Goal: Task Accomplishment & Management: Manage account settings

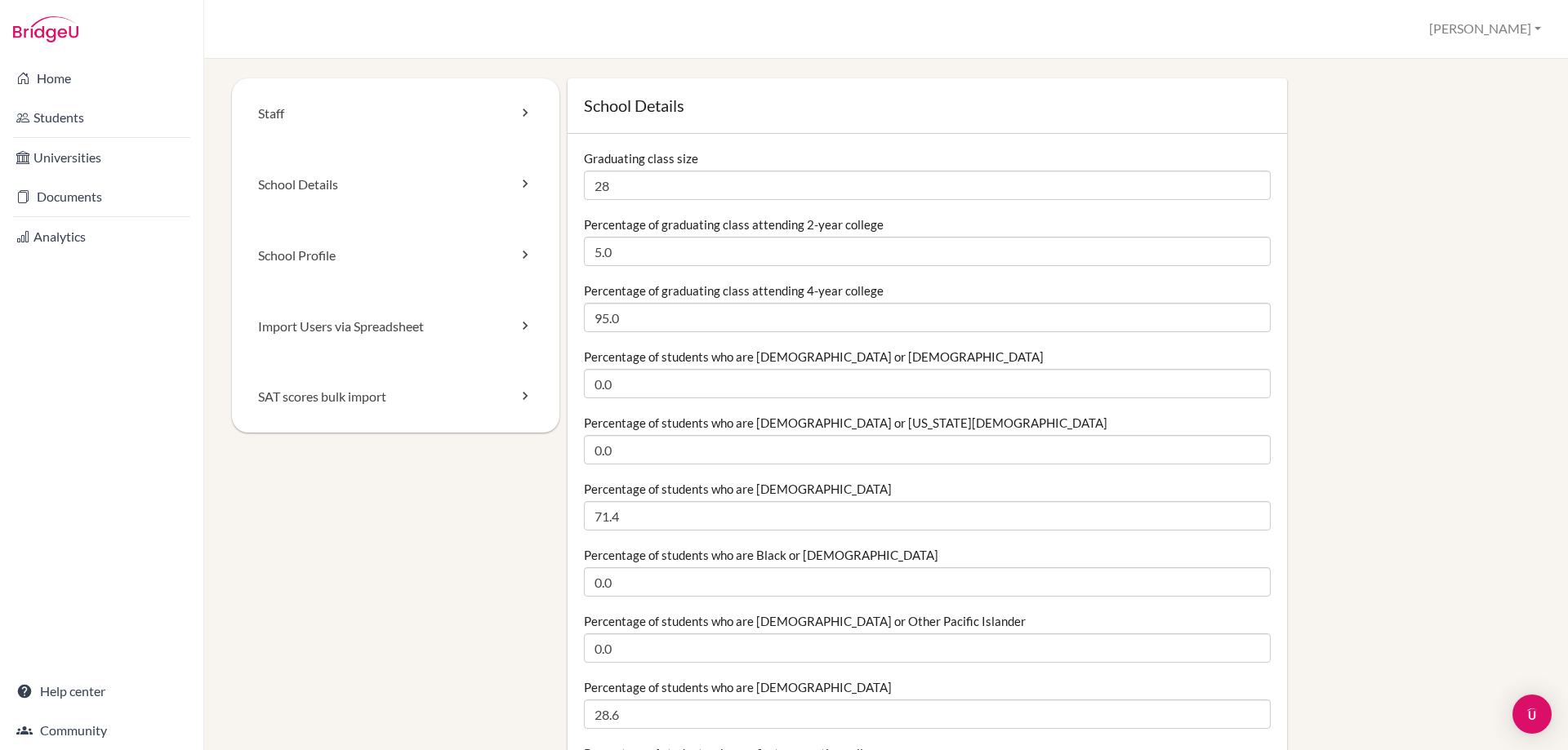
scroll to position [327, 0]
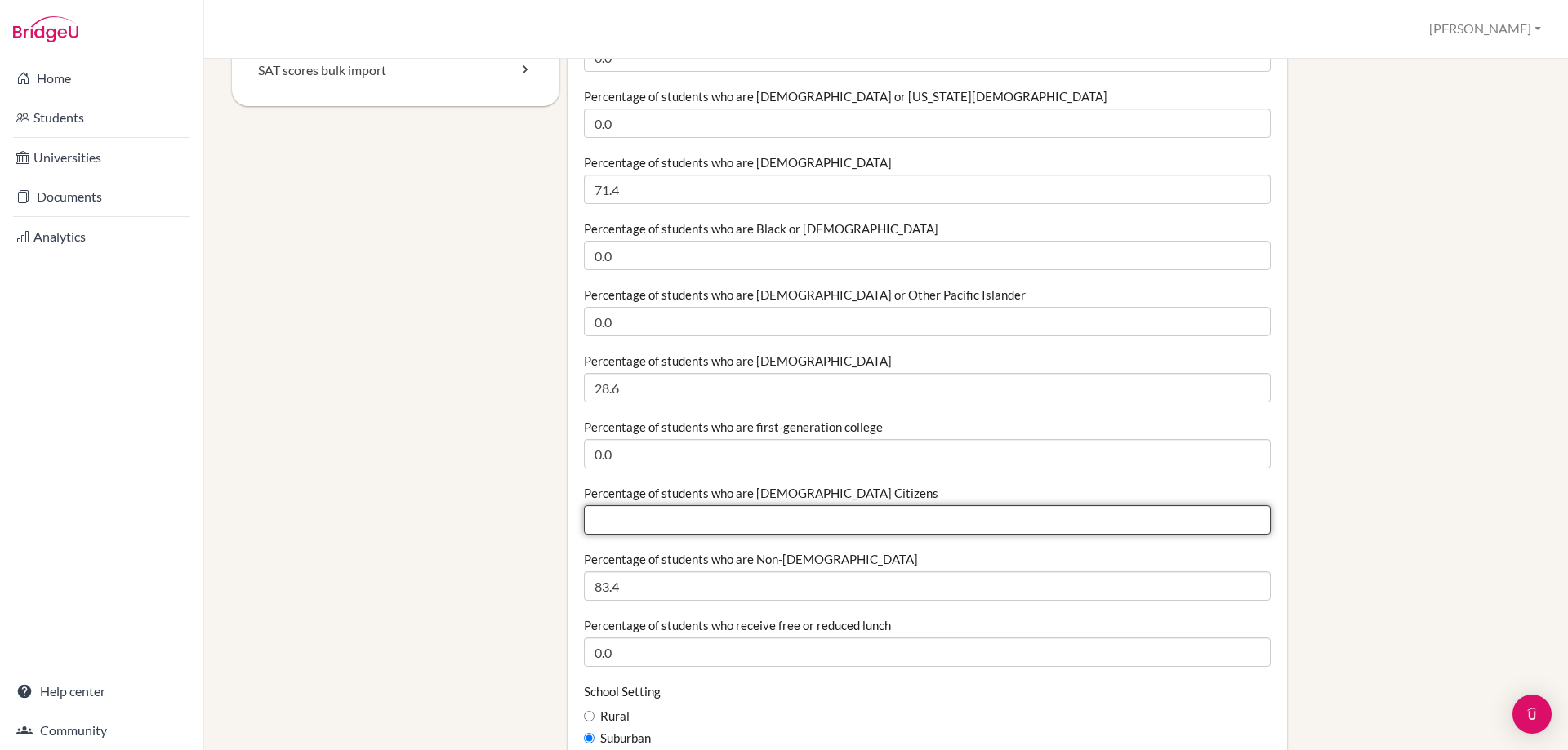
click at [618, 512] on input "Percentage of students who are [DEMOGRAPHIC_DATA] Citizens" at bounding box center [927, 520] width 687 height 29
paste input "25.00"
type input "25.00"
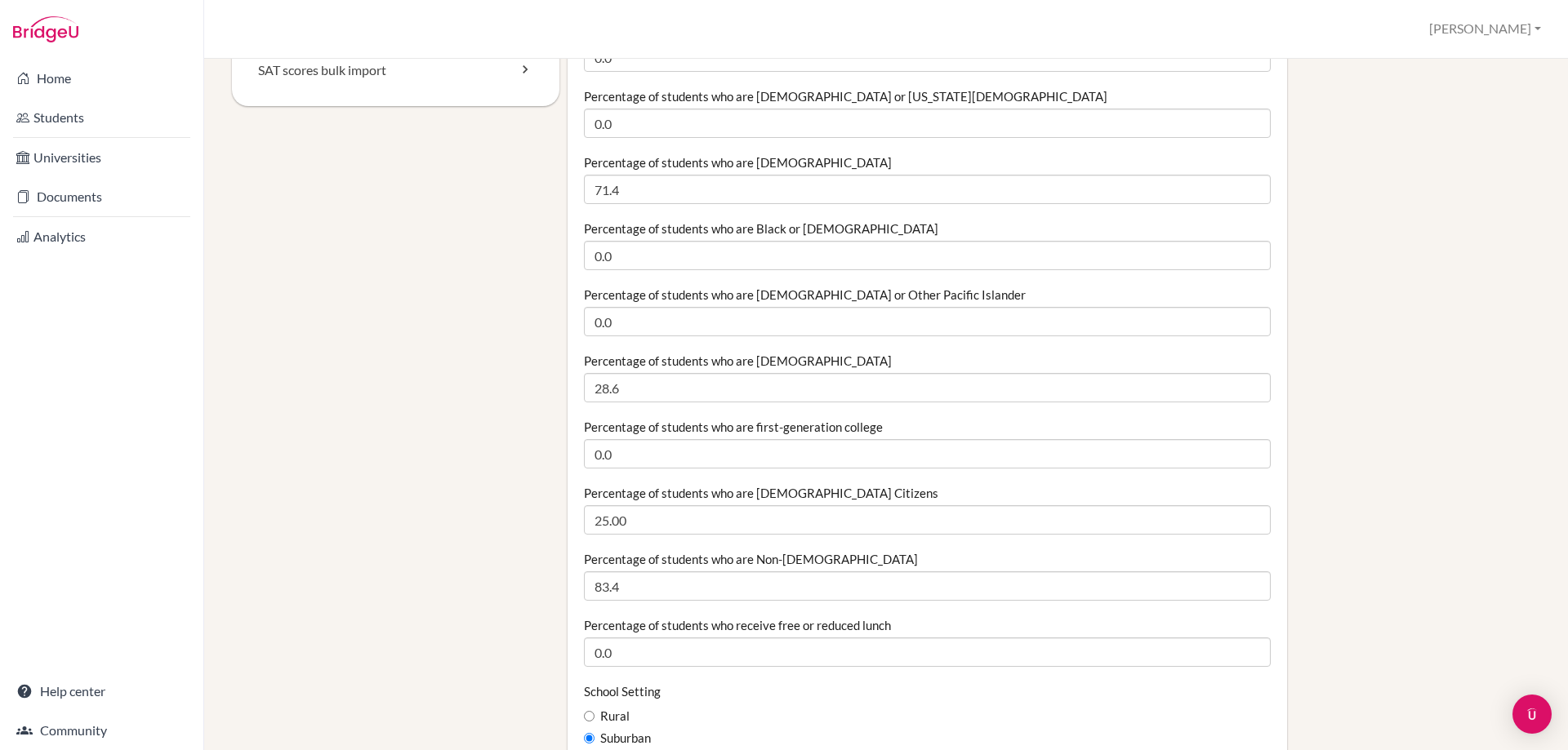
click at [858, 495] on div "Percentage of students who are US Citizens 25.00" at bounding box center [927, 510] width 687 height 50
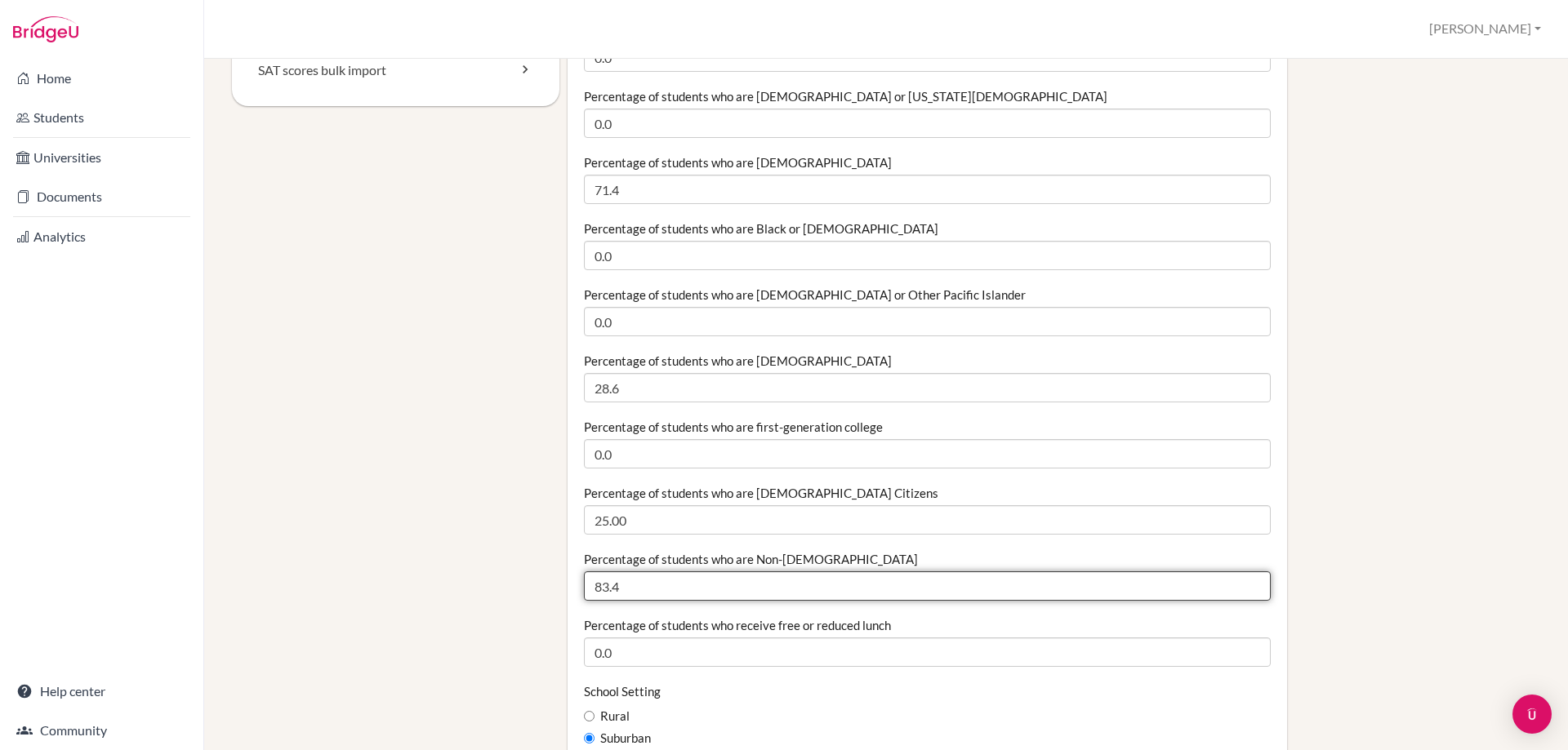
click at [831, 593] on input "83.4" at bounding box center [927, 586] width 687 height 29
drag, startPoint x: 829, startPoint y: 594, endPoint x: 372, endPoint y: 612, distance: 457.4
type input "75.00"
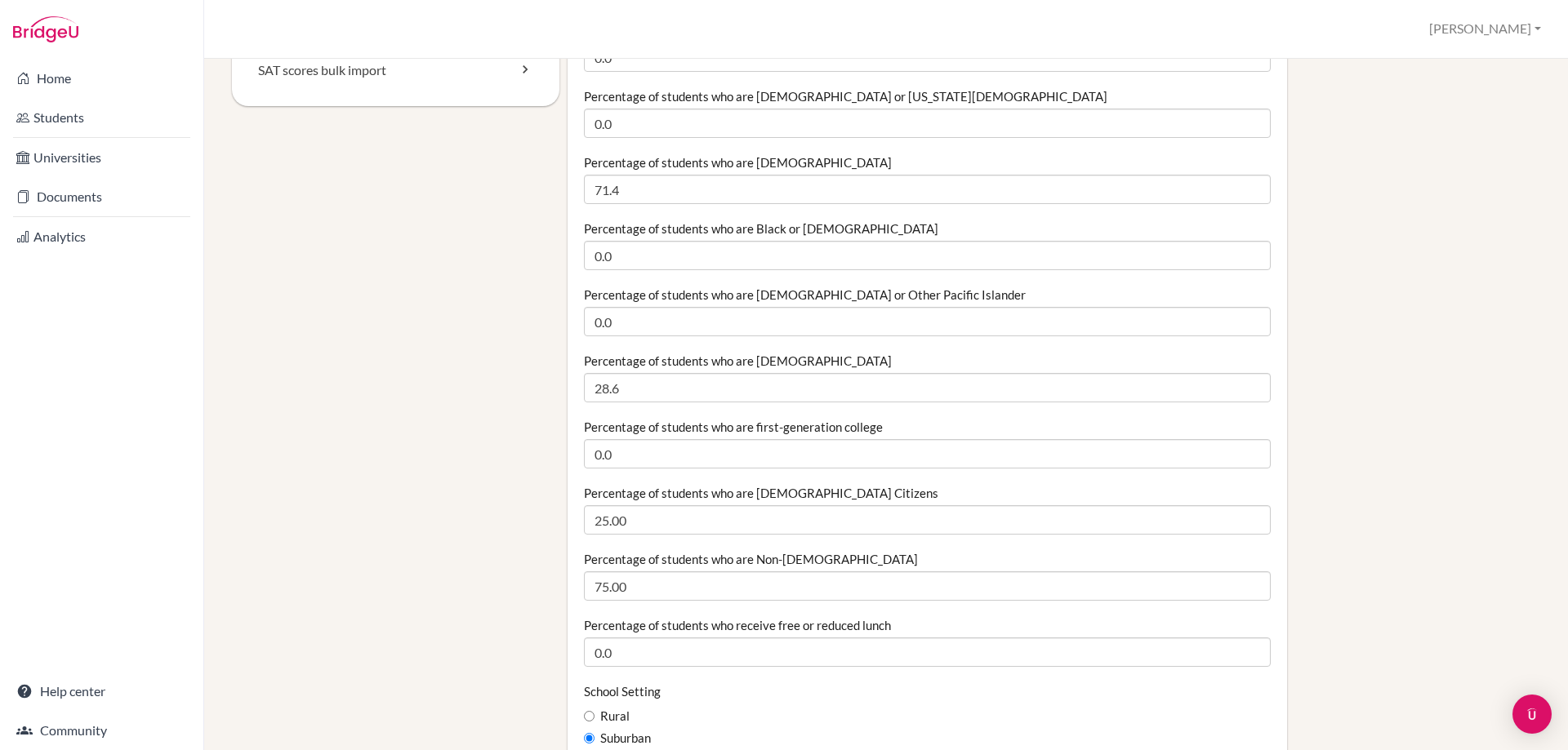
click at [802, 689] on div "School Setting Rural Suburban Urban" at bounding box center [927, 726] width 687 height 86
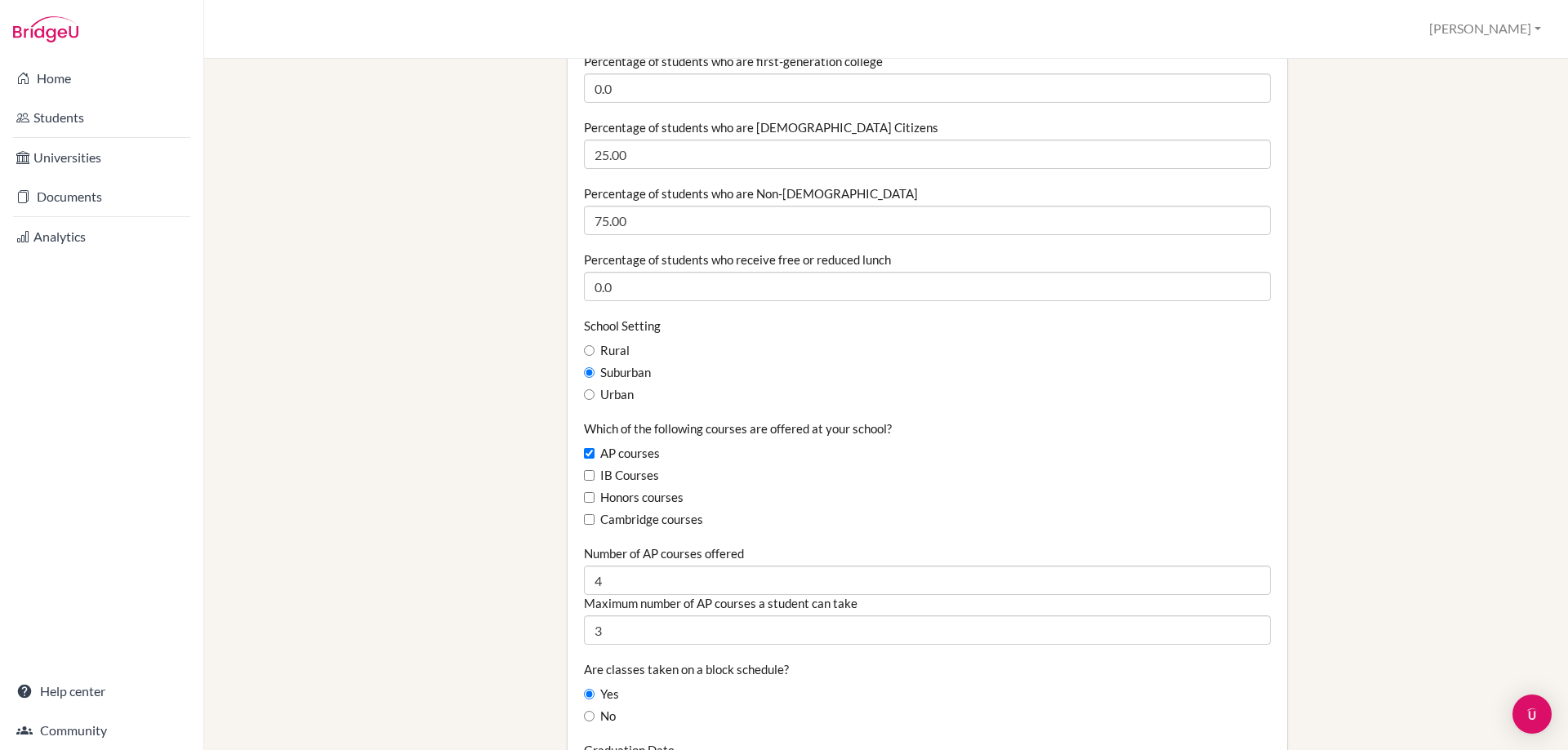
scroll to position [735, 0]
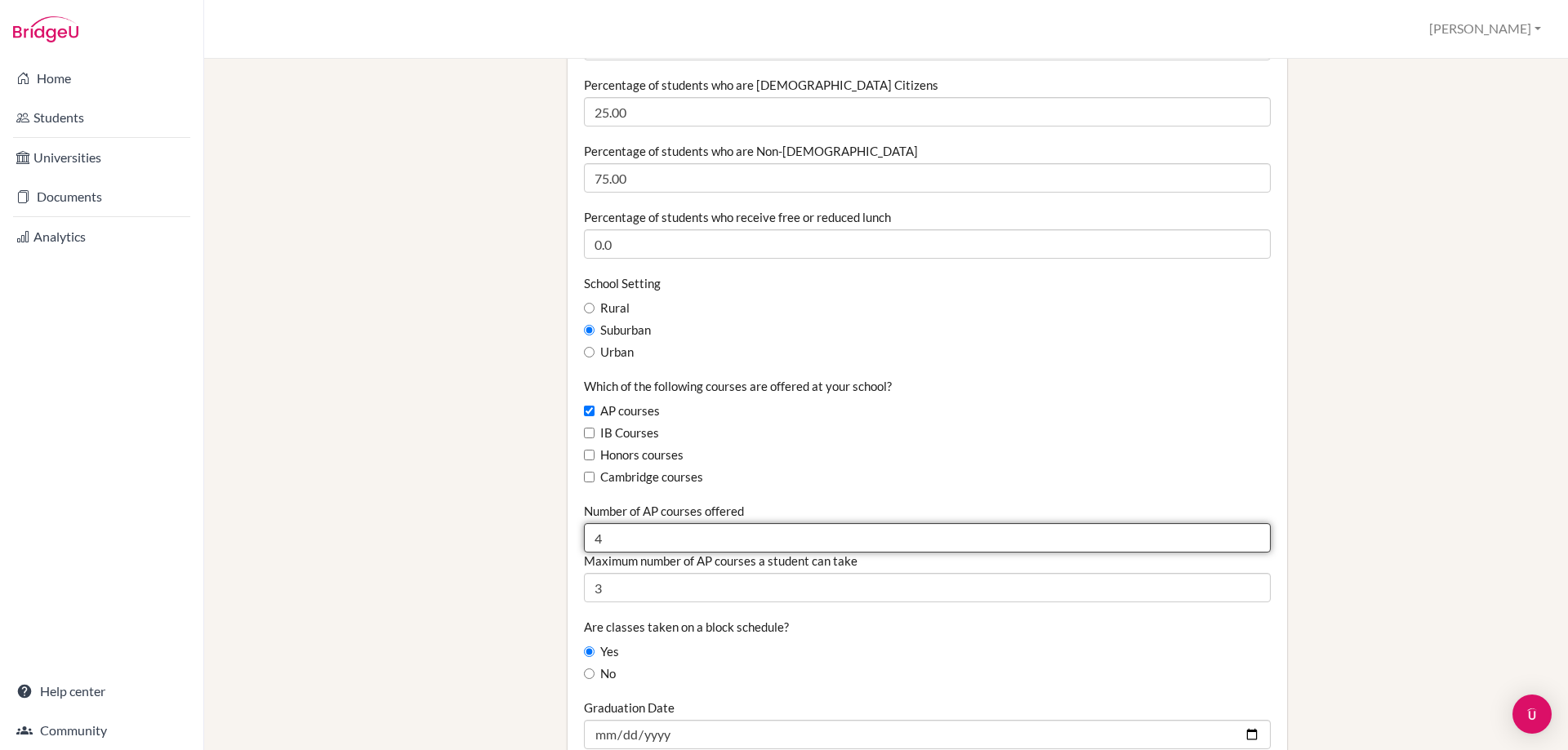
drag, startPoint x: 743, startPoint y: 532, endPoint x: 463, endPoint y: 537, distance: 280.0
click at [463, 537] on div "Staff School Details School Profile Import Users via Spreadsheet SAT scores bul…" at bounding box center [885, 576] width 1308 height 2466
type input "3"
type input "2"
click at [950, 638] on div "Are classes taken on a block schedule? Yes No" at bounding box center [927, 651] width 687 height 64
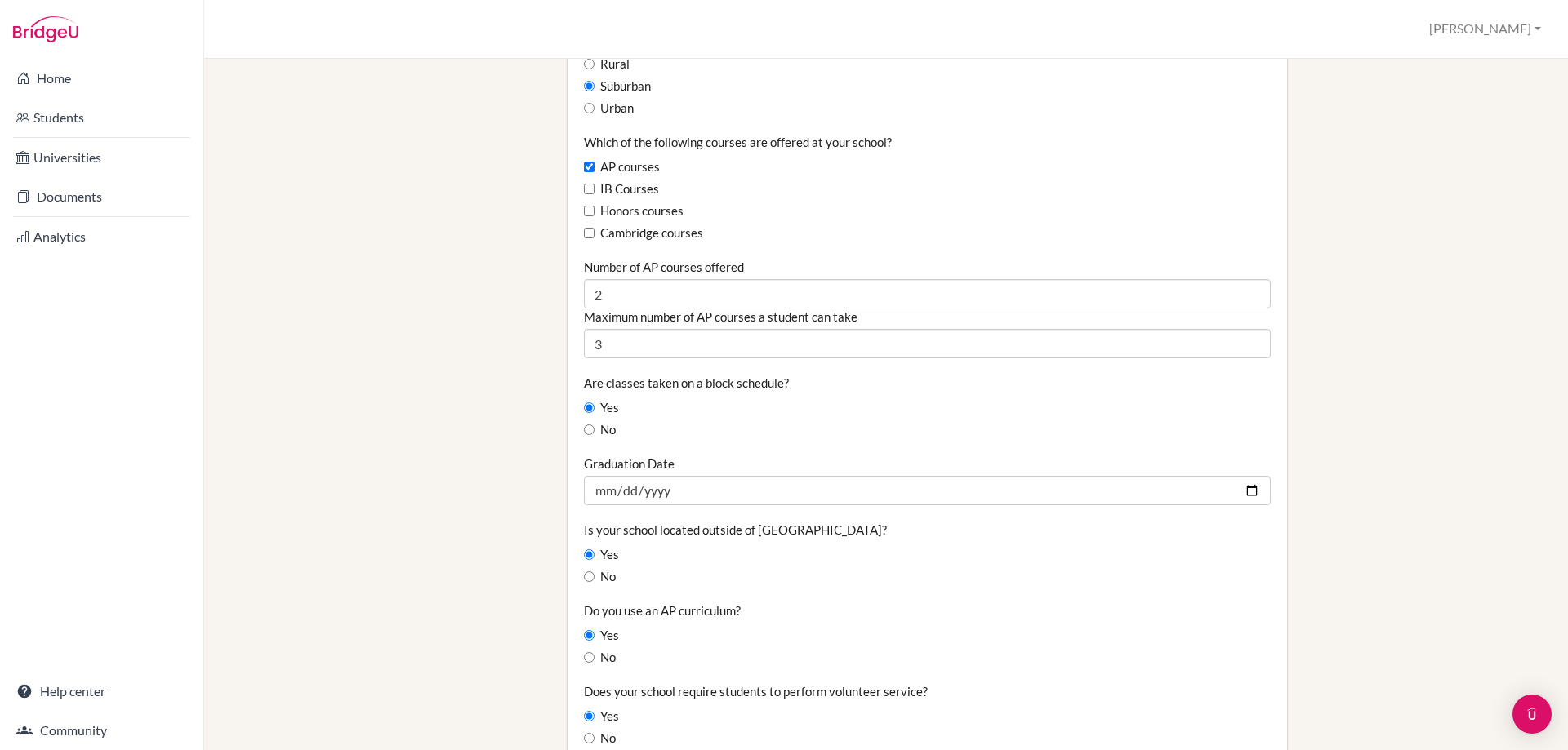
scroll to position [980, 0]
click at [706, 490] on input "2025-05-23" at bounding box center [927, 490] width 687 height 29
click at [1233, 487] on input "2025-05-23" at bounding box center [927, 490] width 687 height 29
click at [1237, 491] on input "2025-05-23" at bounding box center [927, 490] width 687 height 29
click at [1238, 492] on input "2025-05-23" at bounding box center [927, 490] width 687 height 29
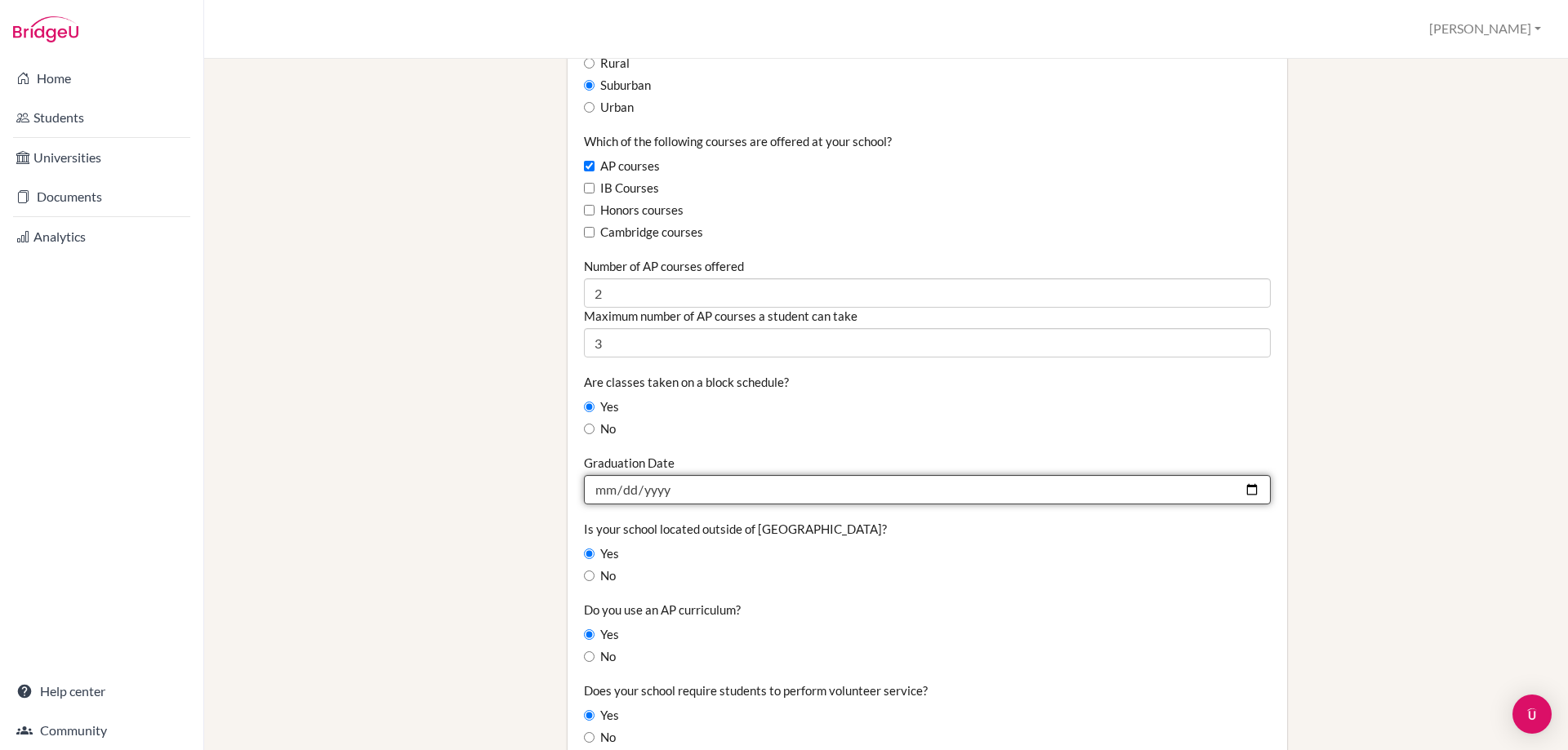
type input "2026-05-22"
click at [904, 550] on div "Yes" at bounding box center [927, 554] width 687 height 18
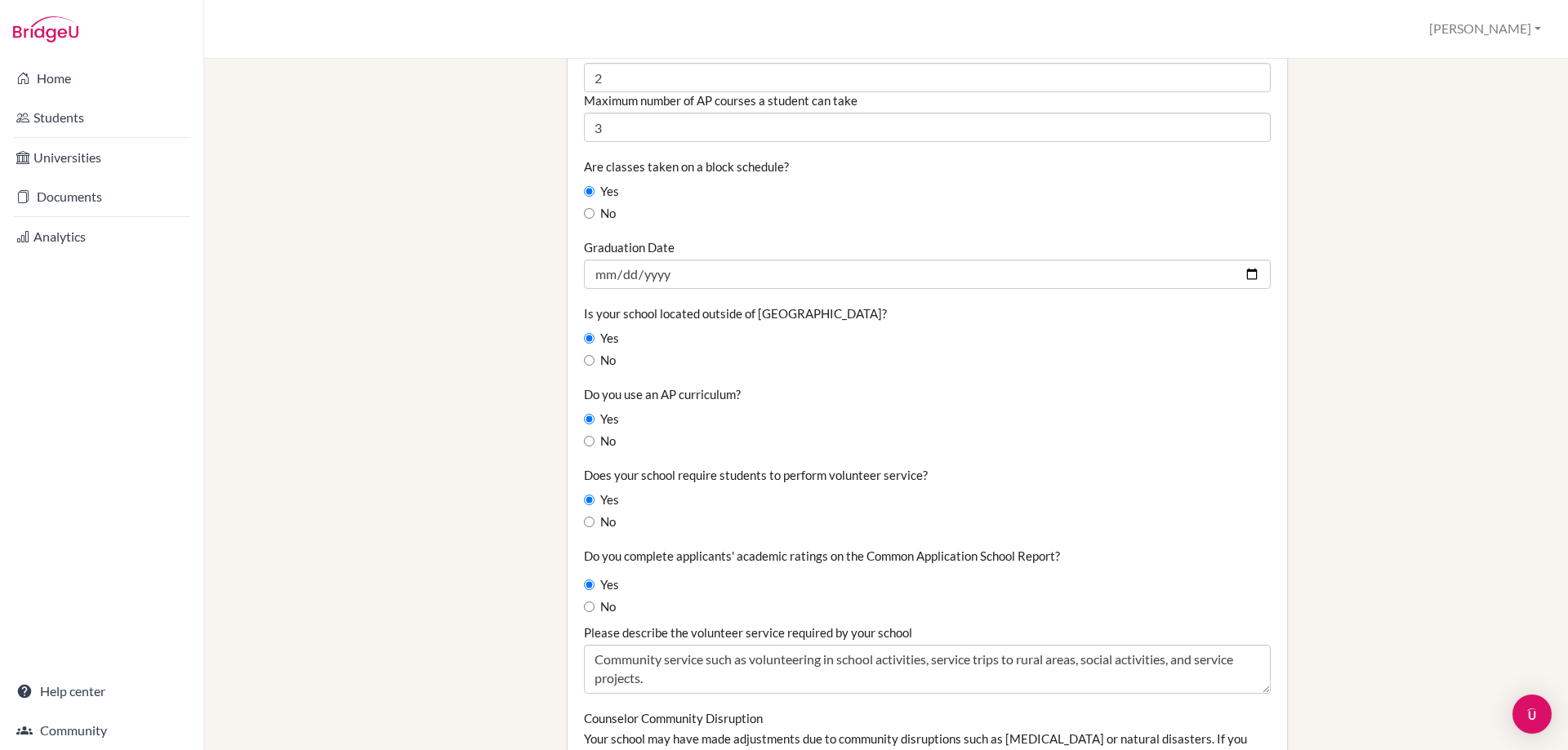
scroll to position [1225, 0]
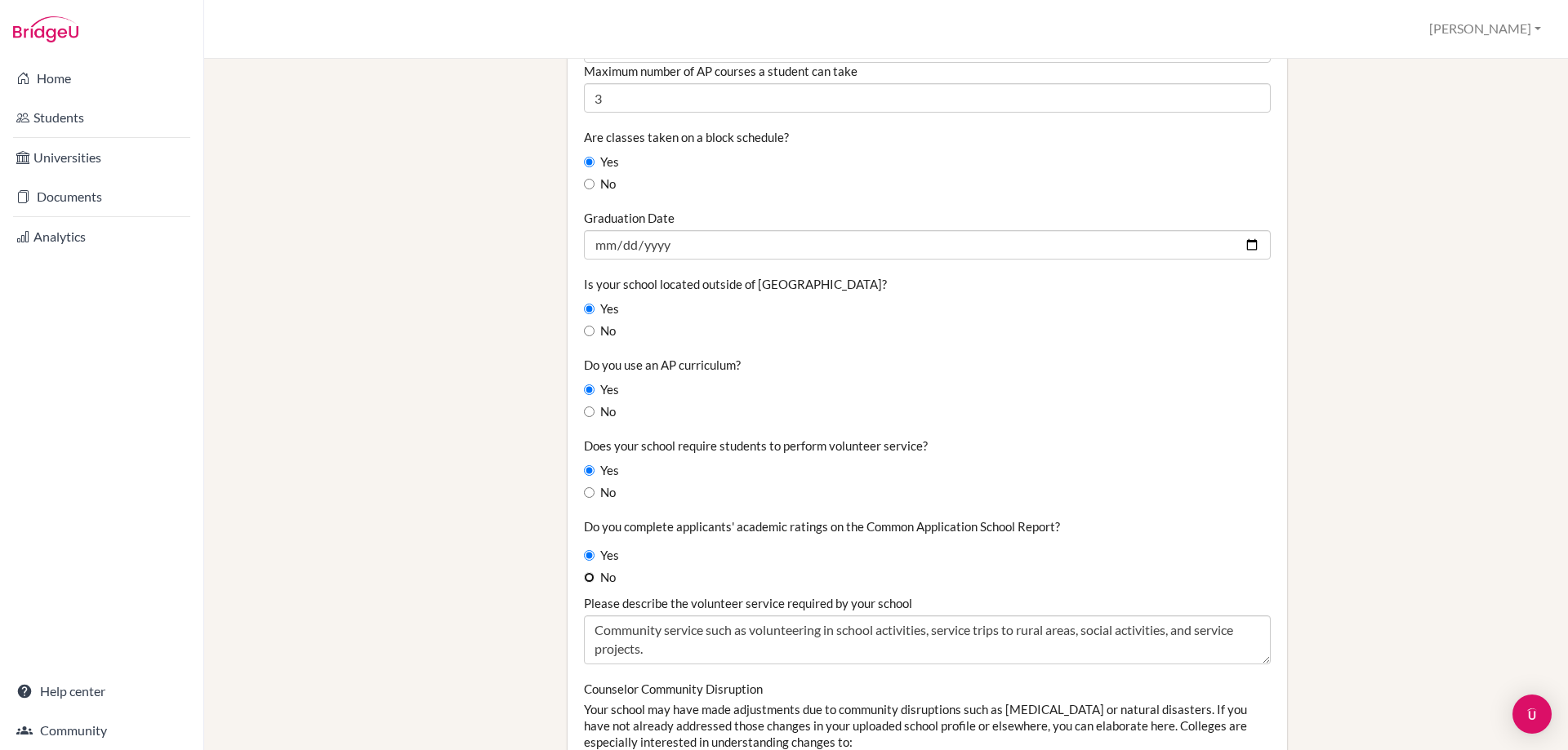
click at [587, 582] on input "No" at bounding box center [589, 577] width 10 height 10
radio input "true"
click at [595, 564] on label "Yes" at bounding box center [601, 556] width 35 height 18
click at [595, 561] on input "Yes" at bounding box center [589, 555] width 10 height 10
radio input "true"
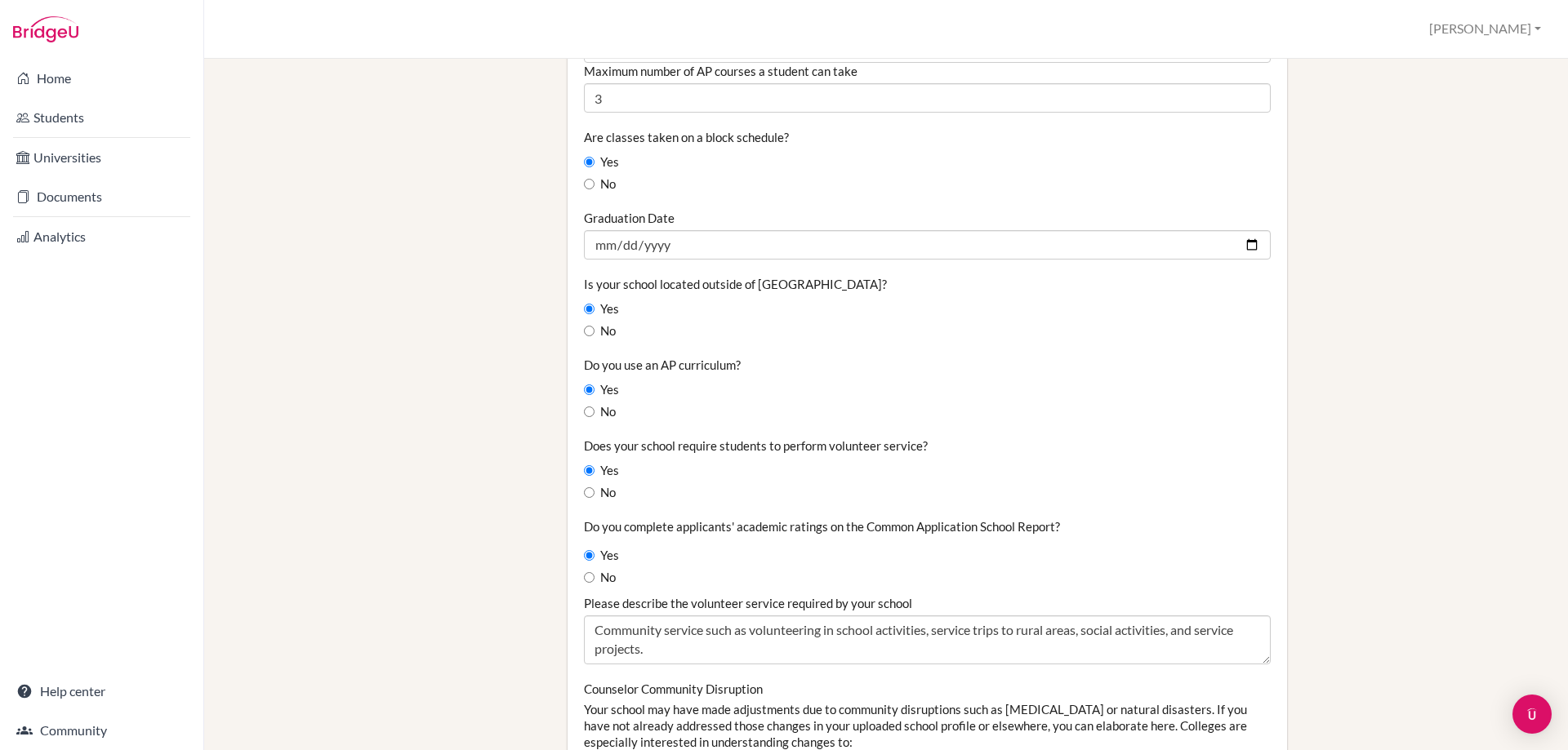
click at [666, 562] on div "Yes" at bounding box center [927, 556] width 687 height 18
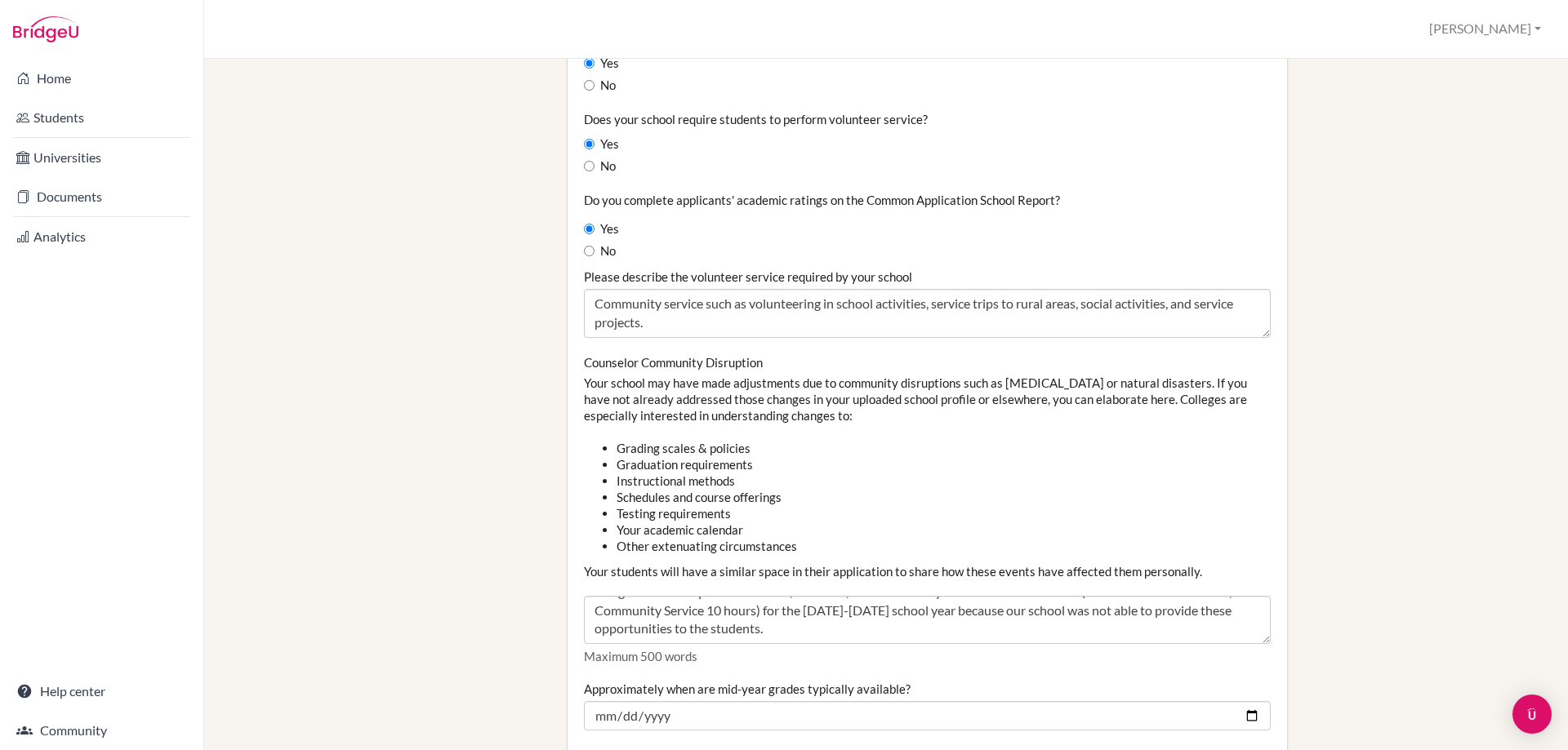
scroll to position [1633, 0]
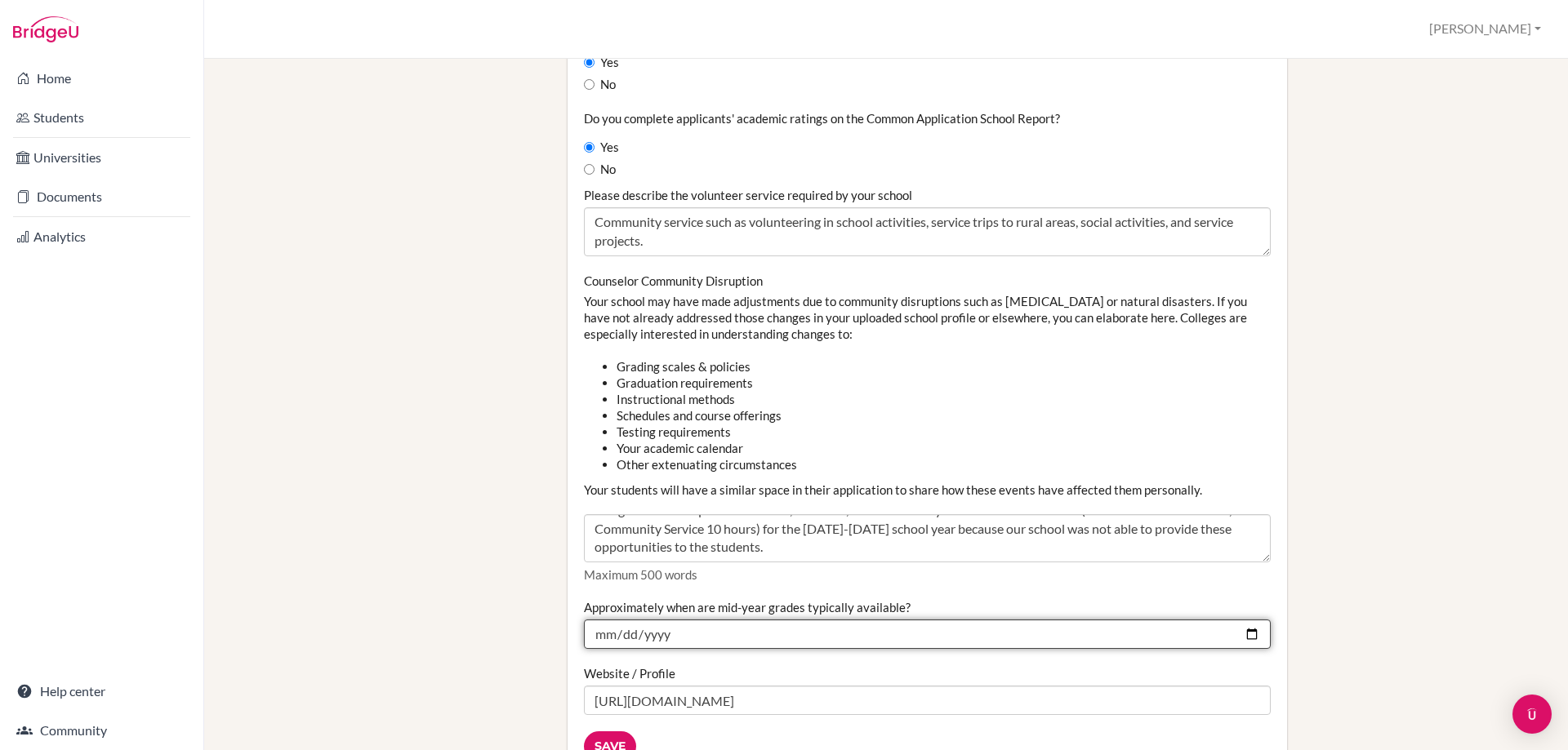
click at [1239, 641] on input "2025-01-10" at bounding box center [927, 635] width 687 height 29
type input "2026-01-12"
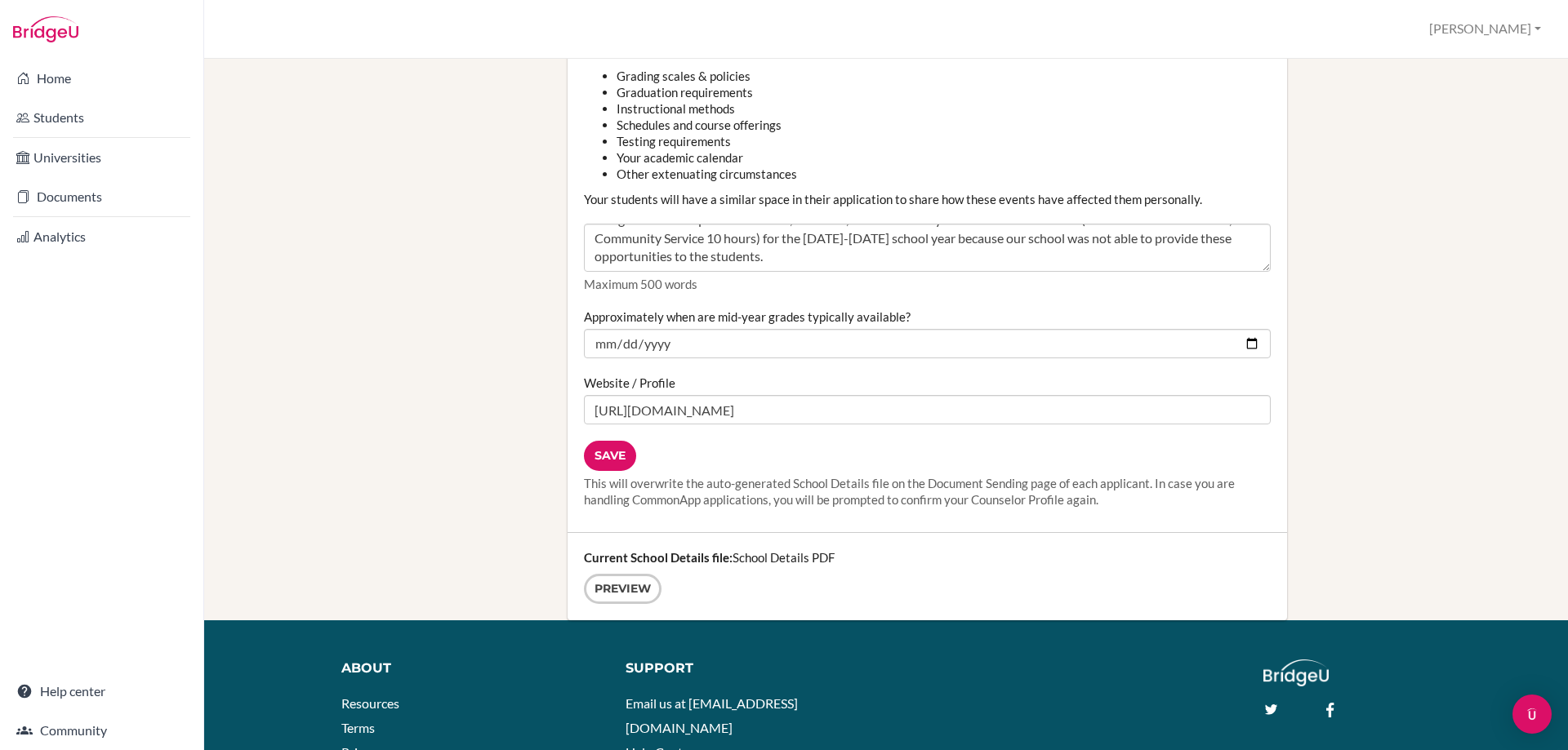
scroll to position [1959, 0]
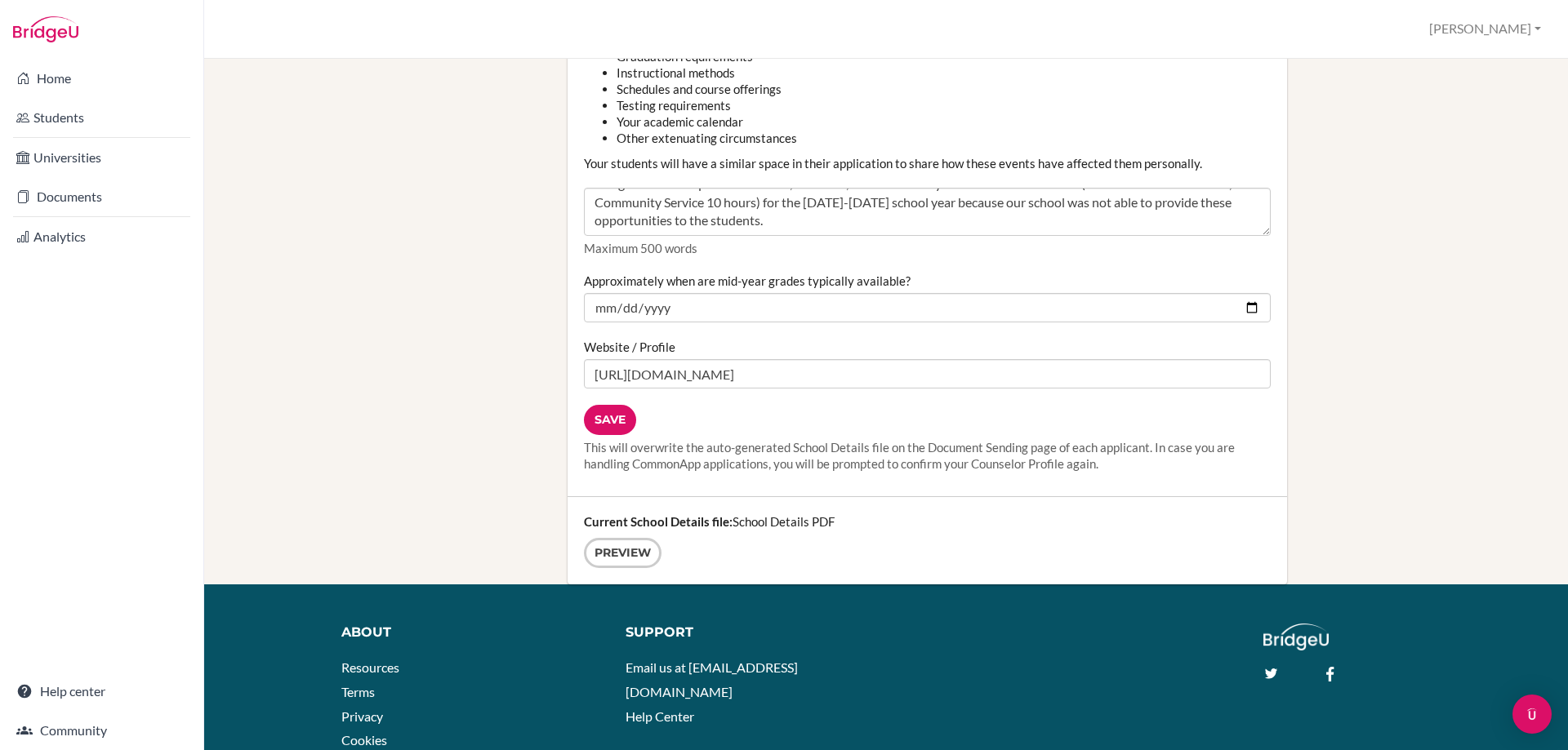
click at [817, 519] on div "Current School Details file: School Details PDF Preview" at bounding box center [926, 540] width 719 height 87
click at [652, 554] on link "Preview" at bounding box center [623, 552] width 78 height 30
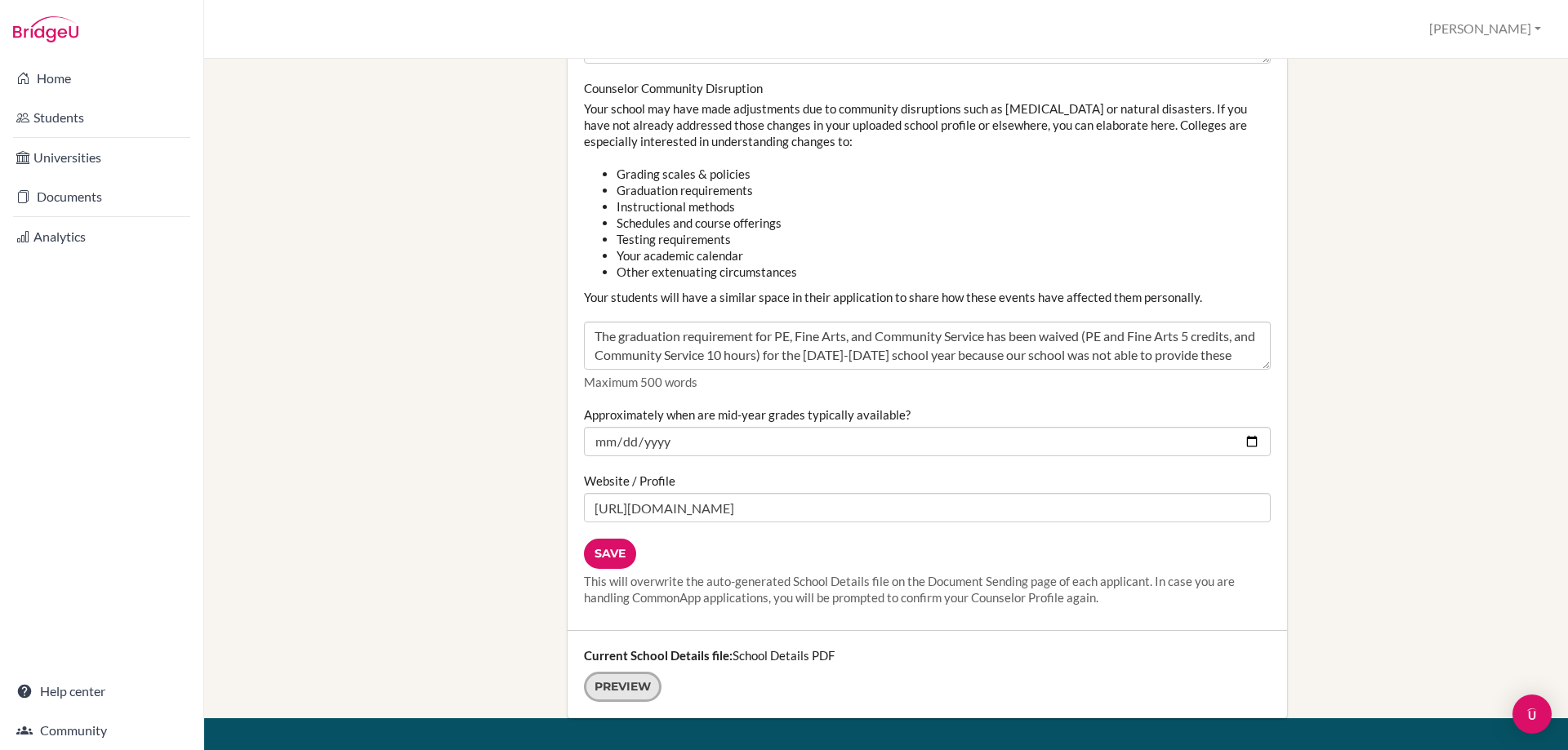
scroll to position [1796, 0]
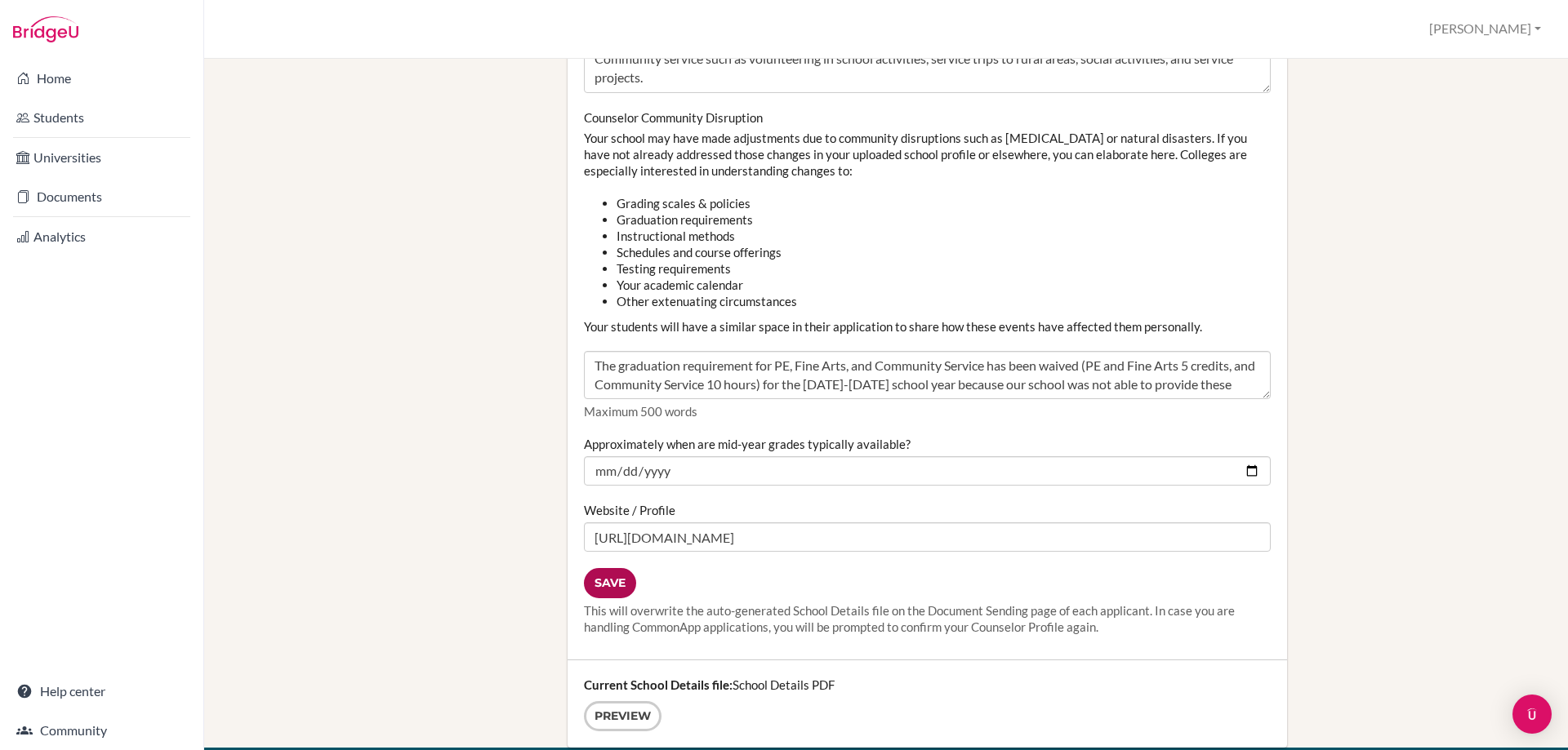
click at [619, 578] on input "Save" at bounding box center [610, 582] width 52 height 30
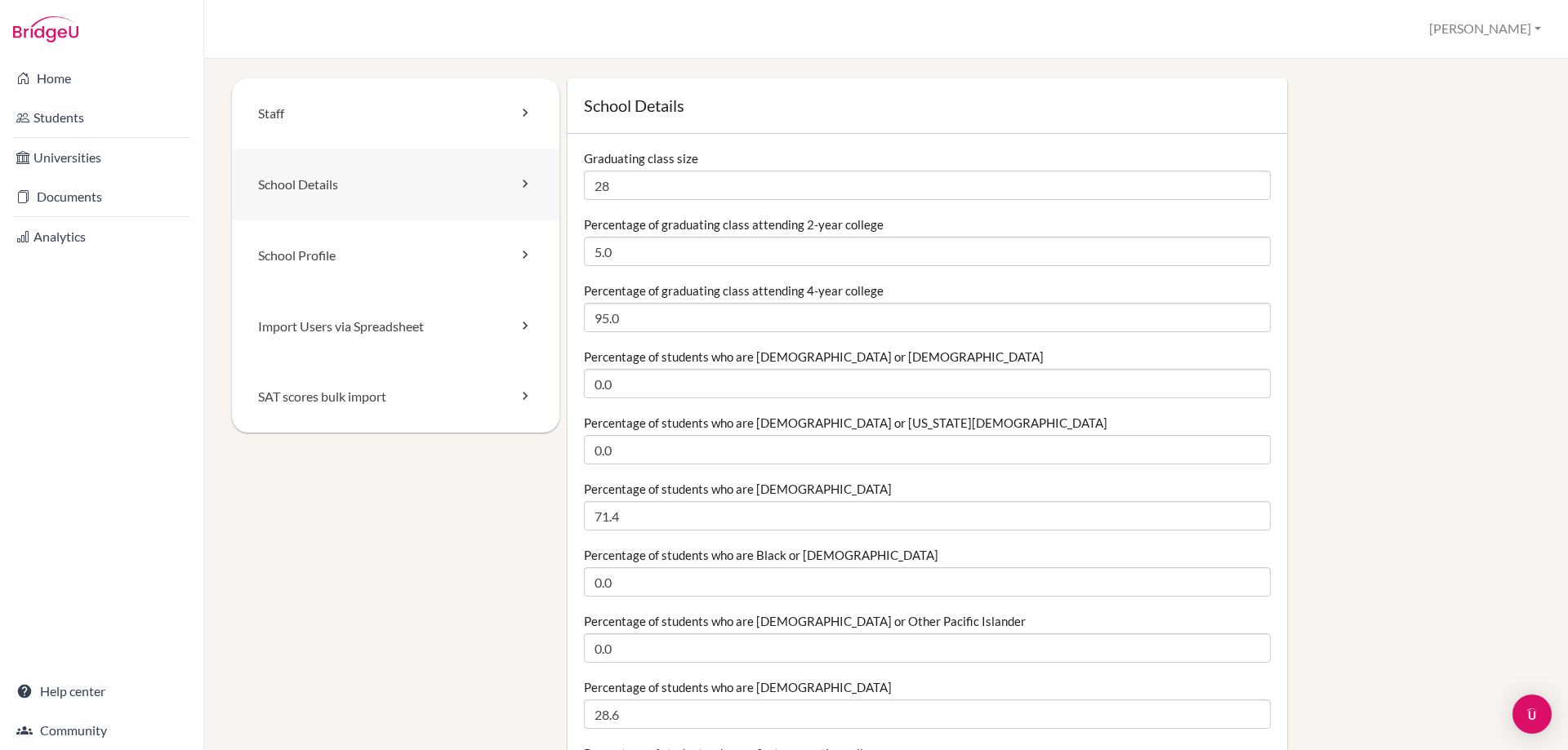
click at [327, 195] on link "School Details" at bounding box center [395, 185] width 328 height 71
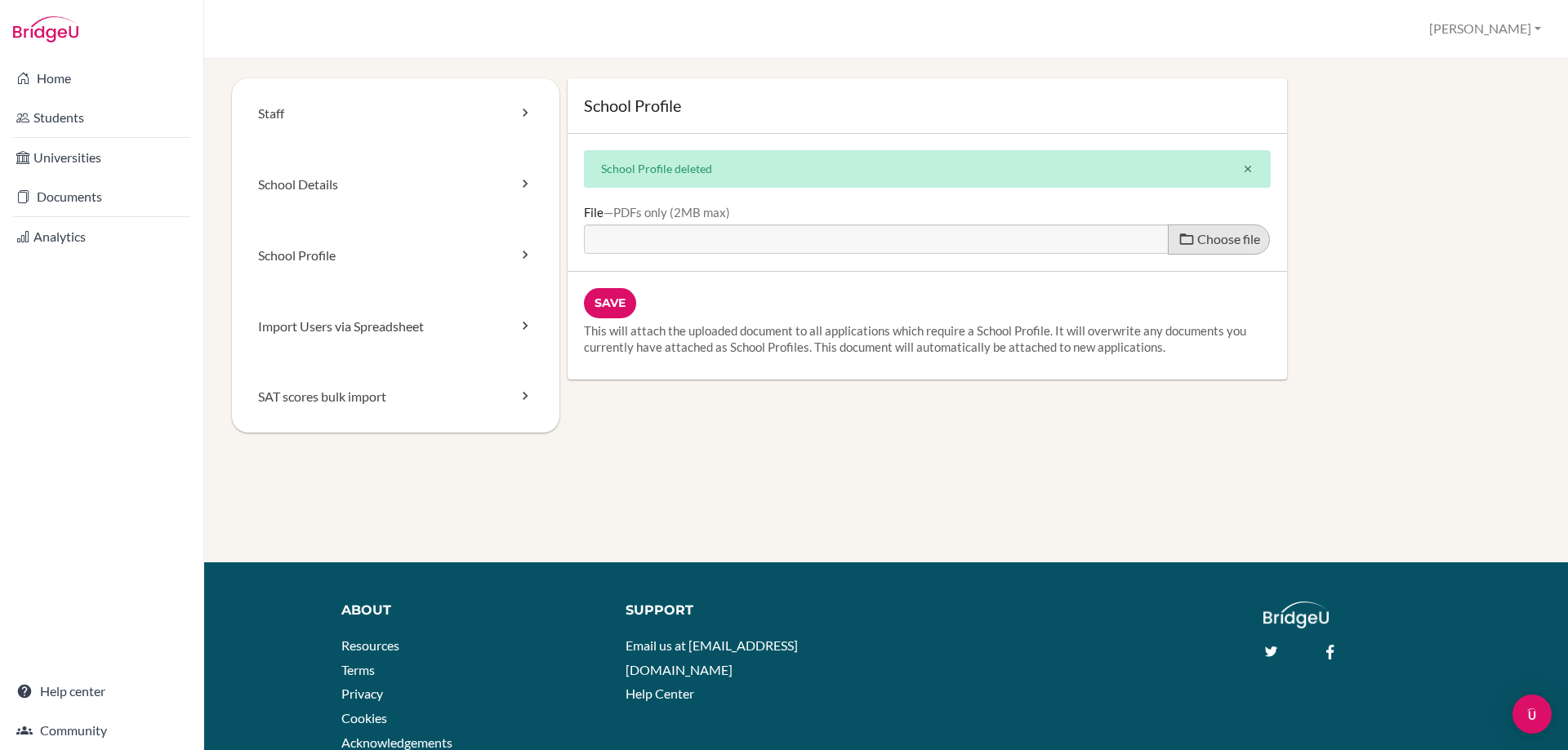
click at [1214, 234] on span "Choose file" at bounding box center [1228, 239] width 63 height 15
click at [834, 234] on input "Choose file" at bounding box center [709, 234] width 250 height 19
click at [1224, 235] on span "Choose file" at bounding box center [1228, 239] width 63 height 15
click at [834, 235] on input "Choose file" at bounding box center [709, 234] width 250 height 19
type input "C:\fakepath\MCS School Profile 2025-2026.pdf"
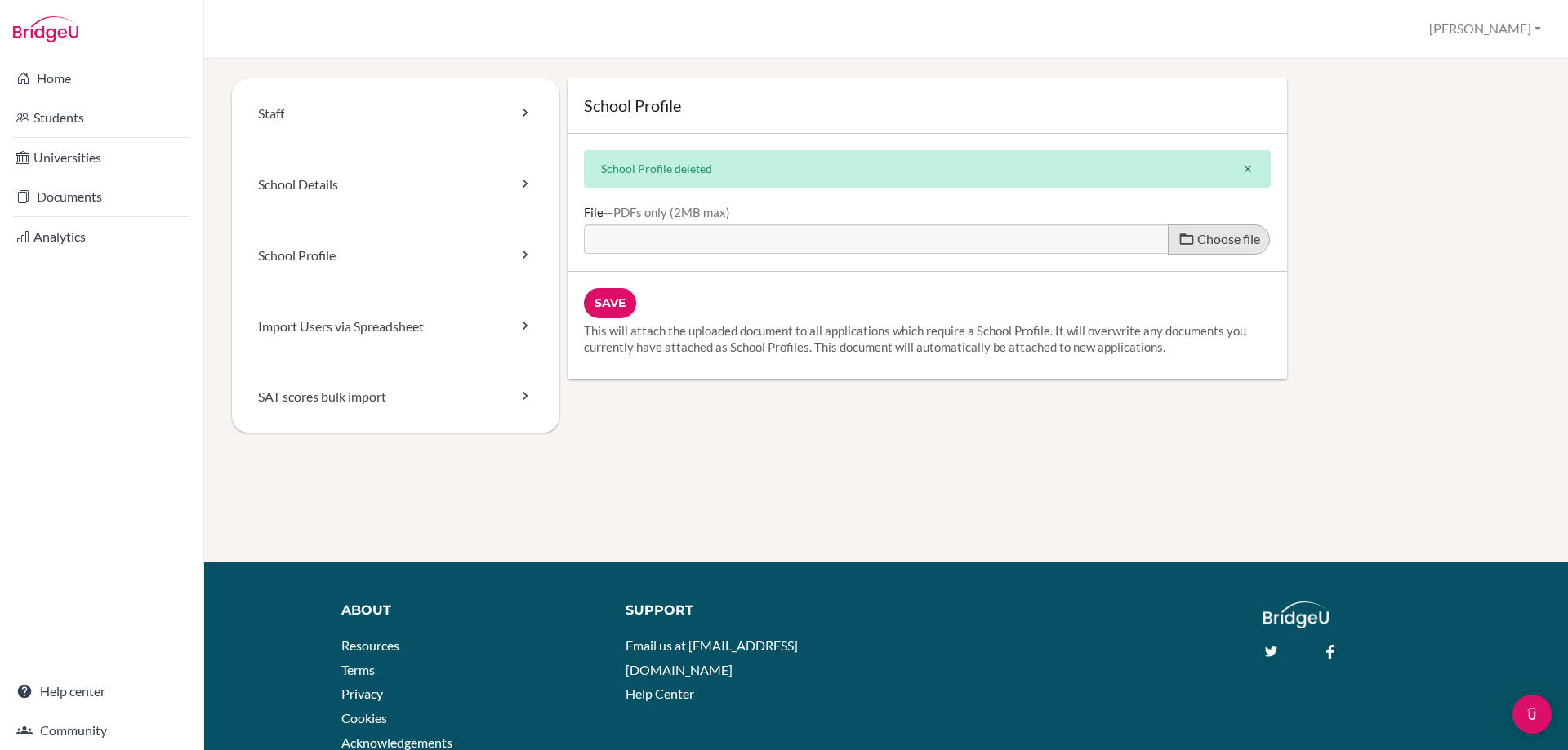
type input "MCS School Profile 2025-2026.pdf"
click at [624, 295] on input "Save" at bounding box center [610, 303] width 52 height 30
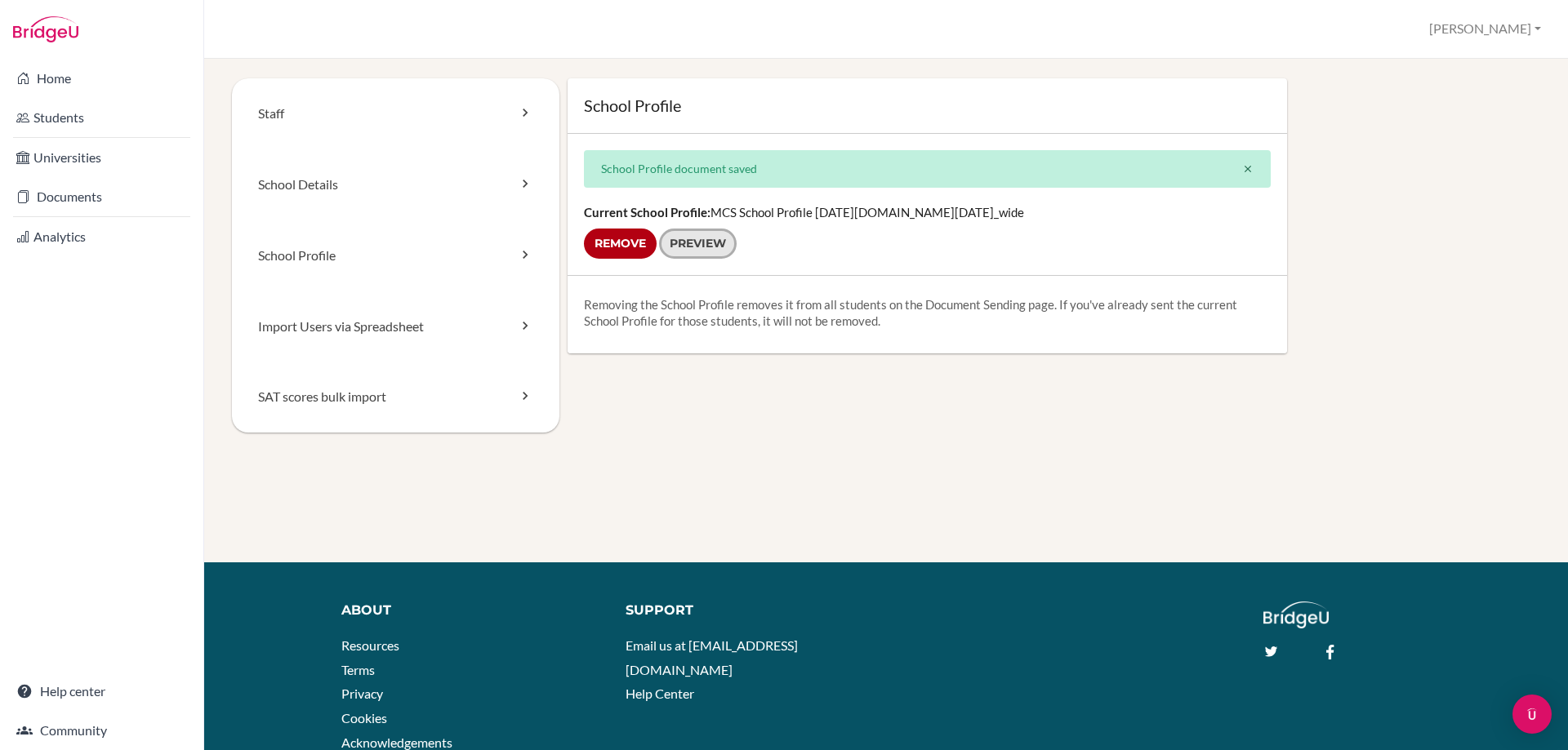
click at [713, 239] on link "Preview" at bounding box center [697, 243] width 78 height 30
click at [299, 124] on link "Staff" at bounding box center [395, 114] width 328 height 71
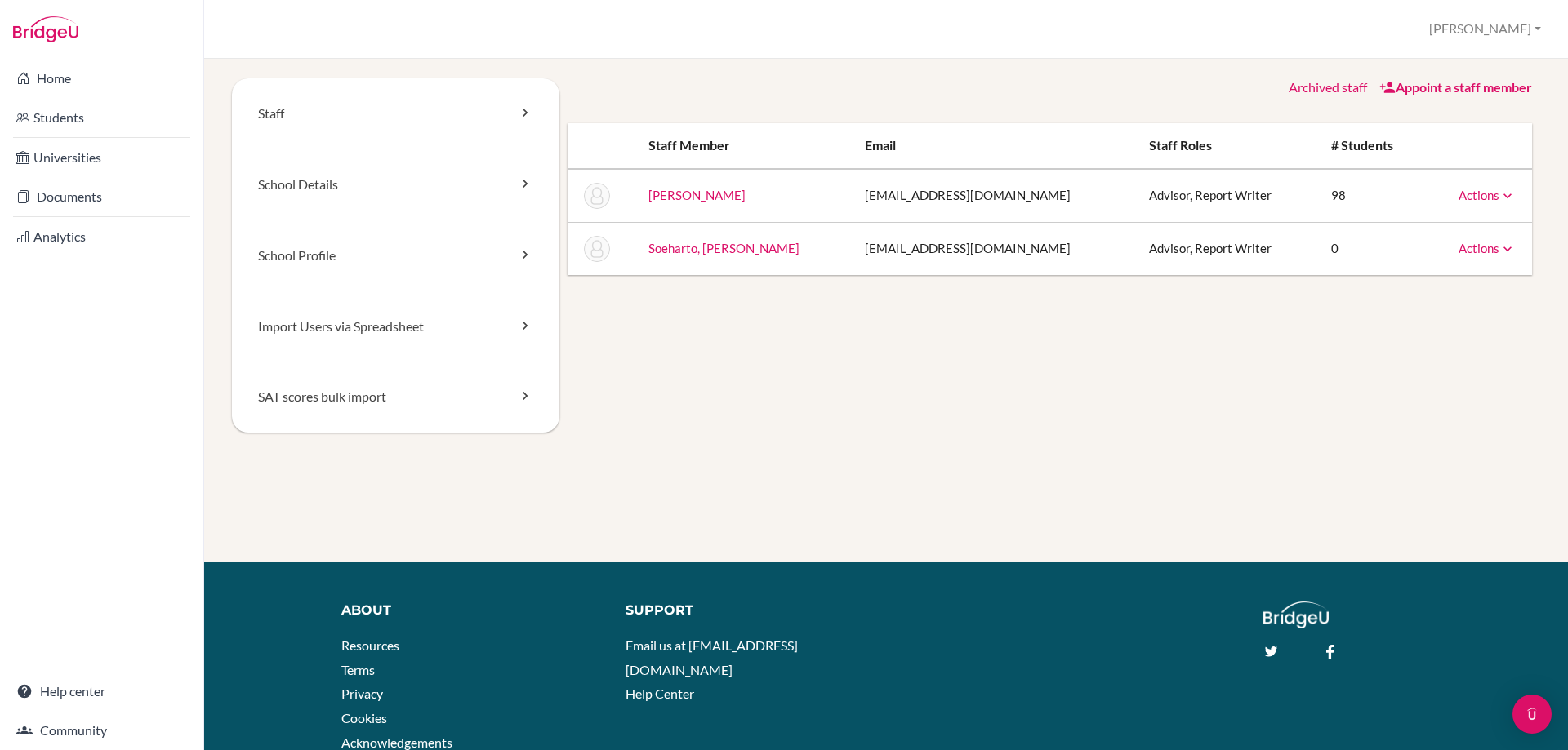
click at [342, 200] on link "School Details" at bounding box center [395, 185] width 328 height 71
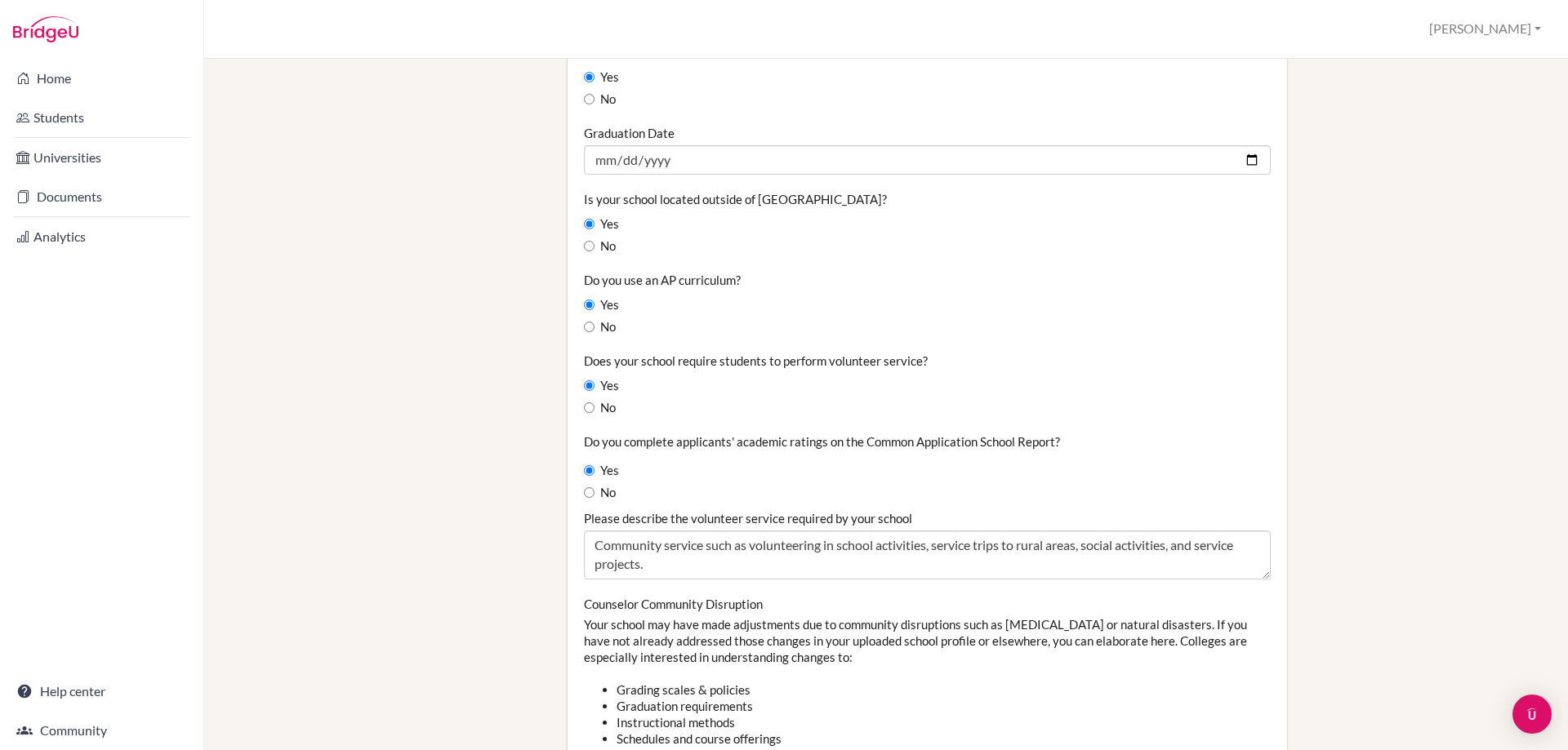
scroll to position [1306, 0]
click at [592, 494] on label "No" at bounding box center [600, 496] width 32 height 18
click at [592, 494] on input "No" at bounding box center [589, 496] width 10 height 10
radio input "true"
click at [592, 481] on label "Yes" at bounding box center [601, 474] width 35 height 18
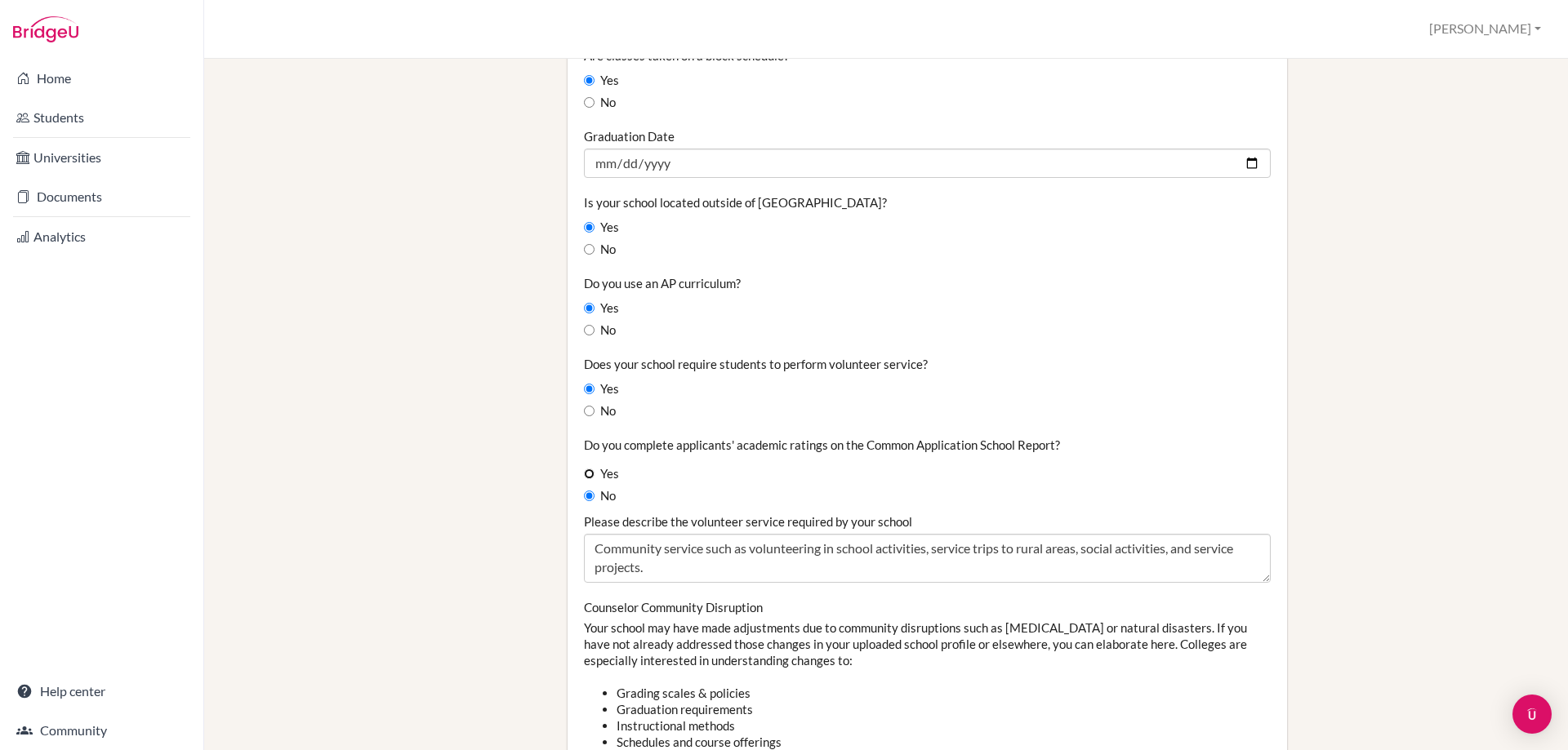
click at [592, 479] on input "Yes" at bounding box center [589, 474] width 10 height 10
radio input "true"
drag, startPoint x: 578, startPoint y: 447, endPoint x: 969, endPoint y: 200, distance: 462.5
copy label "Do you complete applicants' academic ratings on the Common Application School R…"
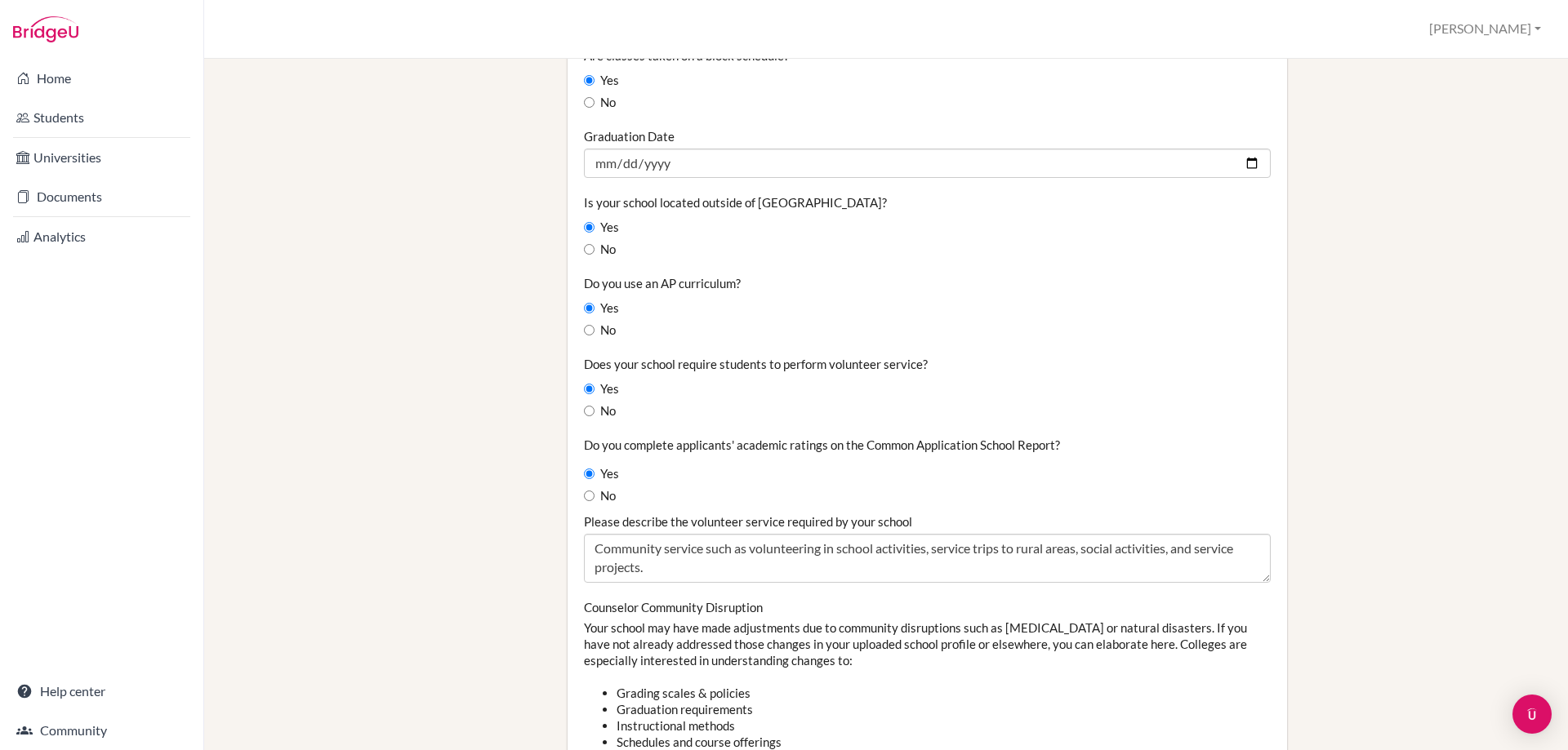
click at [808, 406] on div "No" at bounding box center [927, 411] width 687 height 18
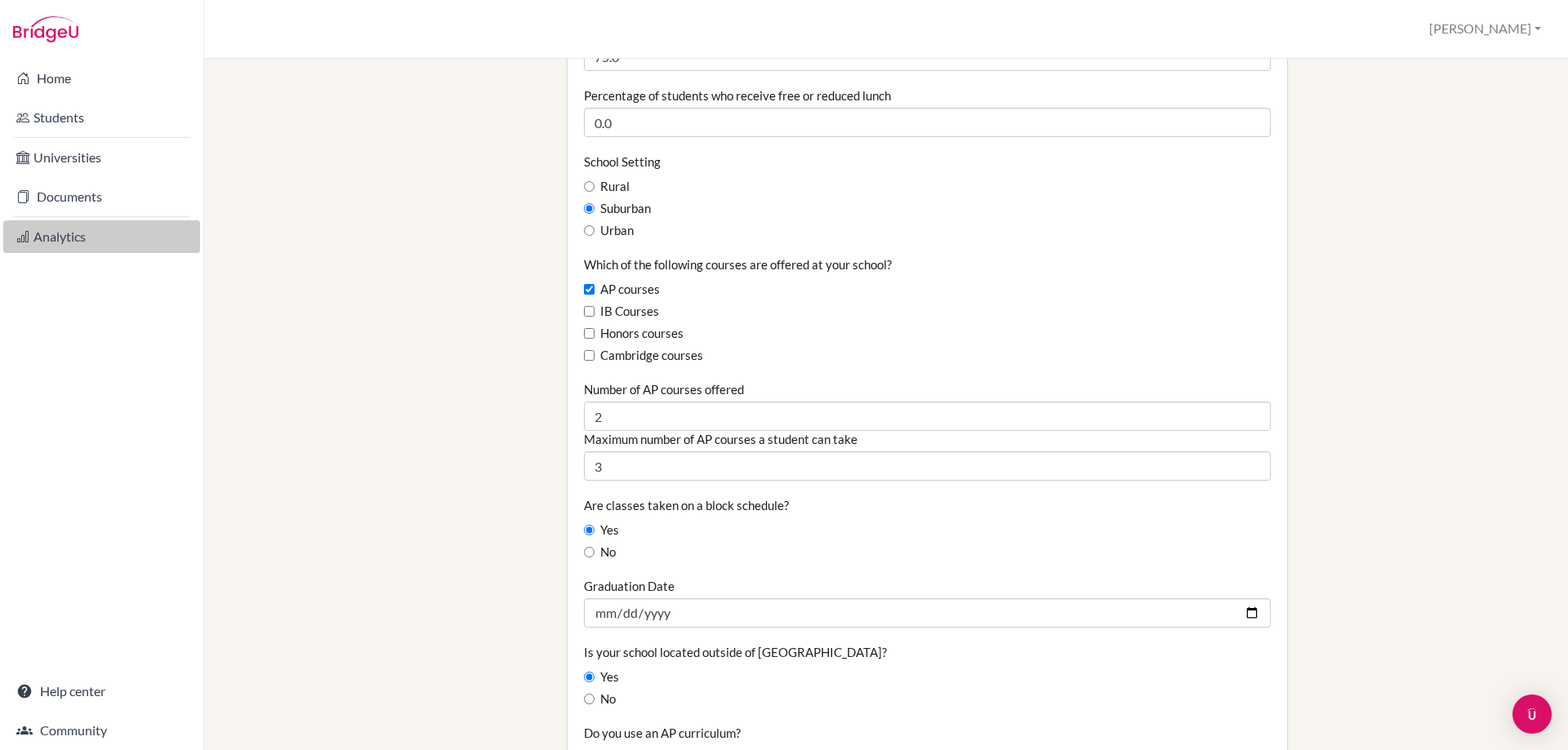
scroll to position [735, 0]
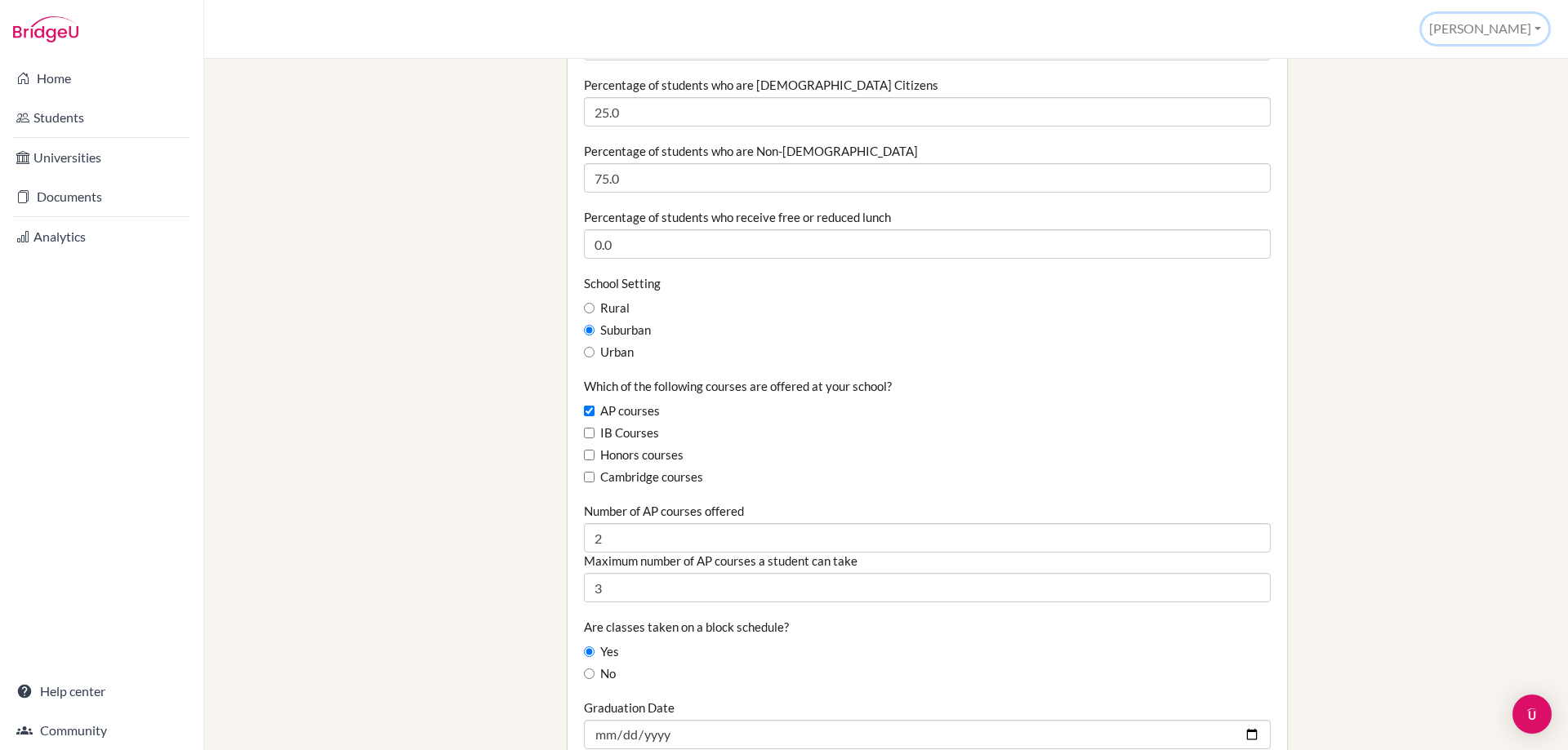
click at [1514, 27] on button "[PERSON_NAME]" at bounding box center [1485, 28] width 127 height 30
click at [1461, 57] on link "Profile" at bounding box center [1482, 66] width 129 height 27
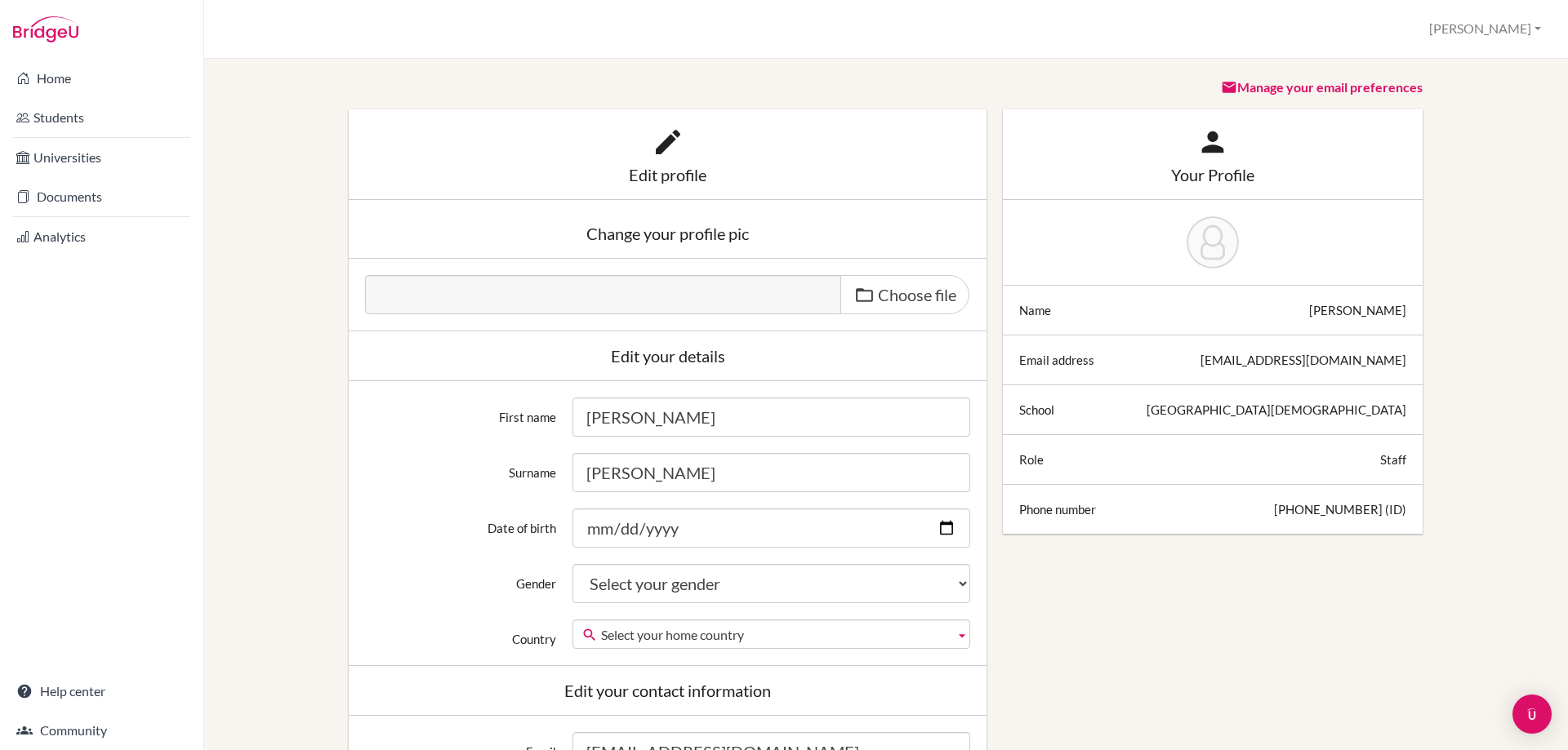
click at [623, 532] on input "Date of birth" at bounding box center [771, 529] width 398 height 39
type input "0010-10-16"
type input "0992-10-16"
type input "1992-10-16"
click at [645, 574] on select "Select your gender Female Male Neither" at bounding box center [771, 584] width 398 height 39
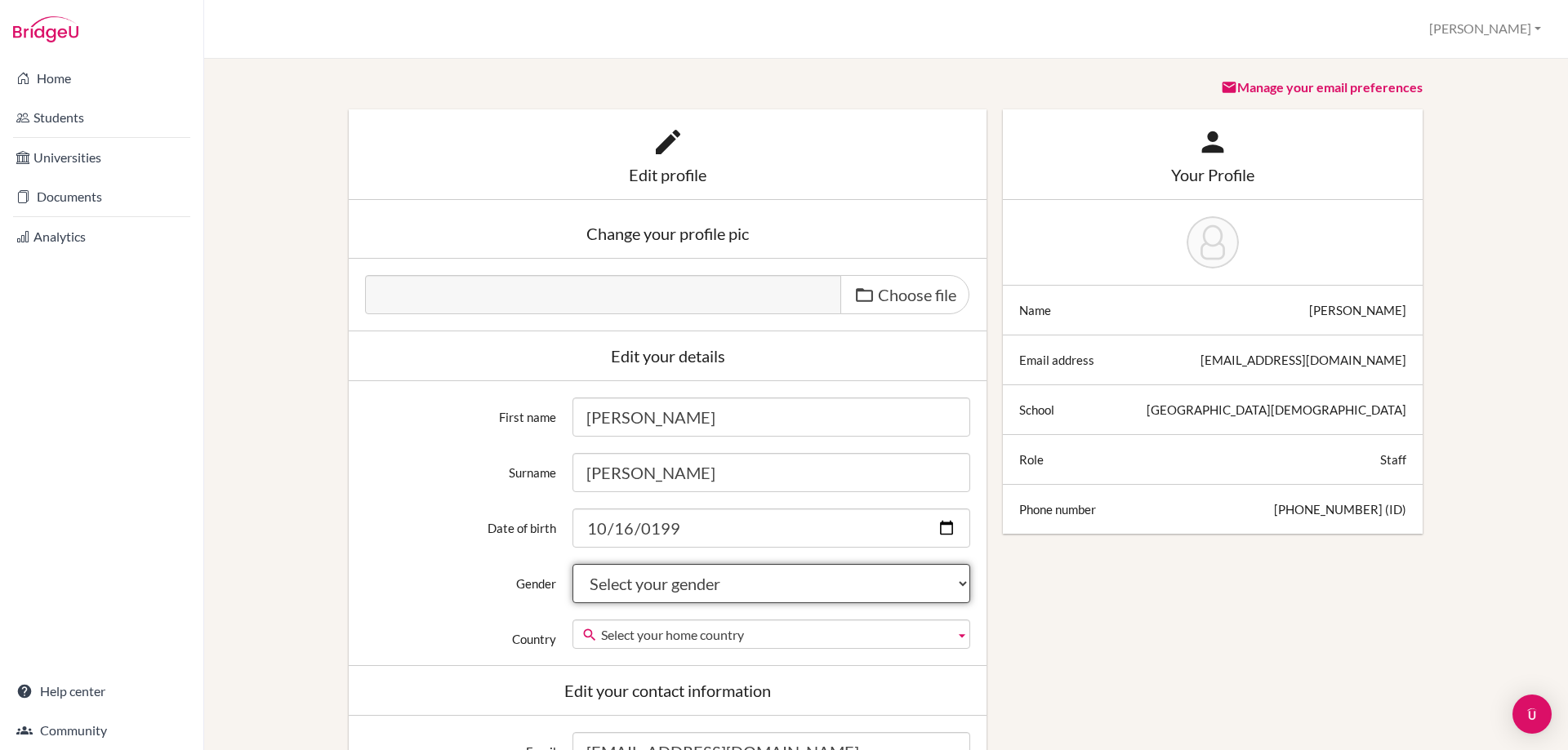
select select "female"
click at [572, 564] on select "Select your gender Female Male Neither" at bounding box center [771, 584] width 398 height 39
click at [650, 642] on span "Select your home country" at bounding box center [775, 635] width 347 height 29
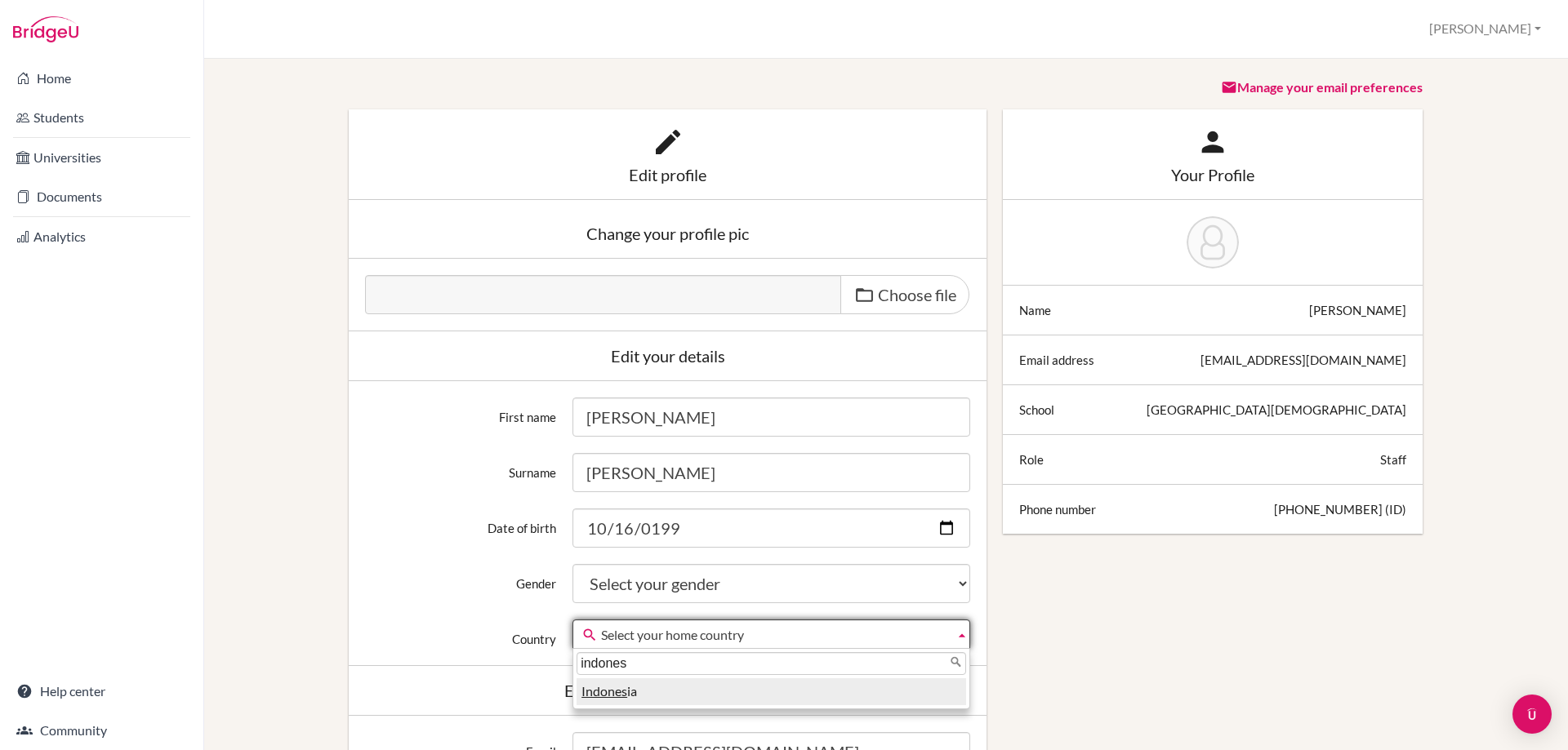
type input "indones"
click at [642, 696] on li "Indones ia" at bounding box center [771, 692] width 389 height 27
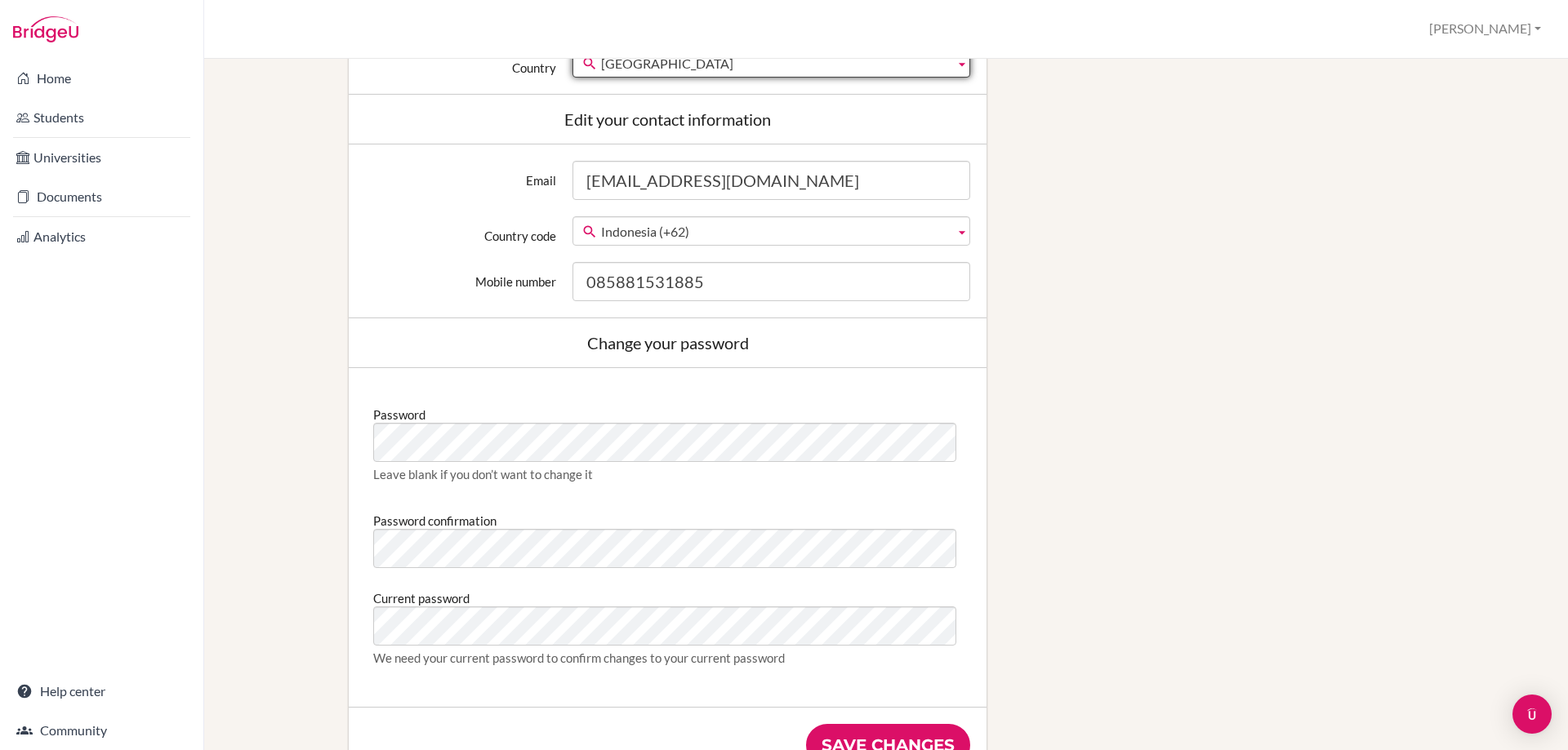
scroll to position [817, 0]
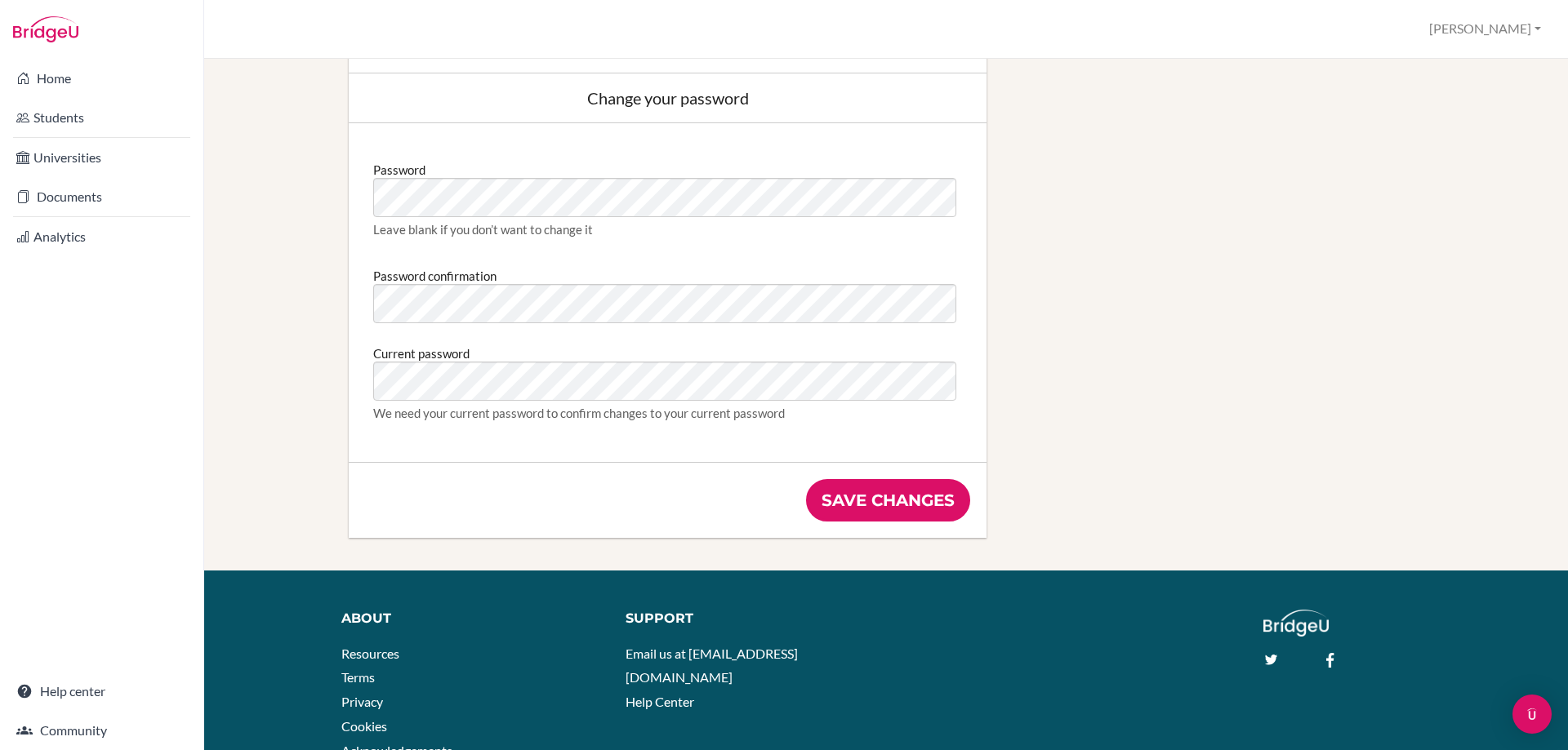
click at [931, 498] on input "Save changes" at bounding box center [888, 500] width 164 height 43
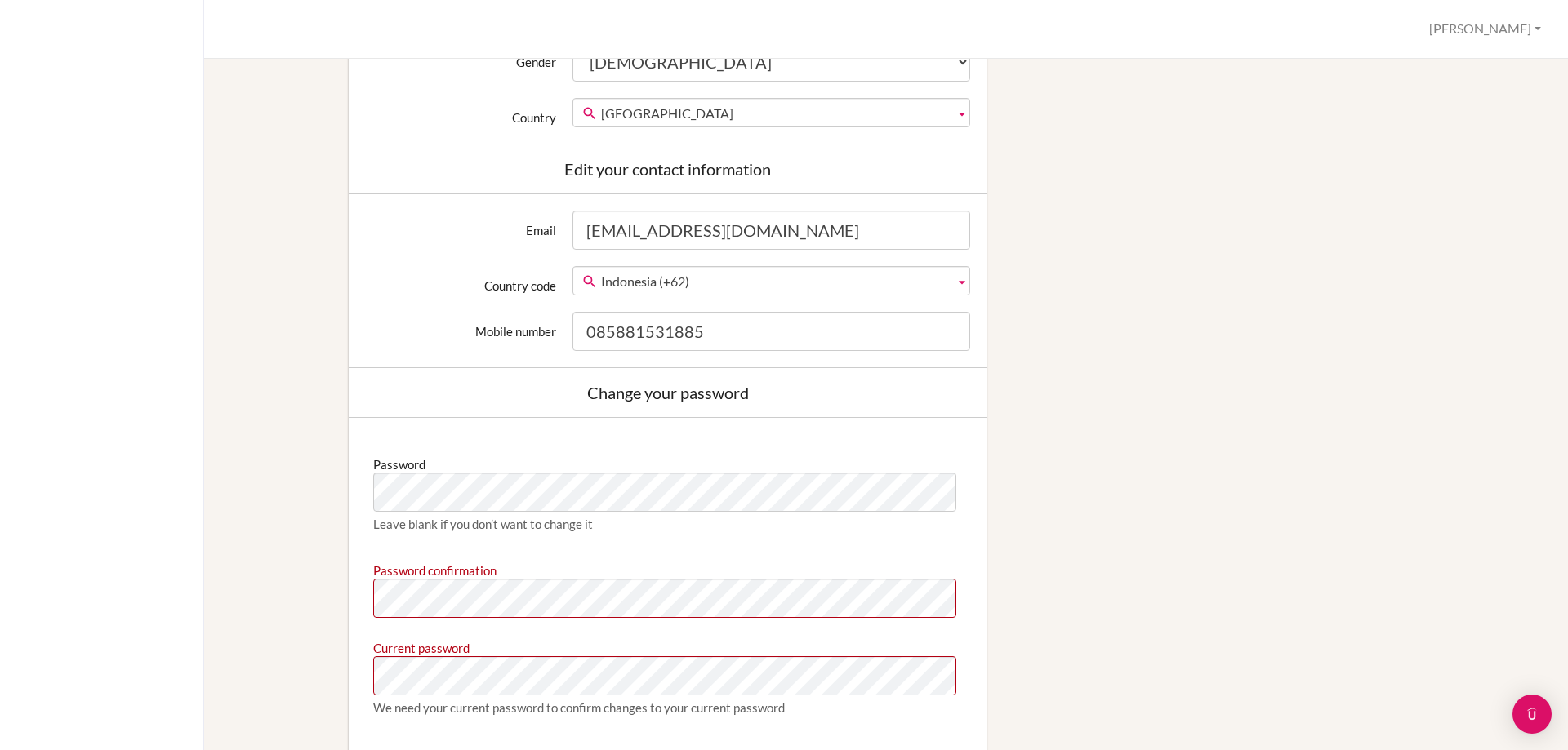
scroll to position [817, 0]
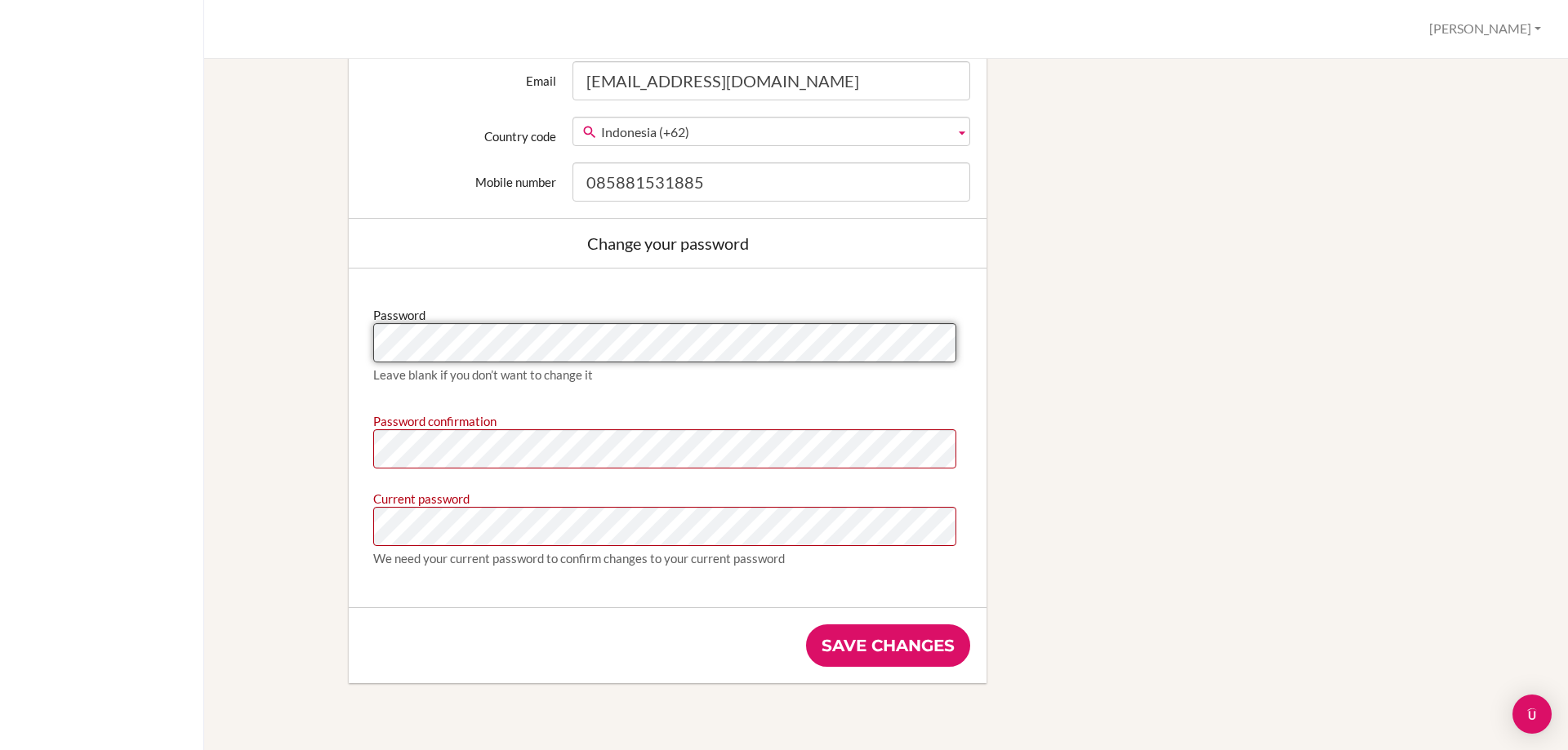
click at [218, 345] on div "Manage your email preferences Edit profile We couldn't register you: Password c…" at bounding box center [886, 405] width 1364 height 692
click at [160, 344] on div "Profile [PERSON_NAME] Profile Log out Your browser is not supported by [PERSON_…" at bounding box center [784, 375] width 1568 height 750
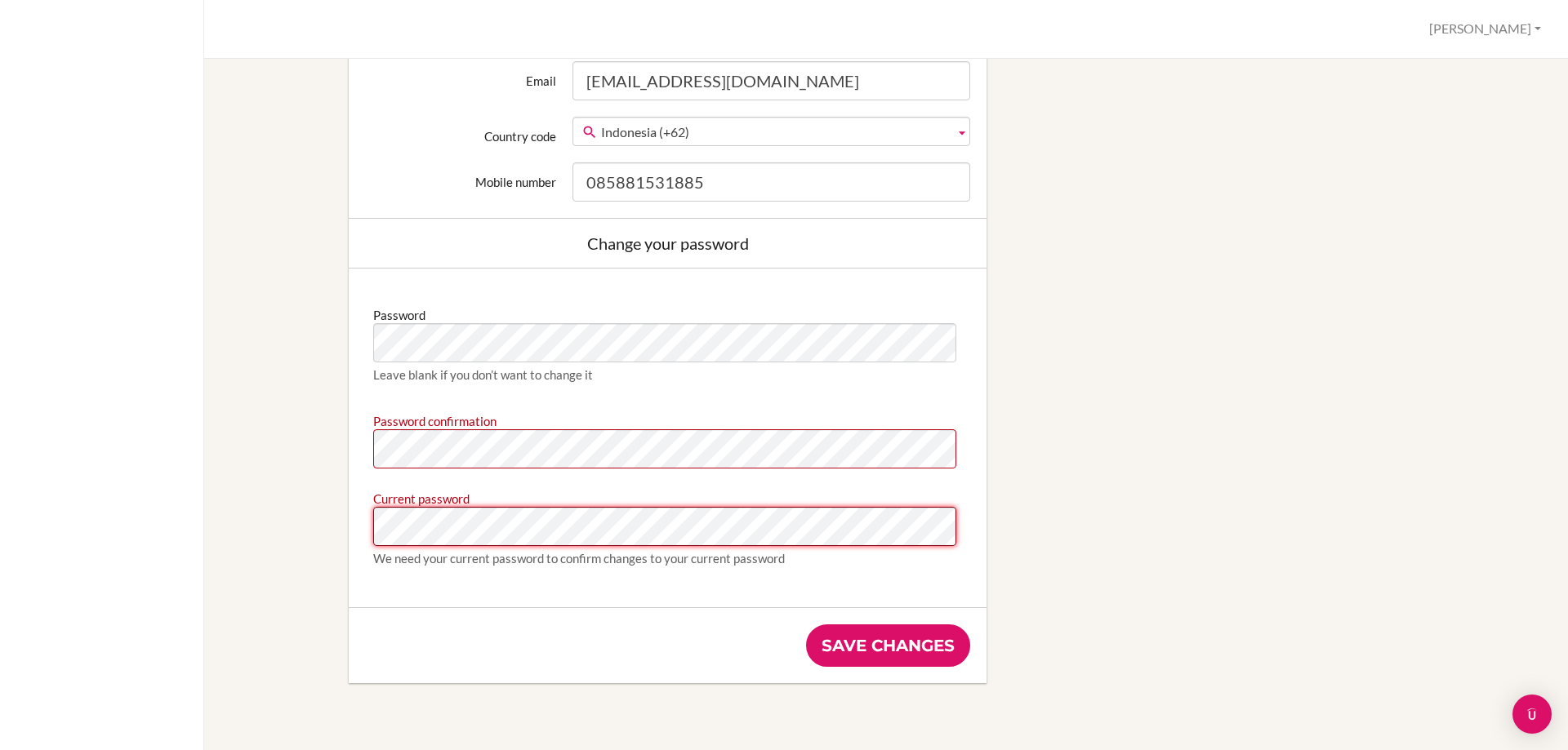
scroll to position [0, 0]
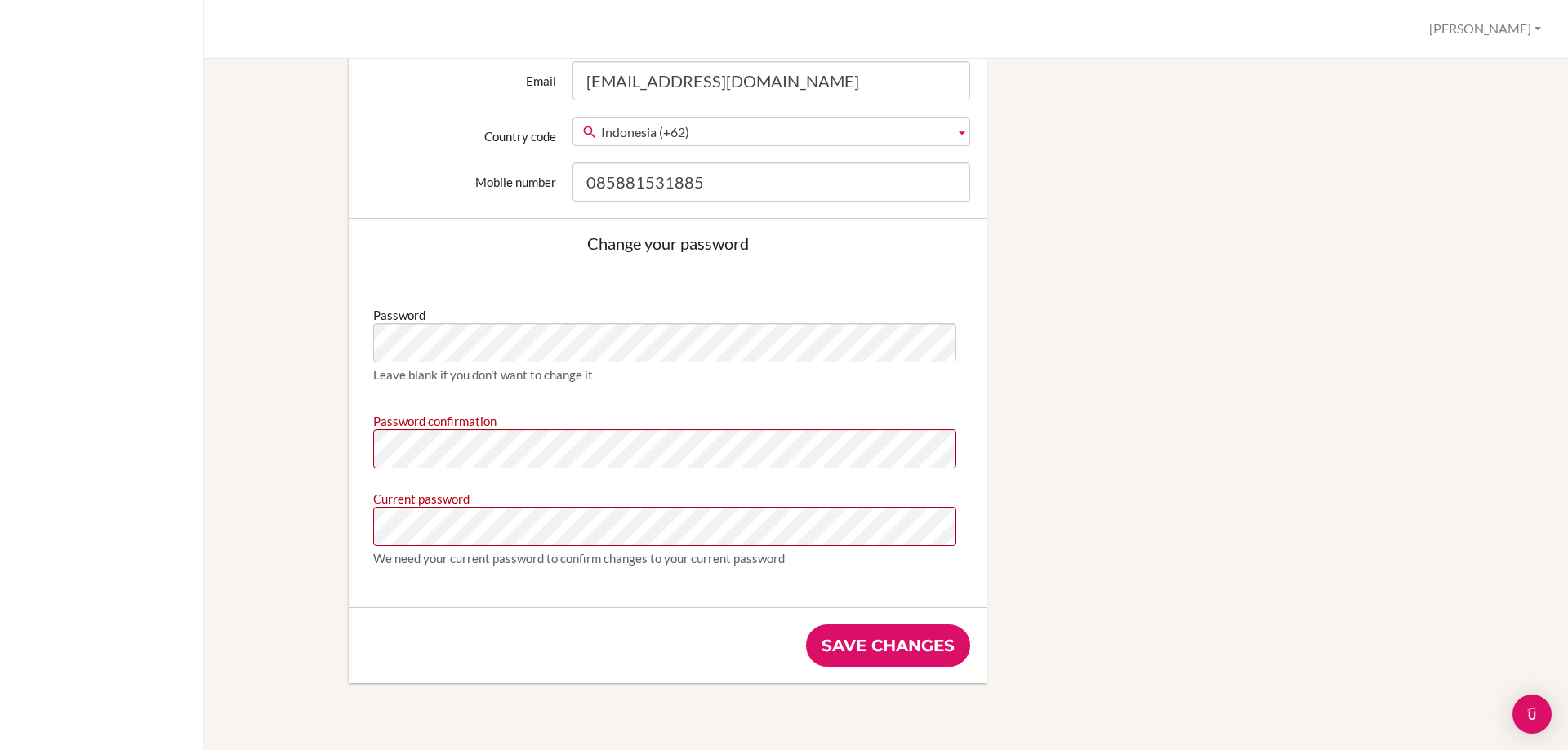
click at [459, 369] on div "Leave blank if you don’t want to change it" at bounding box center [667, 375] width 589 height 16
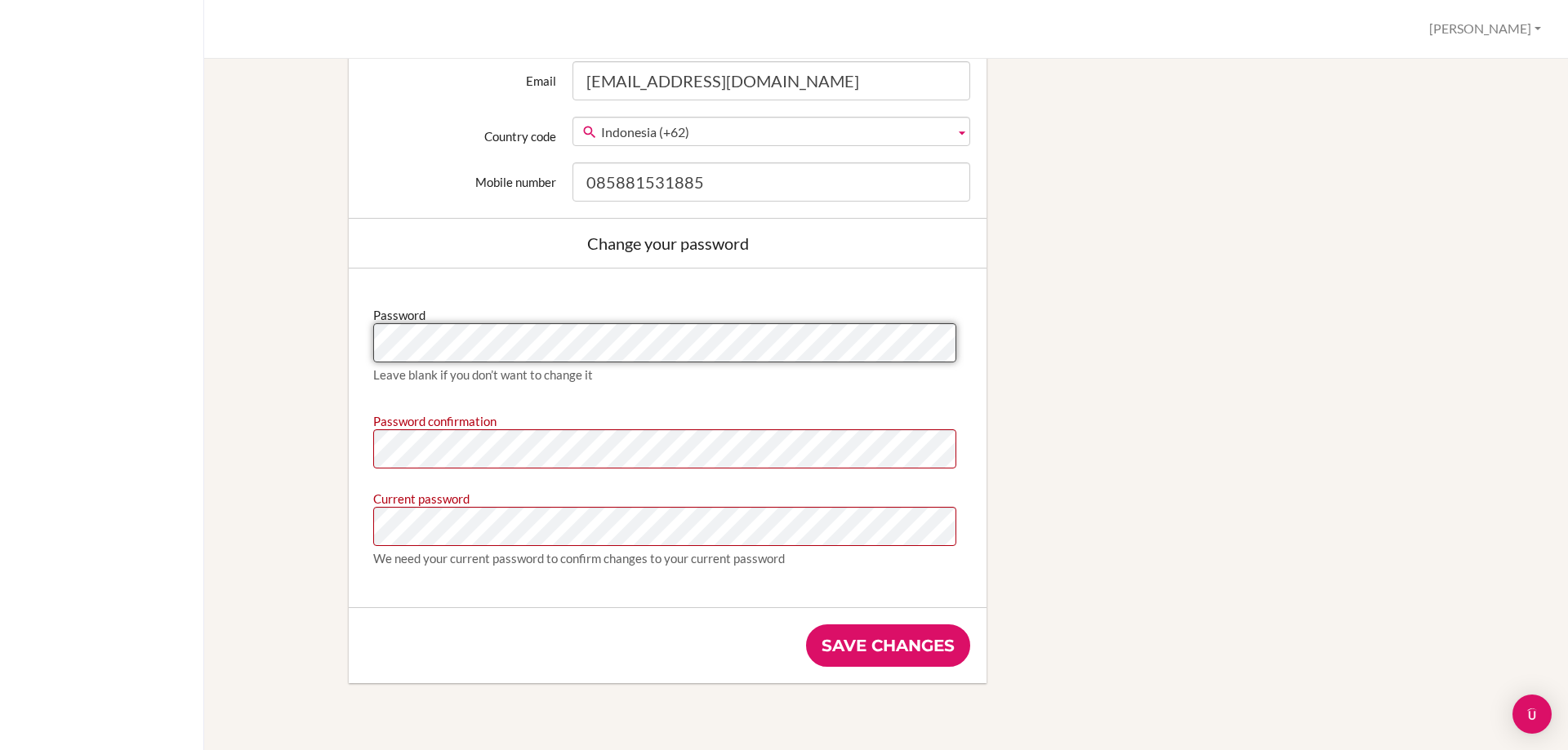
click at [180, 319] on div "Profile Laura Profile Log out Your browser is not supported by BridgeU. Please …" at bounding box center [784, 375] width 1568 height 750
click at [269, 341] on div "Edit profile We couldn't register you: Password confirmation doesn't match Pass…" at bounding box center [885, 30] width 1308 height 1371
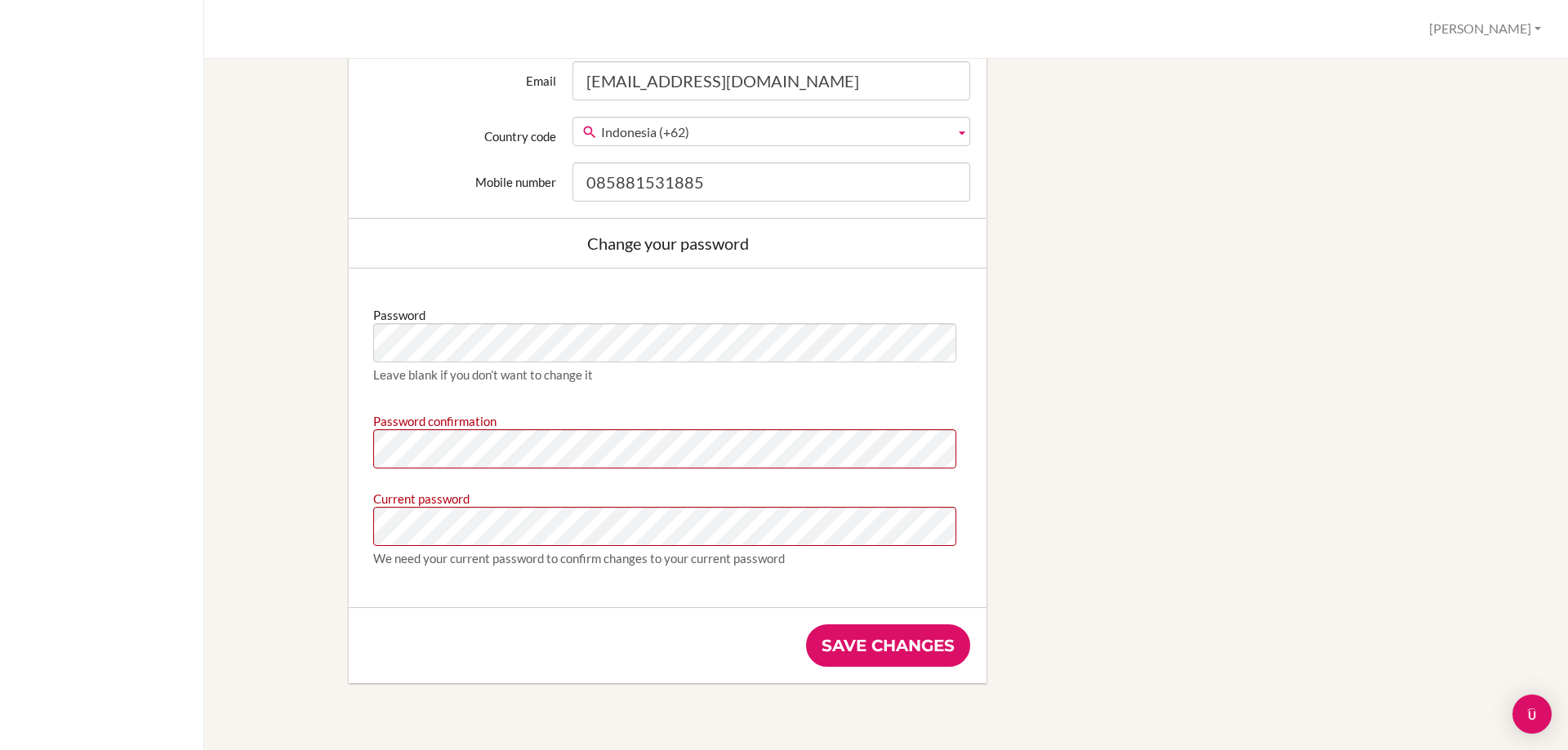
click at [1232, 399] on div "Edit profile We couldn't register you: Password confirmation doesn't match Pass…" at bounding box center [885, 30] width 1308 height 1371
click at [886, 659] on input "Save changes" at bounding box center [888, 646] width 164 height 43
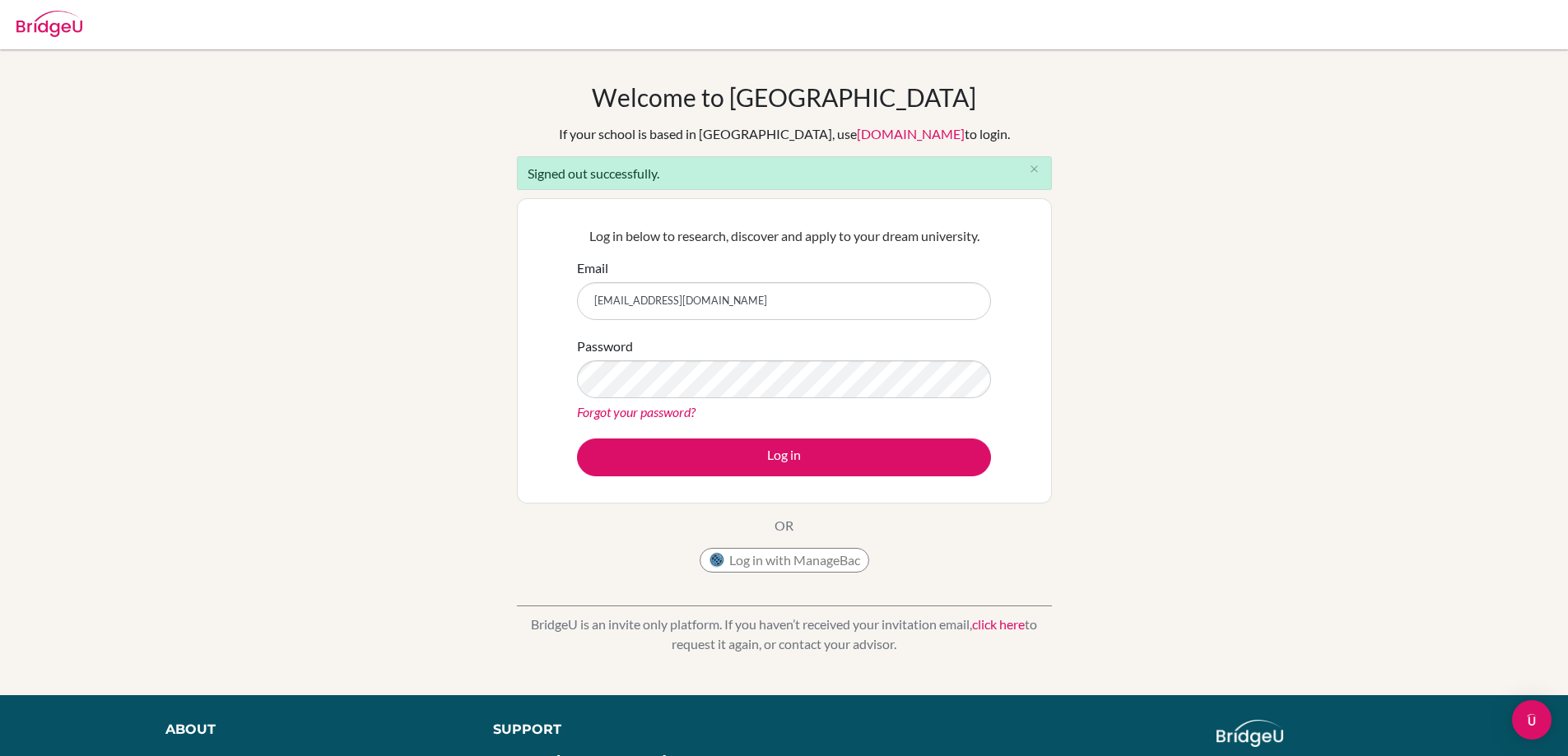
drag, startPoint x: 1099, startPoint y: 340, endPoint x: 1046, endPoint y: 376, distance: 64.1
click at [1099, 341] on div "Welcome to [GEOGRAPHIC_DATA] If your school is based in [GEOGRAPHIC_DATA], use …" at bounding box center [784, 372] width 1568 height 580
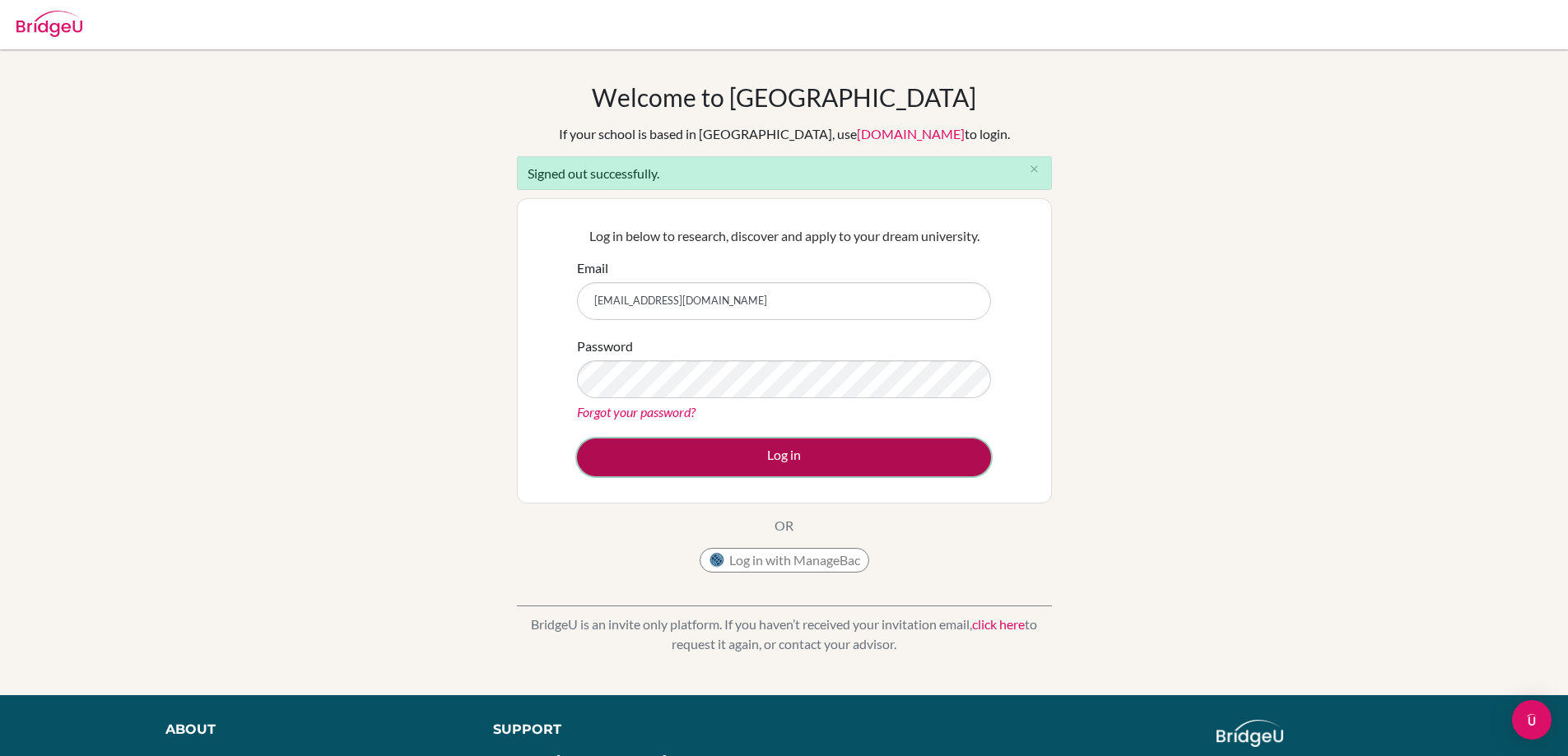
click at [845, 459] on button "Log in" at bounding box center [784, 458] width 414 height 38
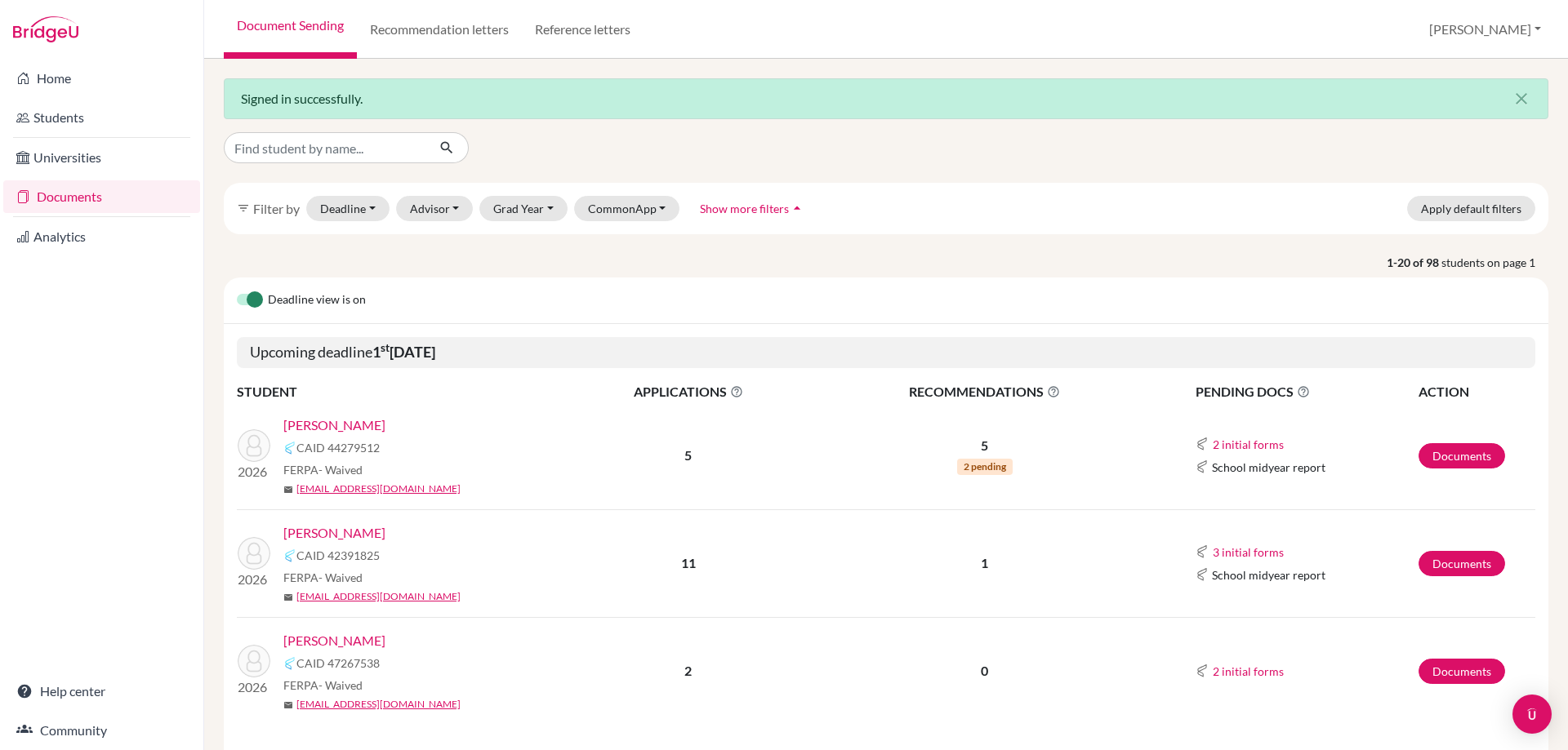
scroll to position [81, 0]
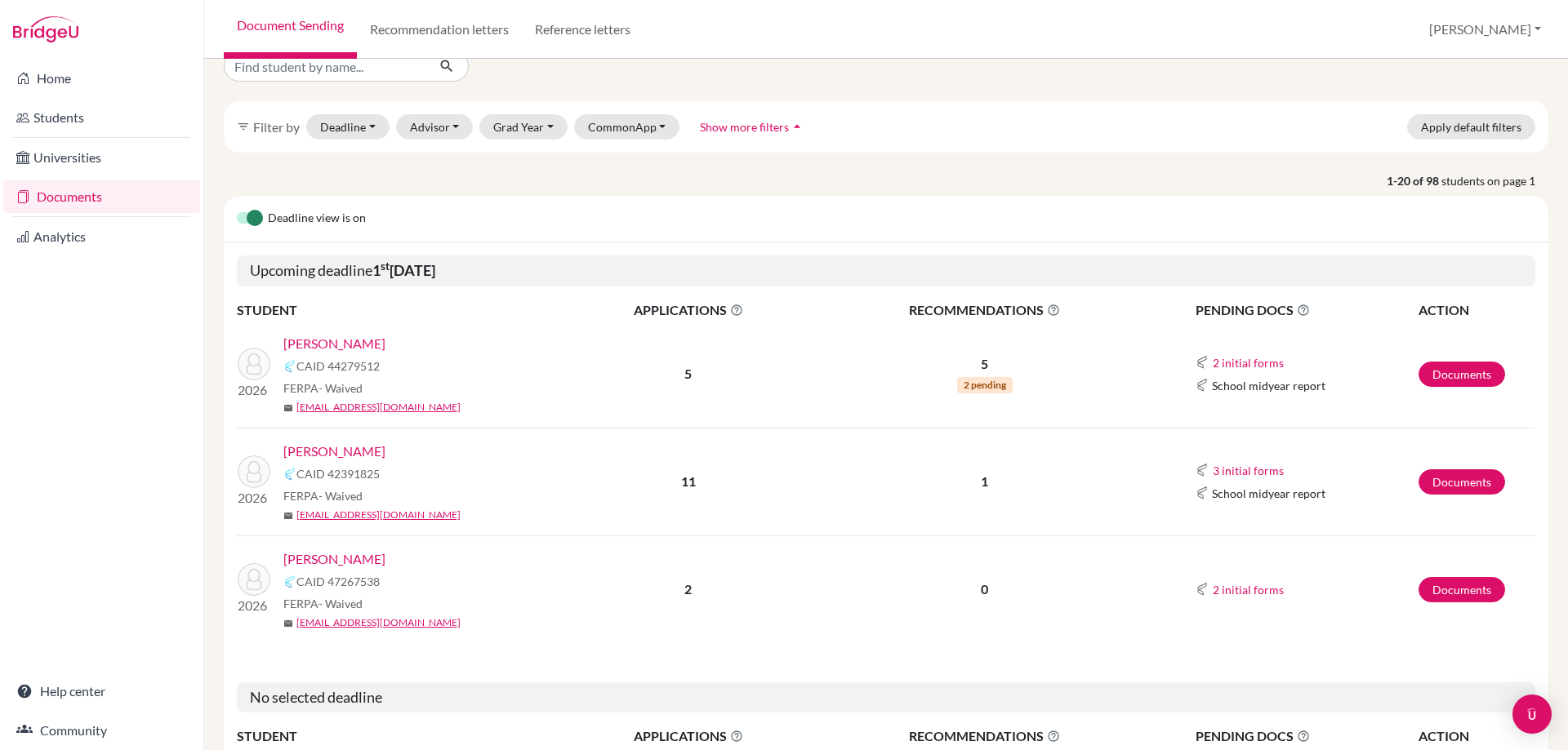
click at [362, 558] on link "[PERSON_NAME]" at bounding box center [334, 558] width 102 height 20
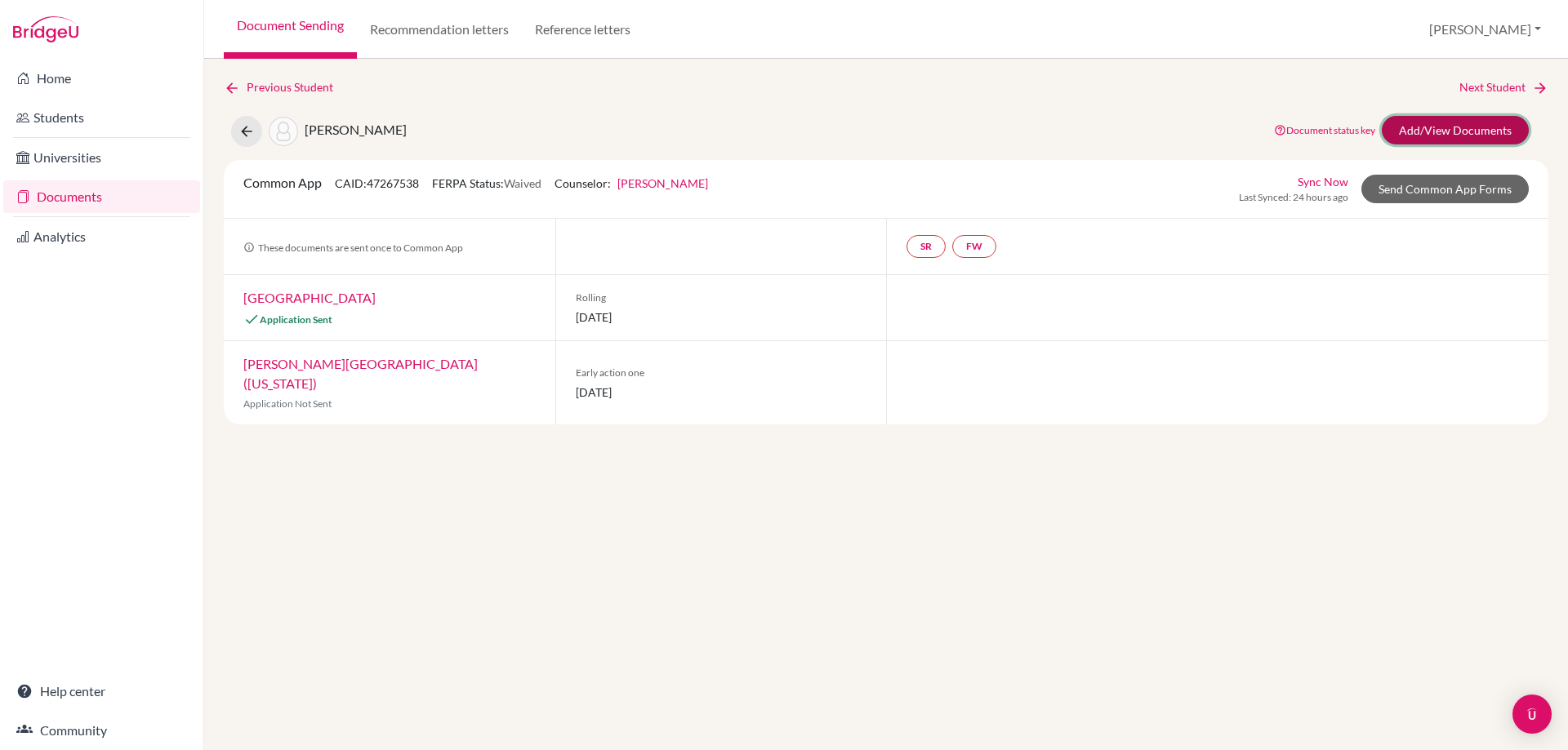
click at [1429, 129] on link "Add/View Documents" at bounding box center [1455, 130] width 147 height 28
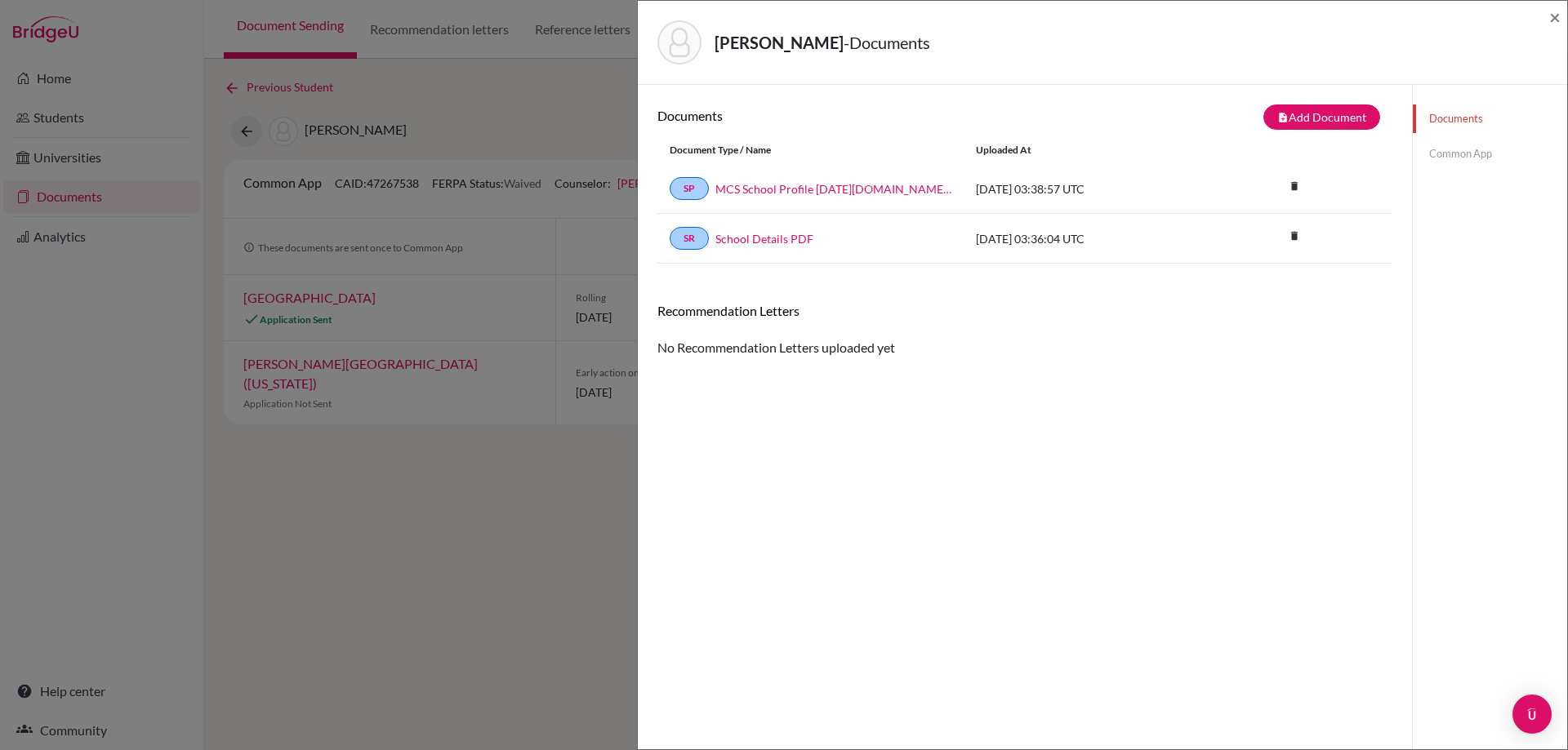
click at [1487, 169] on div "Documents Common App" at bounding box center [1489, 136] width 154 height 103
click at [1478, 168] on link "Common App" at bounding box center [1489, 153] width 154 height 28
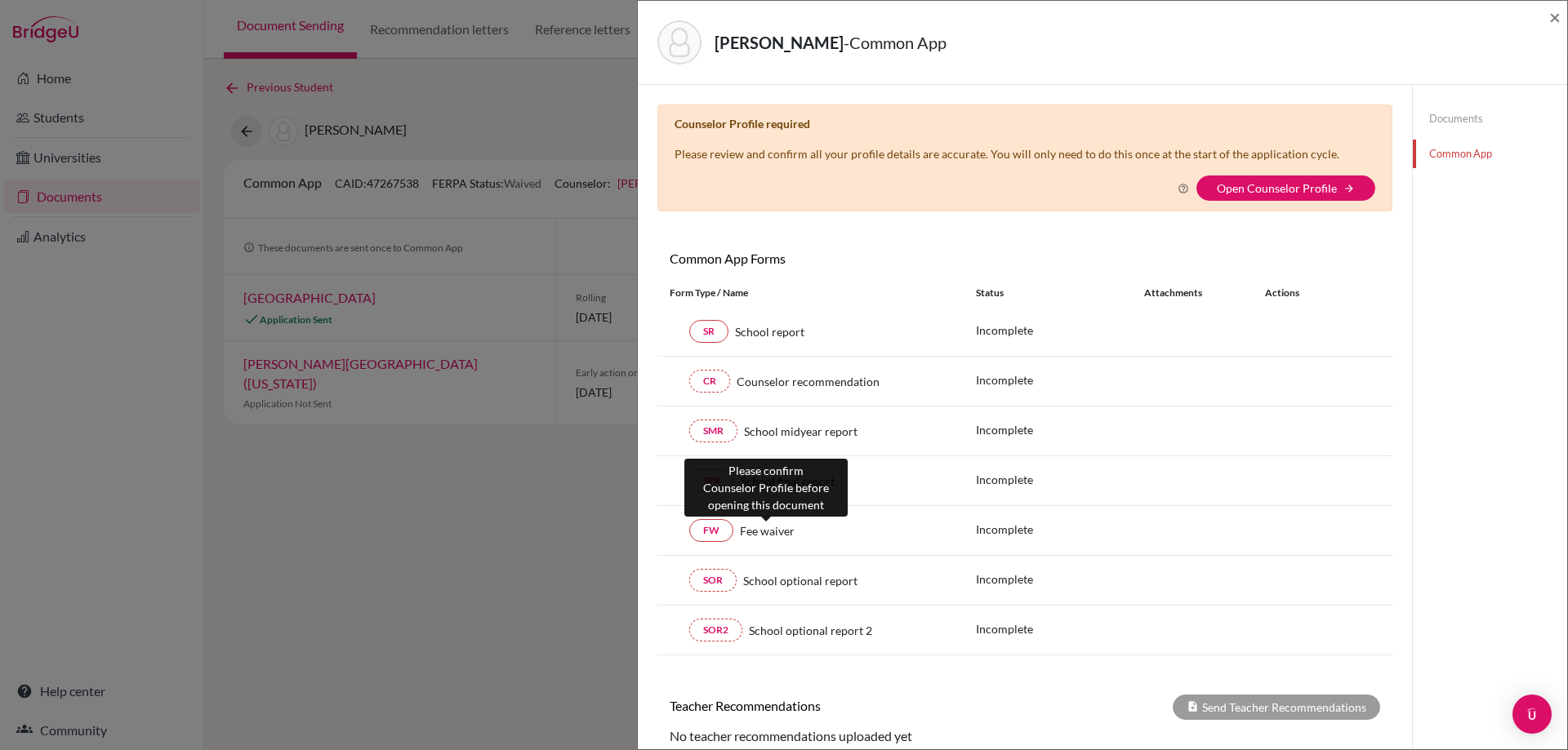
drag, startPoint x: 764, startPoint y: 535, endPoint x: 751, endPoint y: 545, distance: 16.4
click at [762, 535] on span "Fee waiver" at bounding box center [767, 531] width 55 height 17
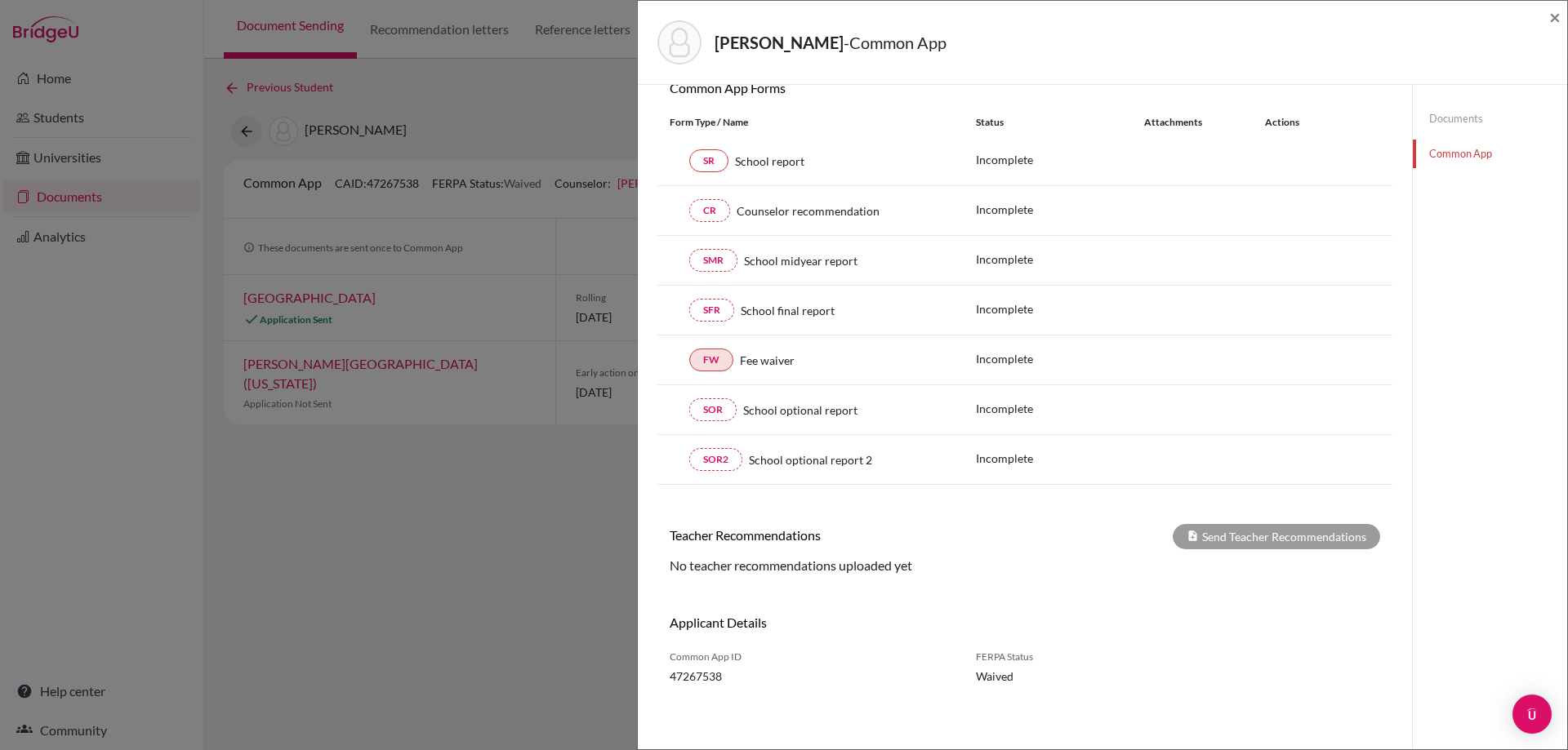
scroll to position [171, 0]
click at [710, 352] on link "FW" at bounding box center [712, 359] width 44 height 23
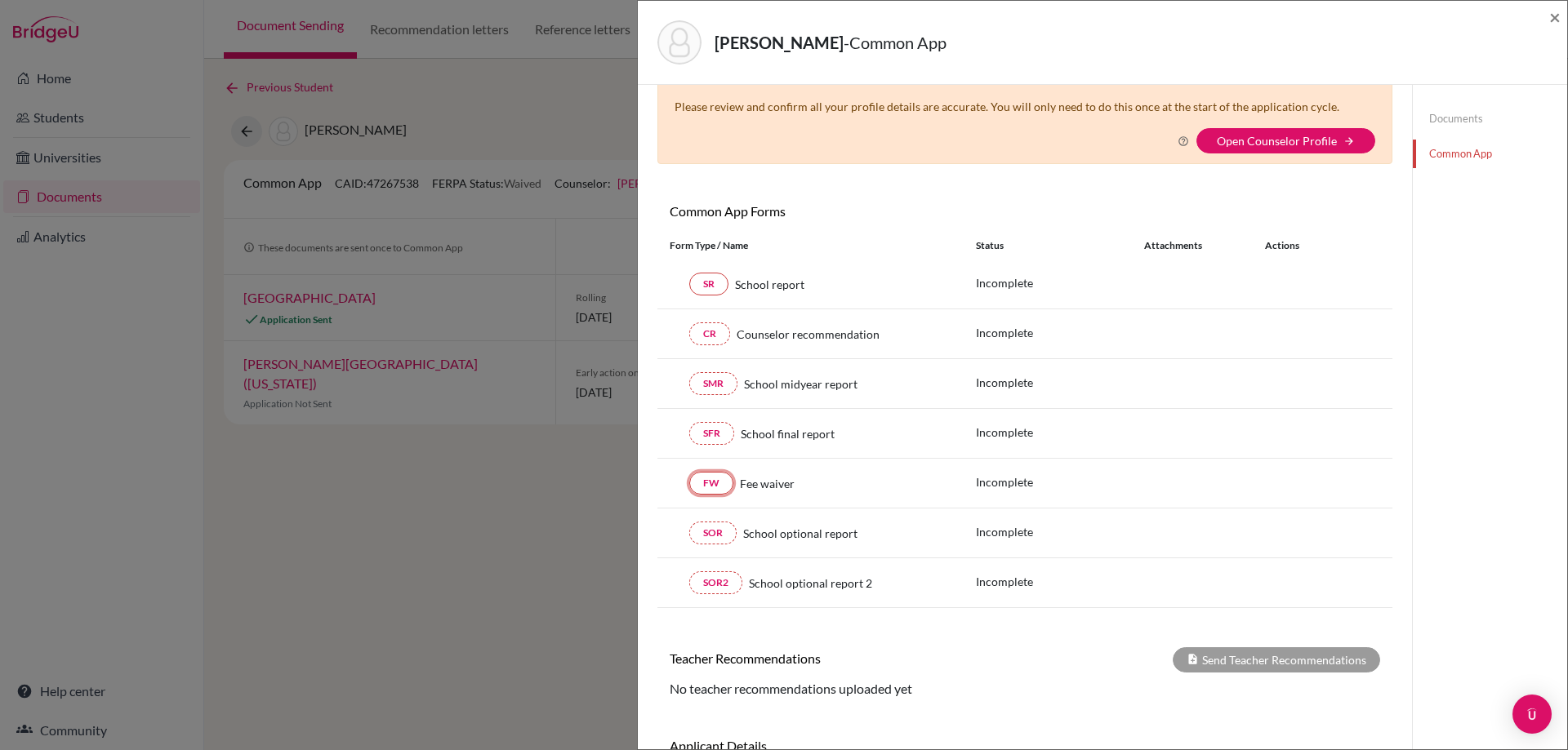
scroll to position [0, 0]
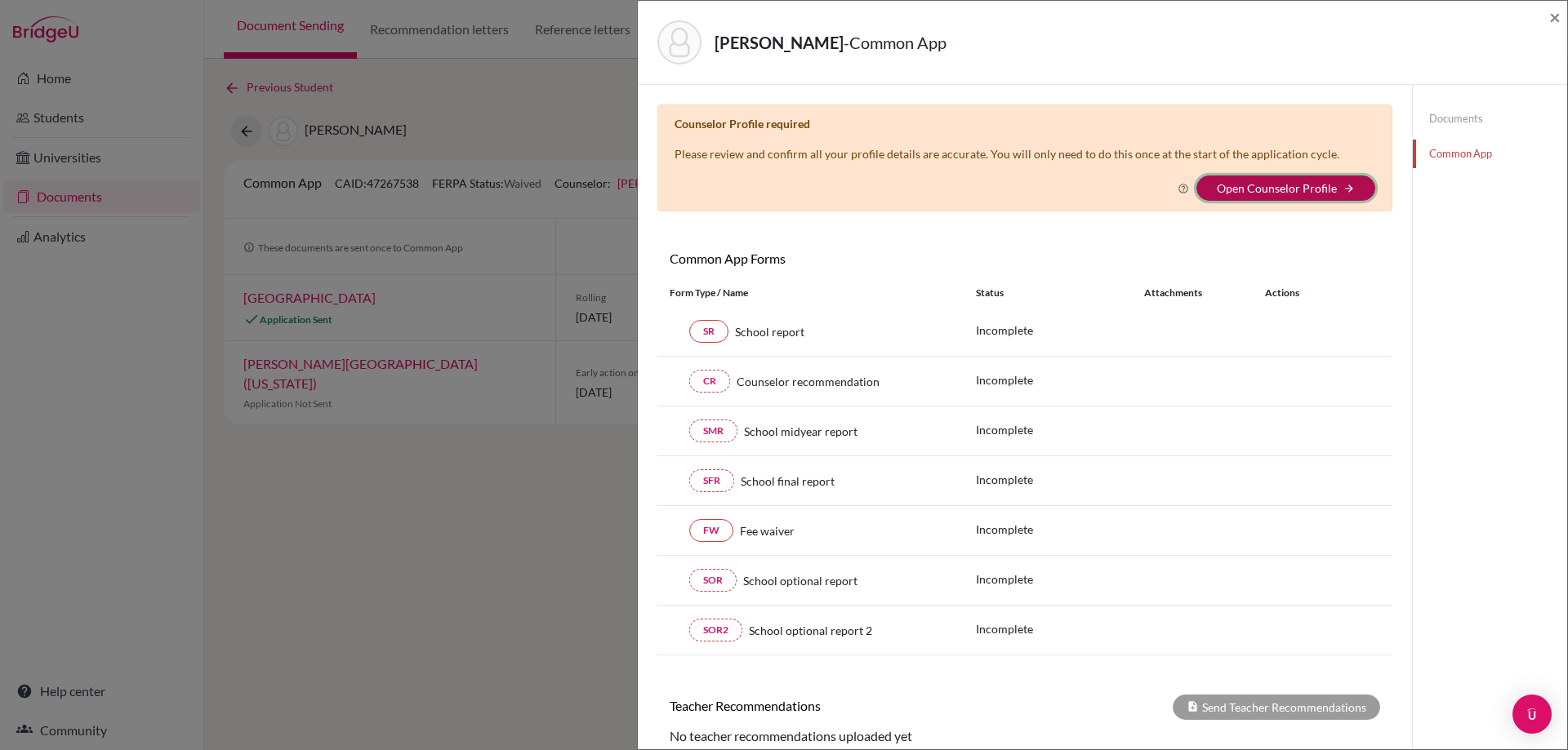
click at [1226, 196] on button "Open Counselor Profile arrow_forward" at bounding box center [1285, 188] width 179 height 26
click at [1244, 185] on link "Open Counselor Profile" at bounding box center [1276, 188] width 120 height 14
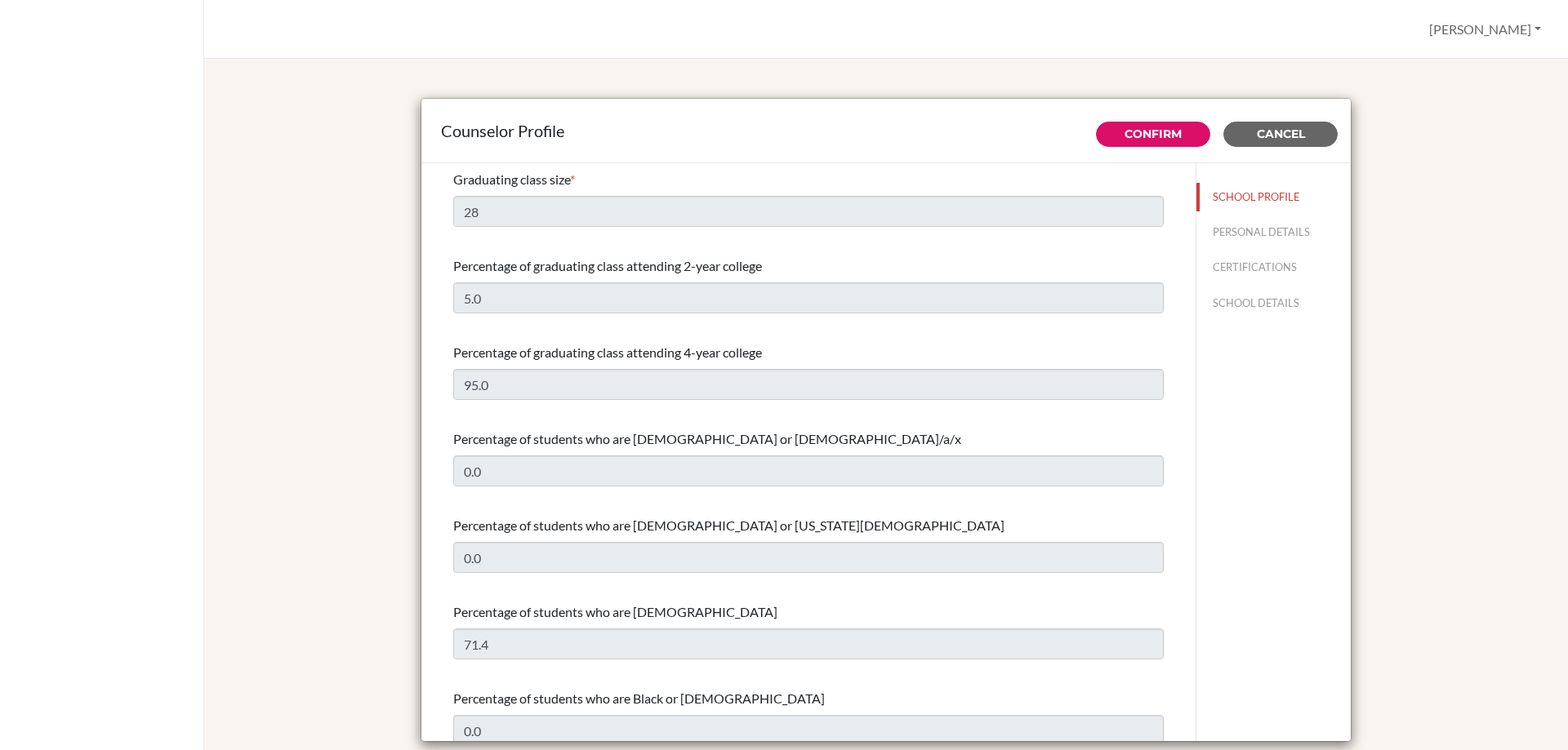
select select "0"
select select "349463"
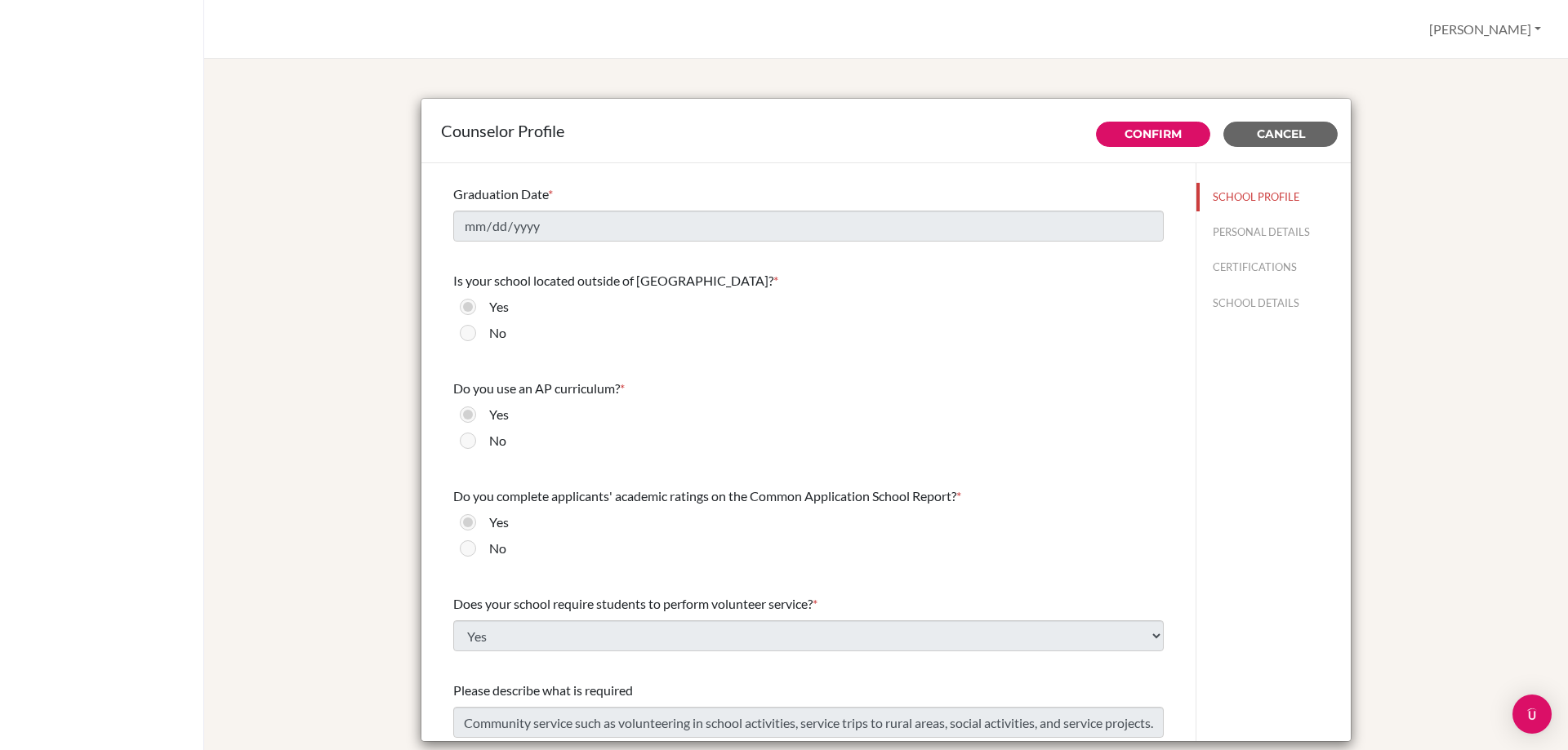
scroll to position [1723, 0]
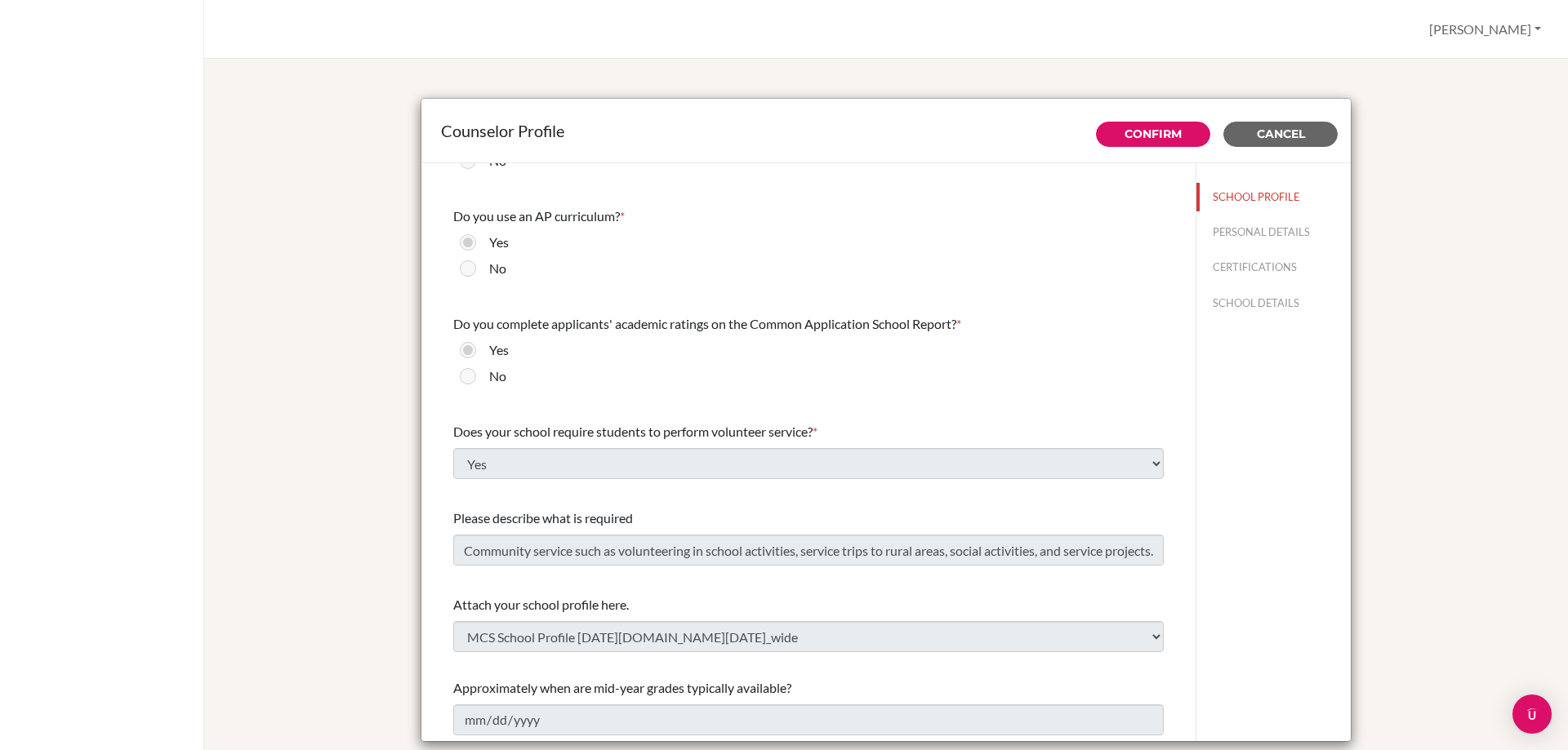
drag, startPoint x: 1146, startPoint y: 107, endPoint x: 1146, endPoint y: 130, distance: 23.0
click at [1146, 108] on div "Counselor Profile" at bounding box center [886, 131] width 929 height 64
click at [1146, 130] on link "Confirm" at bounding box center [1152, 133] width 57 height 15
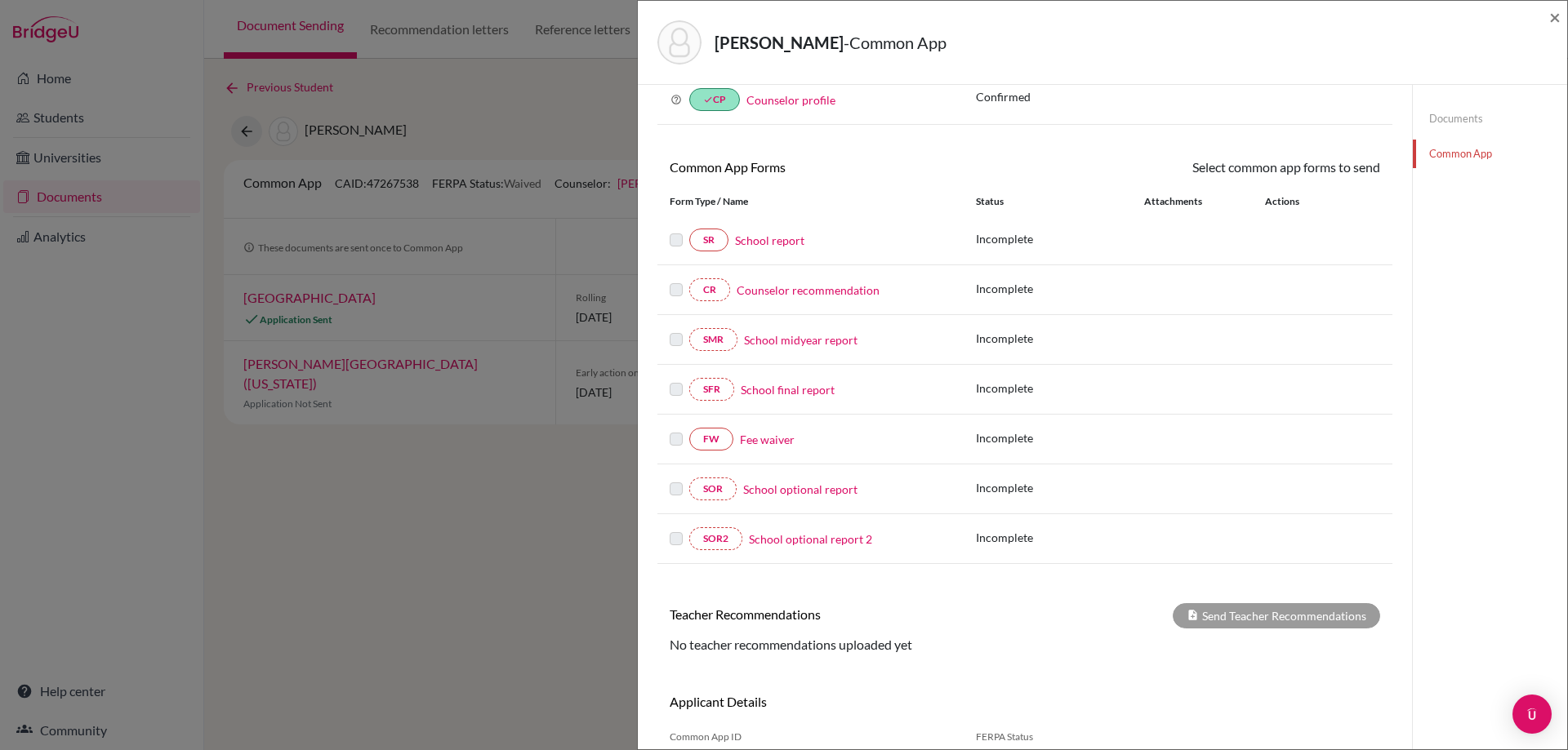
scroll to position [167, 0]
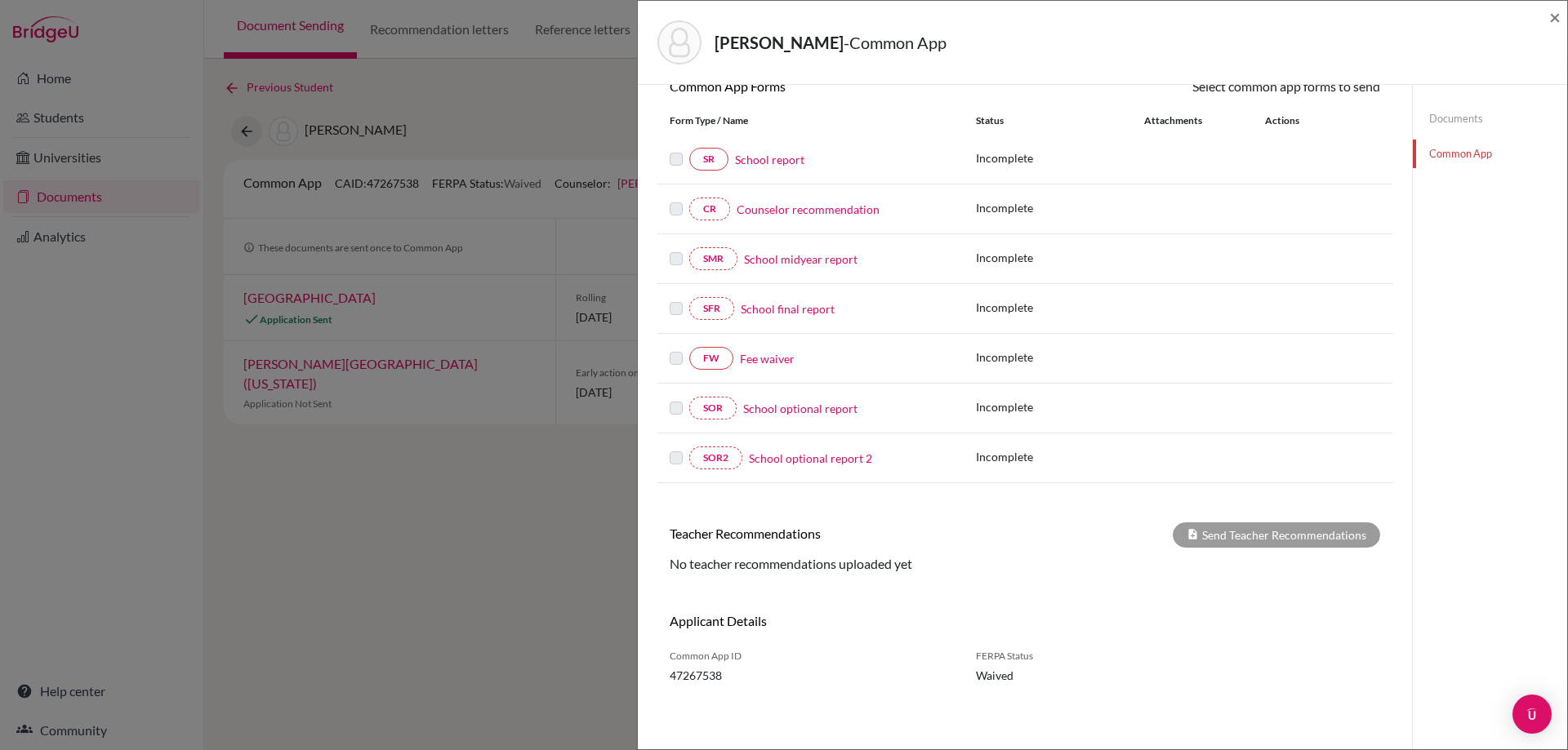
click at [757, 362] on link "Fee waiver" at bounding box center [767, 359] width 55 height 17
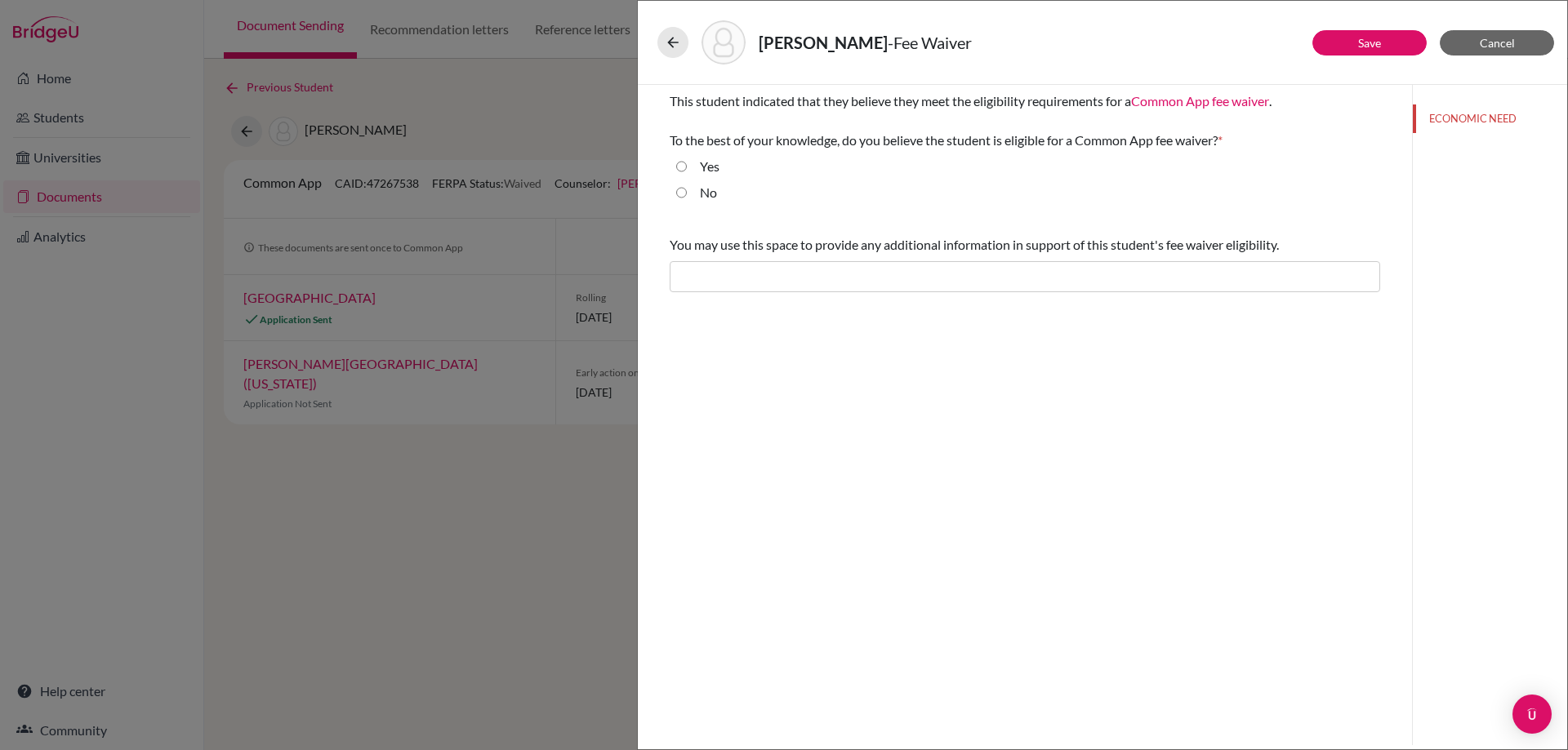
click at [730, 162] on div "Yes" at bounding box center [1025, 169] width 710 height 27
click at [686, 167] on input "Yes" at bounding box center [681, 166] width 10 height 20
radio input "true"
click at [721, 271] on input "text" at bounding box center [1025, 276] width 710 height 31
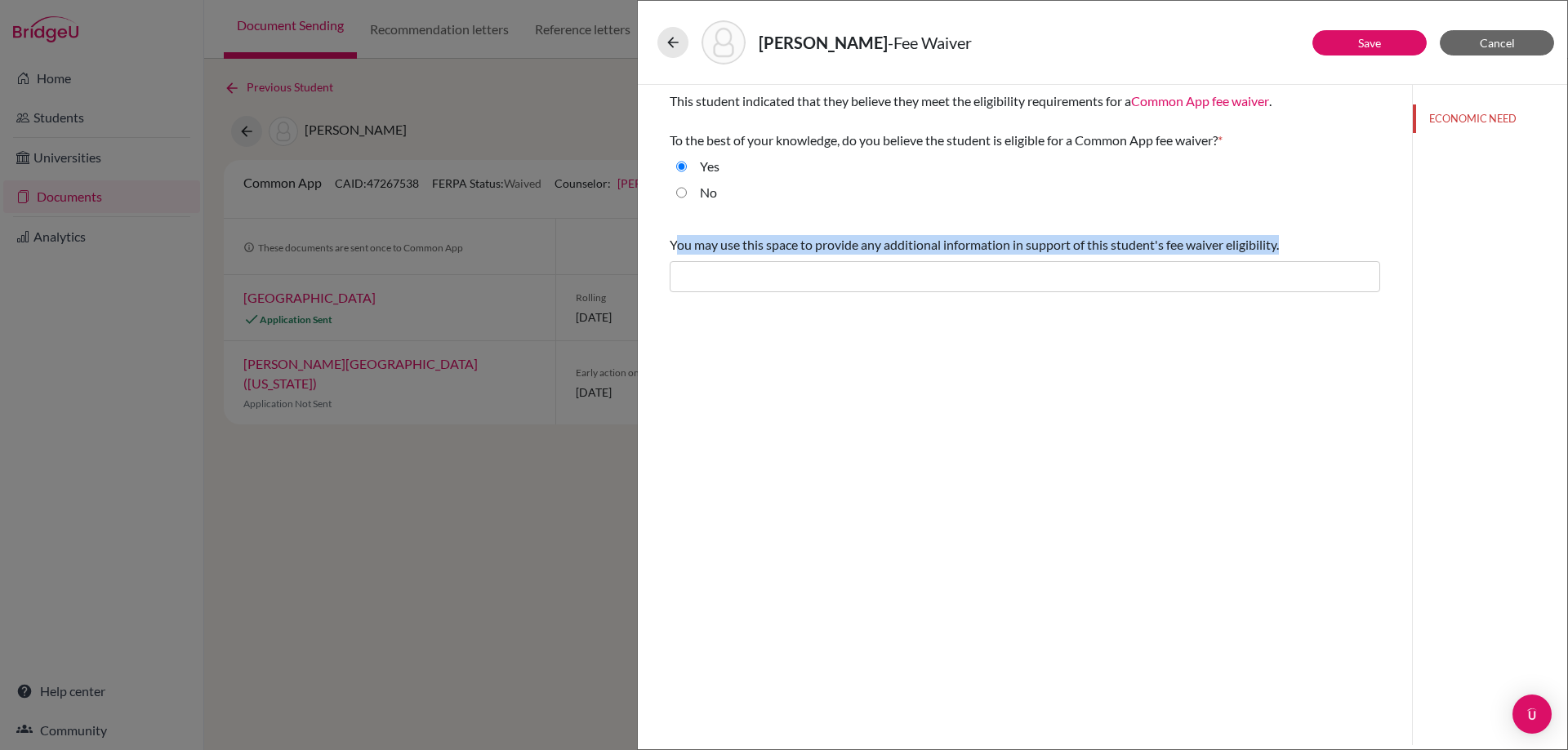
drag, startPoint x: 675, startPoint y: 243, endPoint x: 1343, endPoint y: 231, distance: 668.1
click at [1343, 231] on div "You may use this space to provide any additional information in support of this…" at bounding box center [1025, 263] width 710 height 70
click at [1335, 237] on div "You may use this space to provide any additional information in support of this…" at bounding box center [1025, 245] width 710 height 20
drag, startPoint x: 1330, startPoint y: 243, endPoint x: 654, endPoint y: 250, distance: 676.0
click at [654, 250] on div "This student indicated that they believe they meet the eligibility requirements…" at bounding box center [1025, 192] width 749 height 214
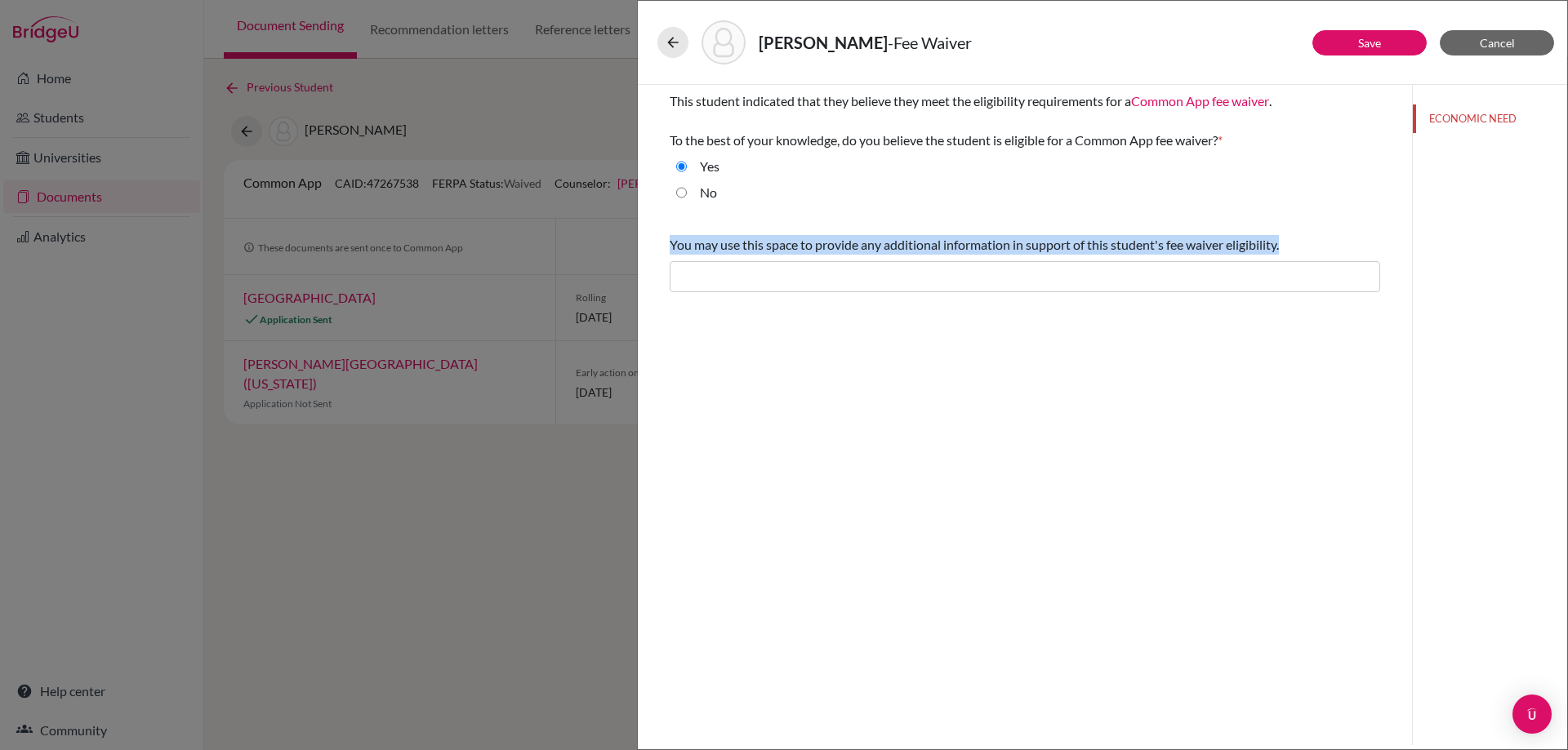
copy span "You may use this space to provide any additional information in support of this…"
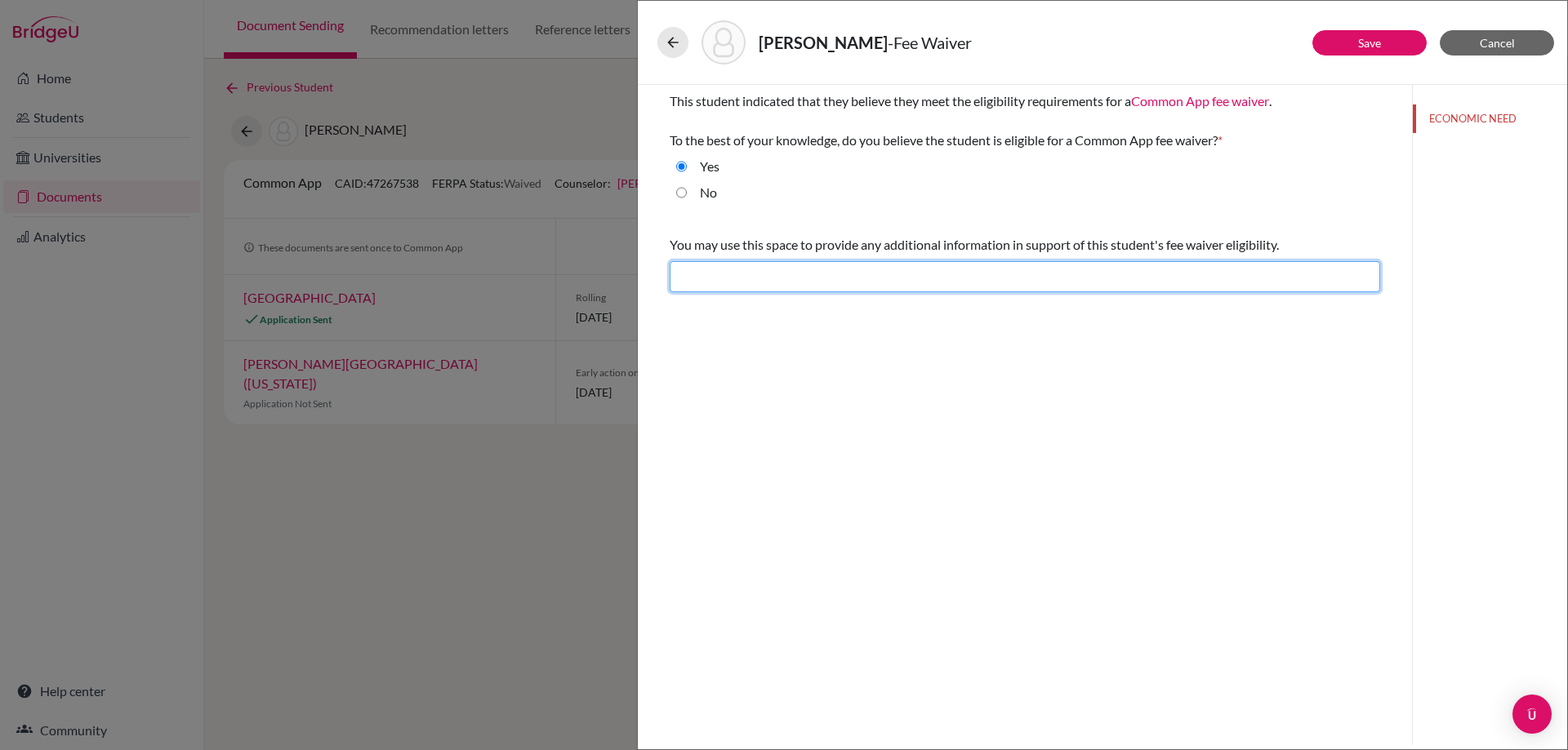
click at [775, 275] on input "text" at bounding box center [1025, 276] width 710 height 31
paste input "Nadia comes from a low-income family dedicated to community development work in…"
type input "Nadia comes from a low-income family dedicated to community development work in…"
paste input "Nadia comes from a low-income family dedicated to community development work in…"
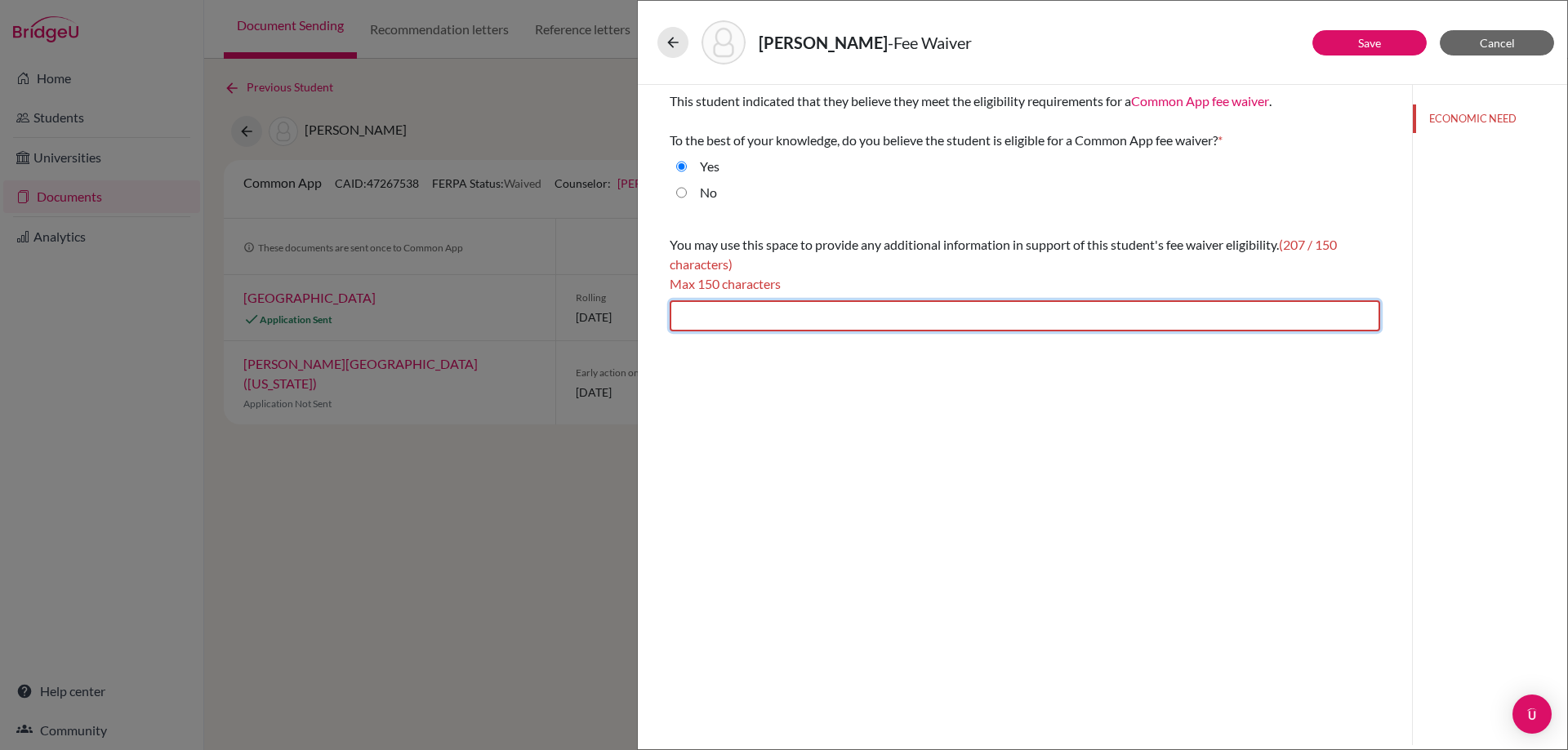
type input "Nadia comes from a low-income family dedicated to community development work in…"
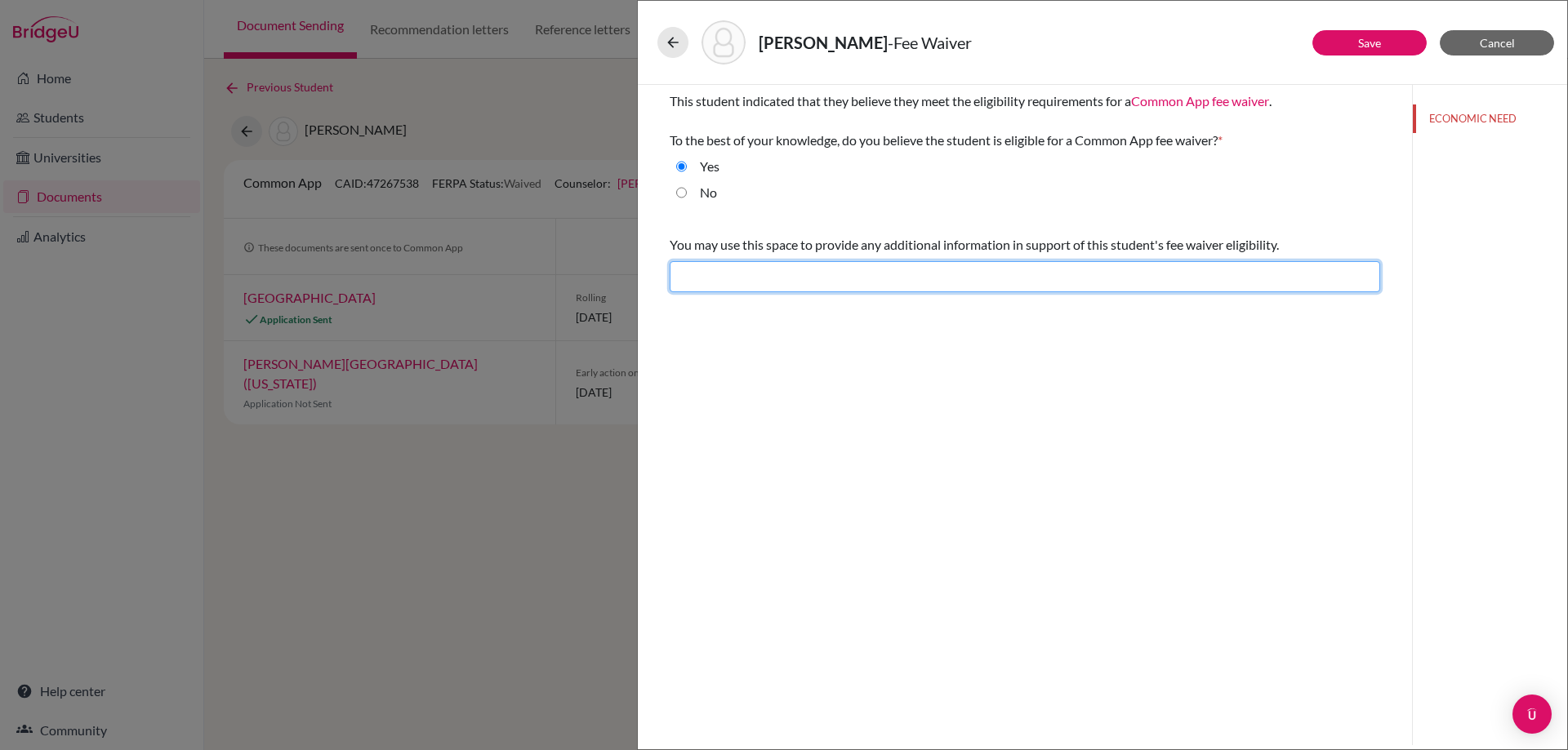
click at [773, 276] on input "text" at bounding box center [1025, 276] width 710 height 31
paste input "Nadia’s low-income family serves in community development in Indonesia, limitin…"
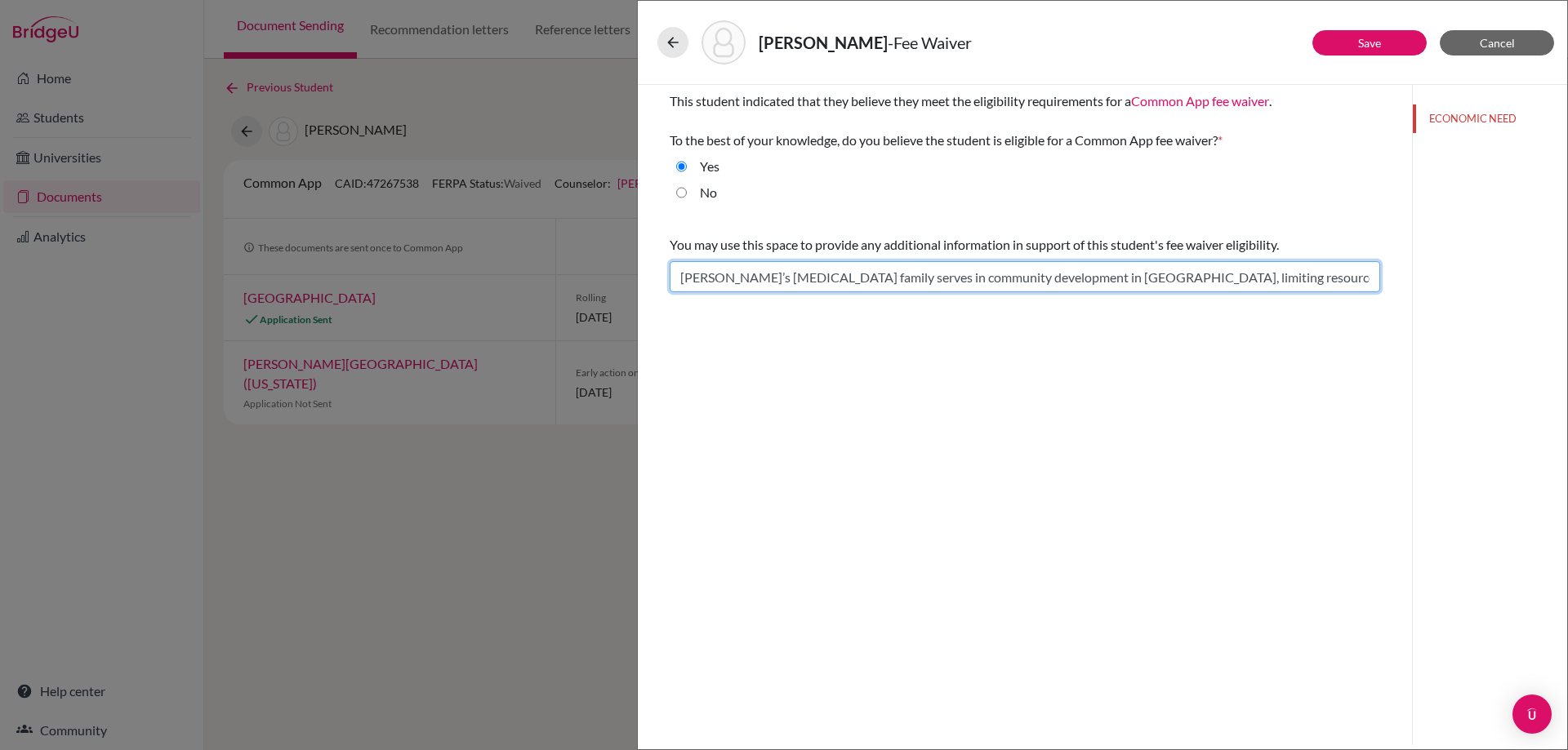
scroll to position [0, 30]
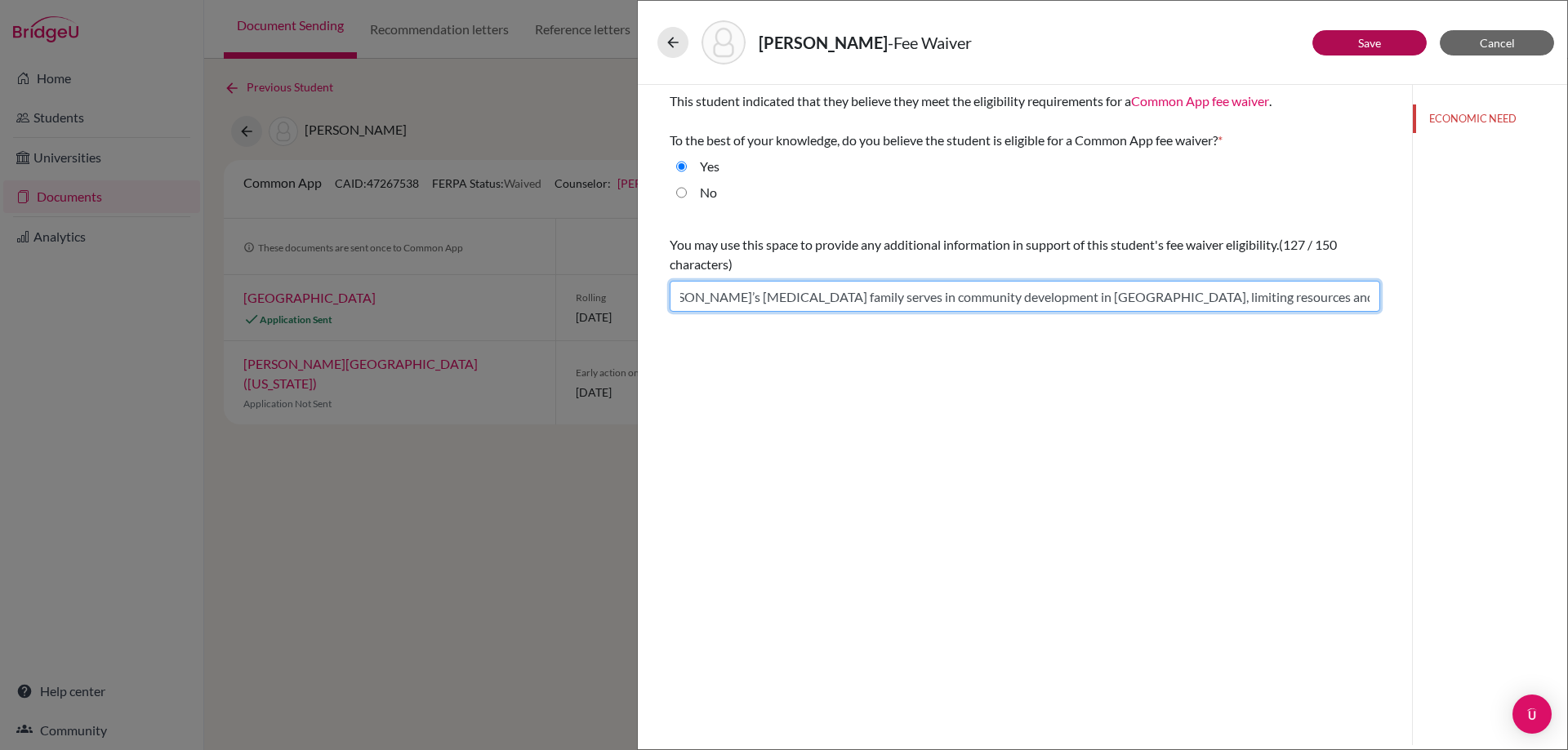
type input "Nadia’s low-income family serves in community development in Indonesia, limitin…"
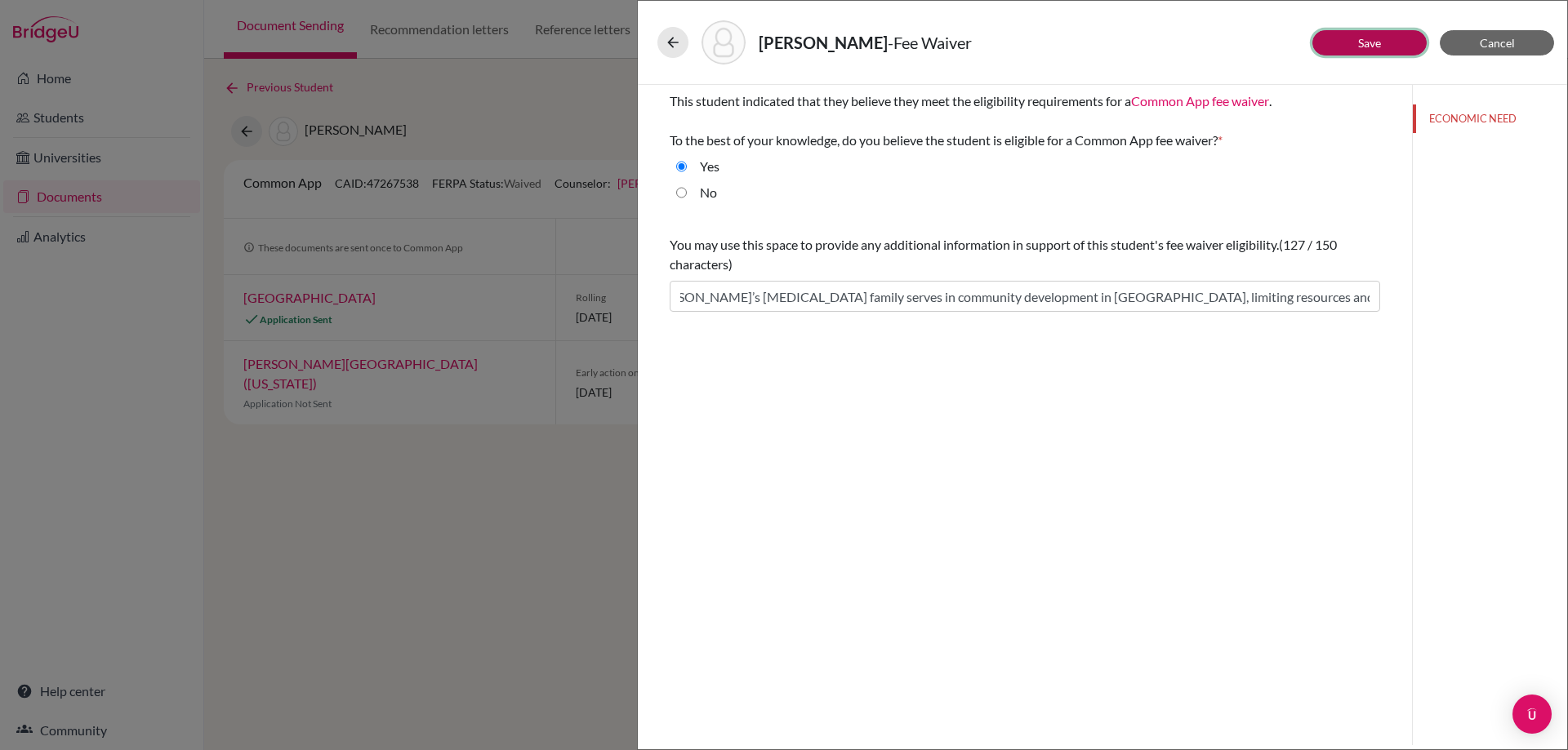
scroll to position [0, 0]
click at [1382, 44] on button "Save" at bounding box center [1370, 43] width 115 height 26
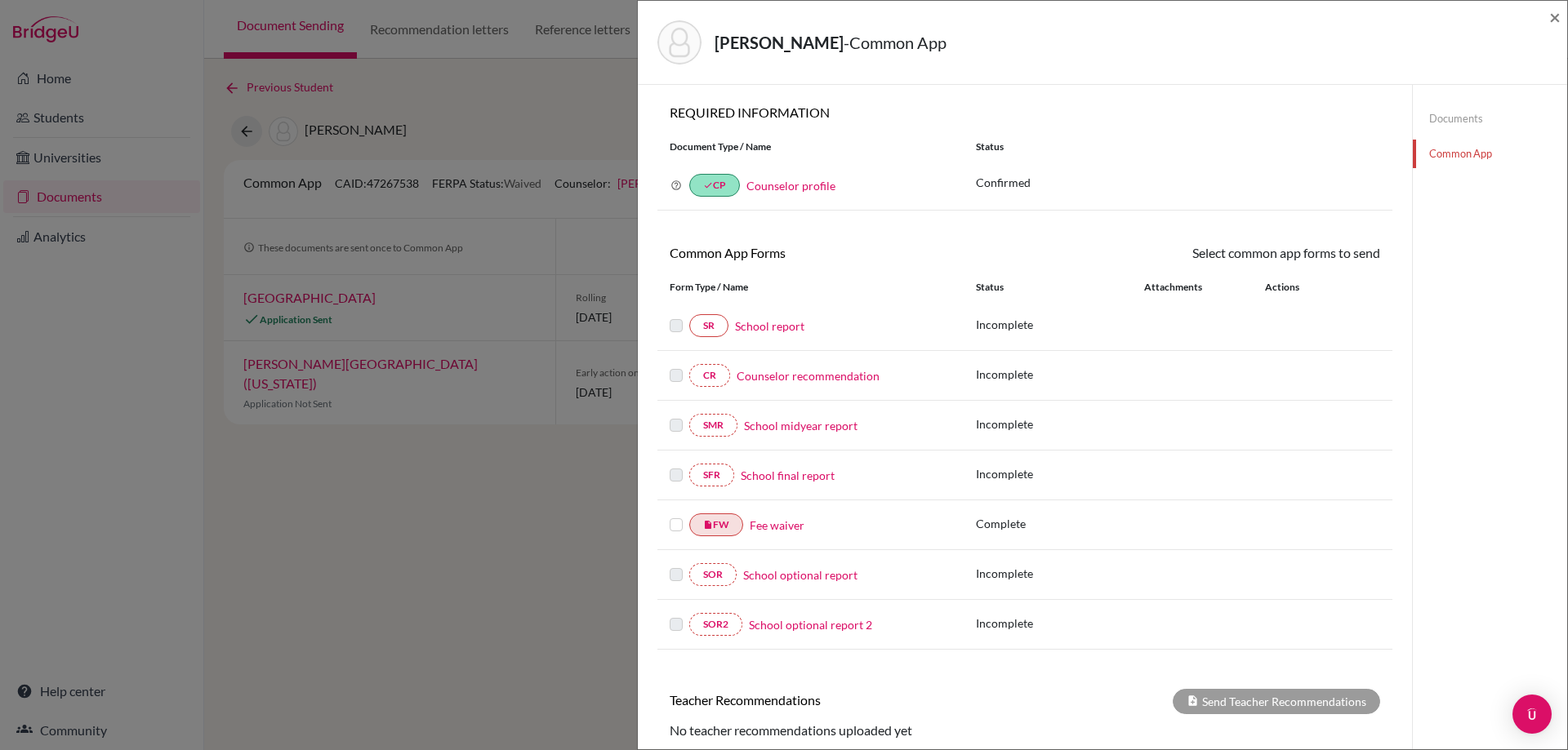
click at [676, 515] on label at bounding box center [676, 515] width 13 height 0
click at [0, 0] on input "checkbox" at bounding box center [0, 0] width 0 height 0
click at [1326, 251] on icon at bounding box center [1332, 255] width 12 height 12
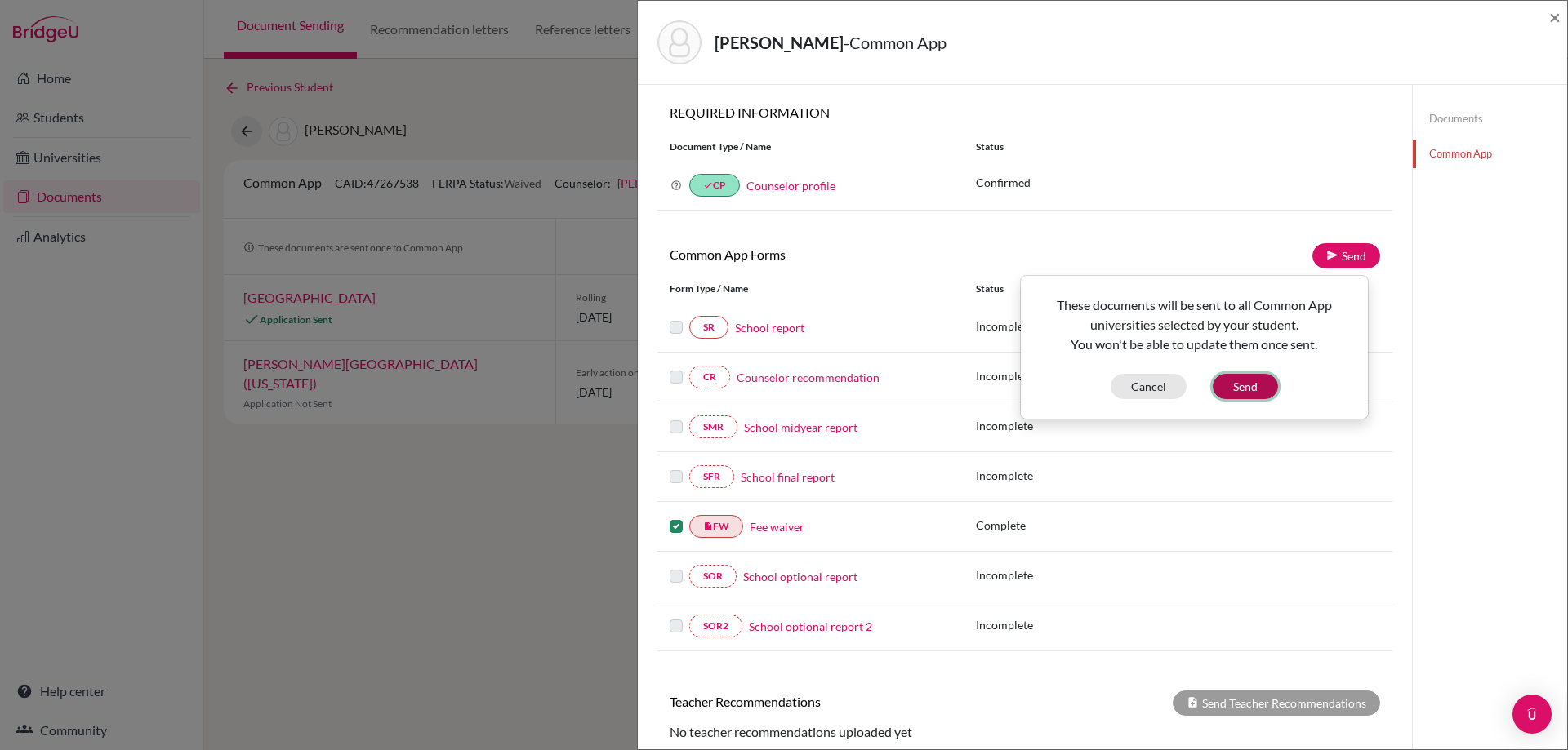
click at [1230, 393] on button "Send" at bounding box center [1246, 387] width 65 height 26
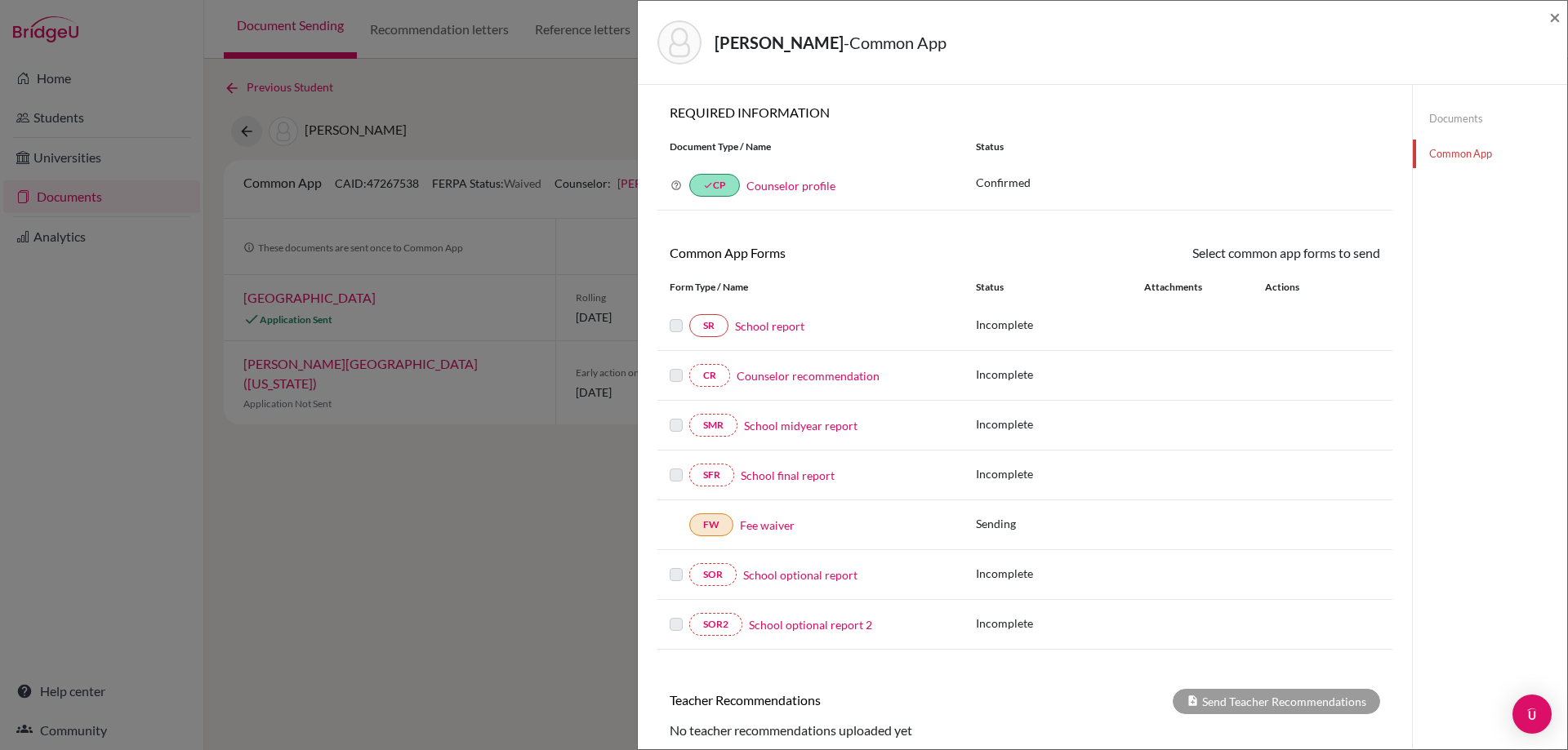
click at [411, 136] on div "Svoboda, Nadia Renee - Common App × × REQUIRED INFORMATION Document Type / Name…" at bounding box center [784, 375] width 1568 height 750
click at [1552, 21] on span "×" at bounding box center [1554, 17] width 11 height 24
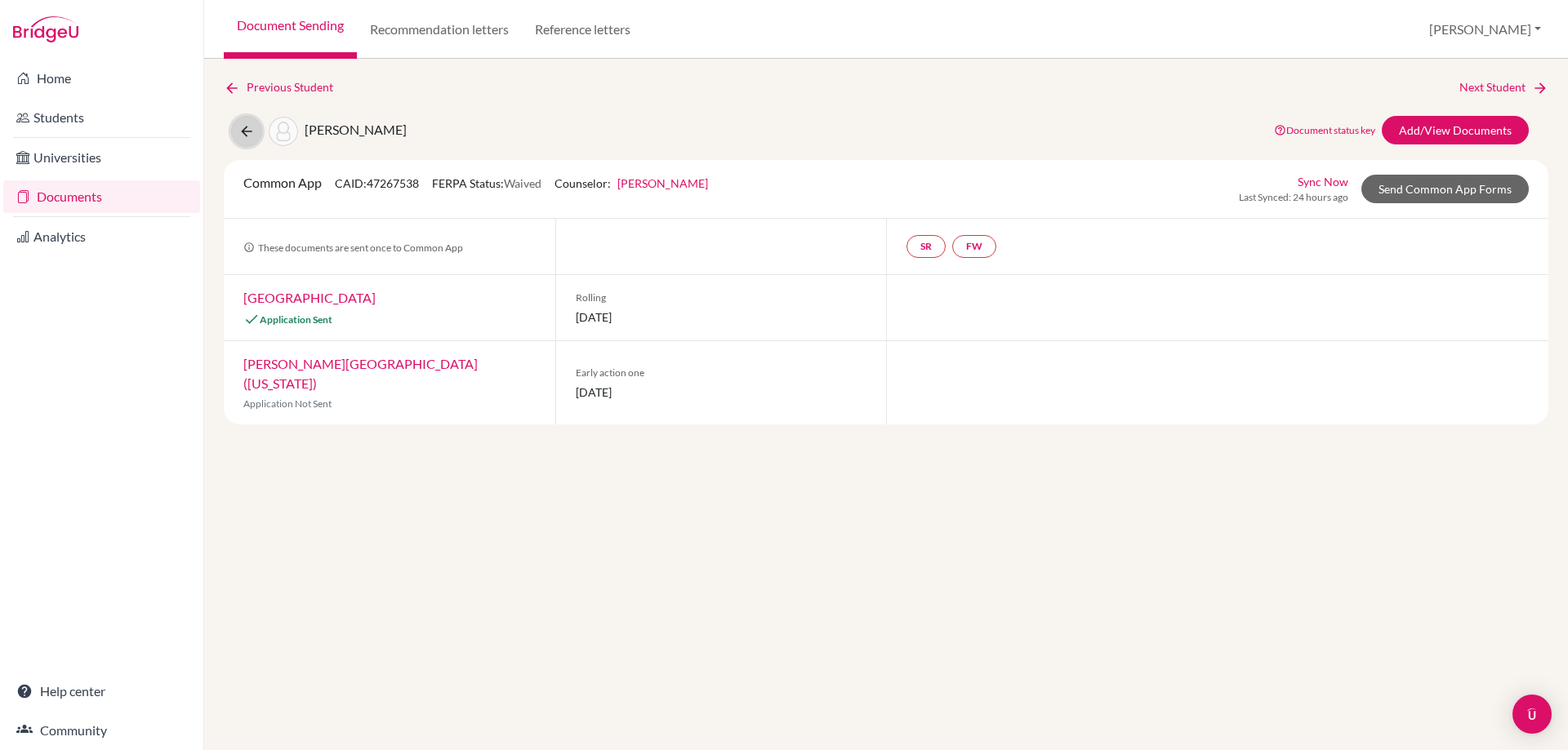
click at [251, 141] on button at bounding box center [246, 132] width 31 height 31
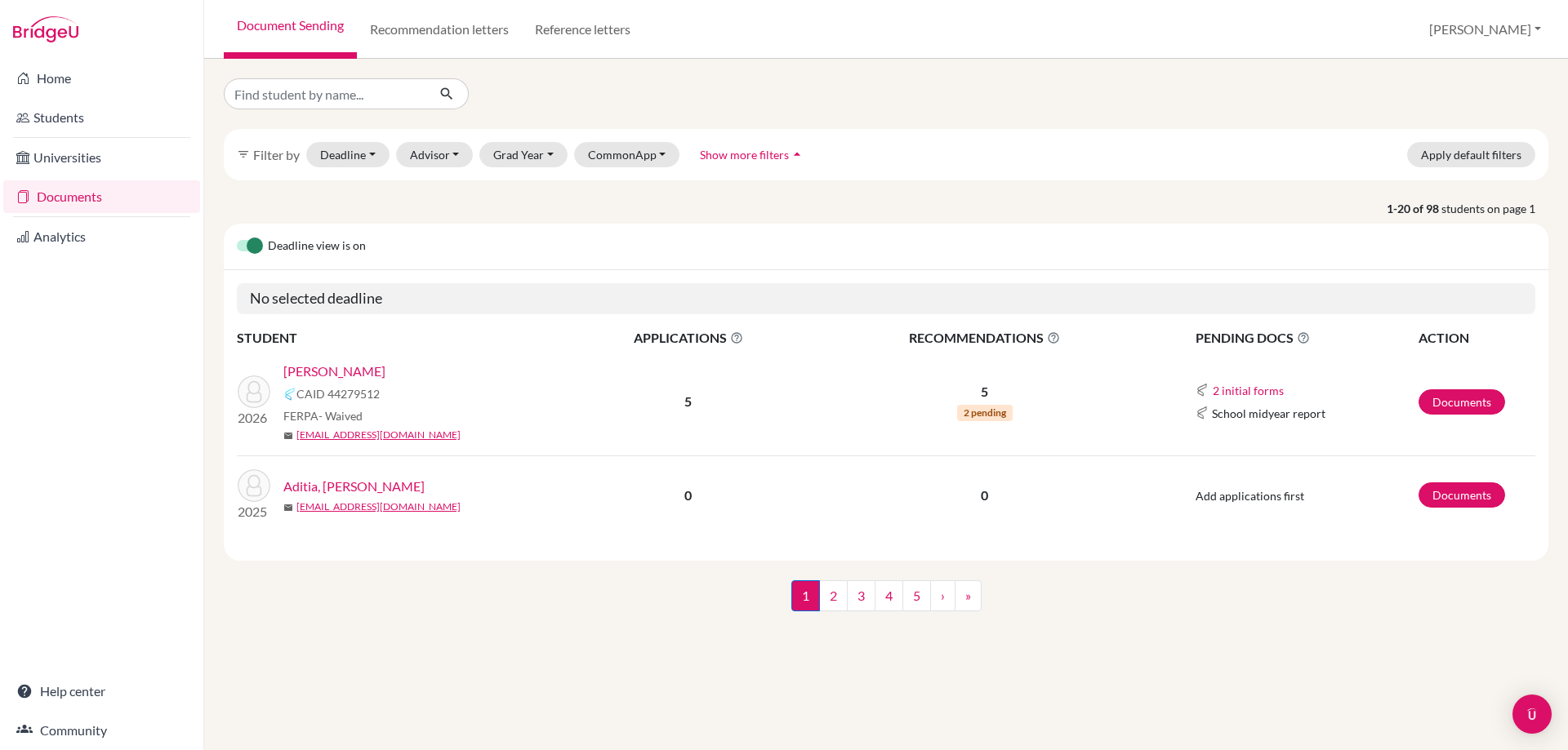
click at [340, 375] on link "[PERSON_NAME]" at bounding box center [334, 371] width 102 height 20
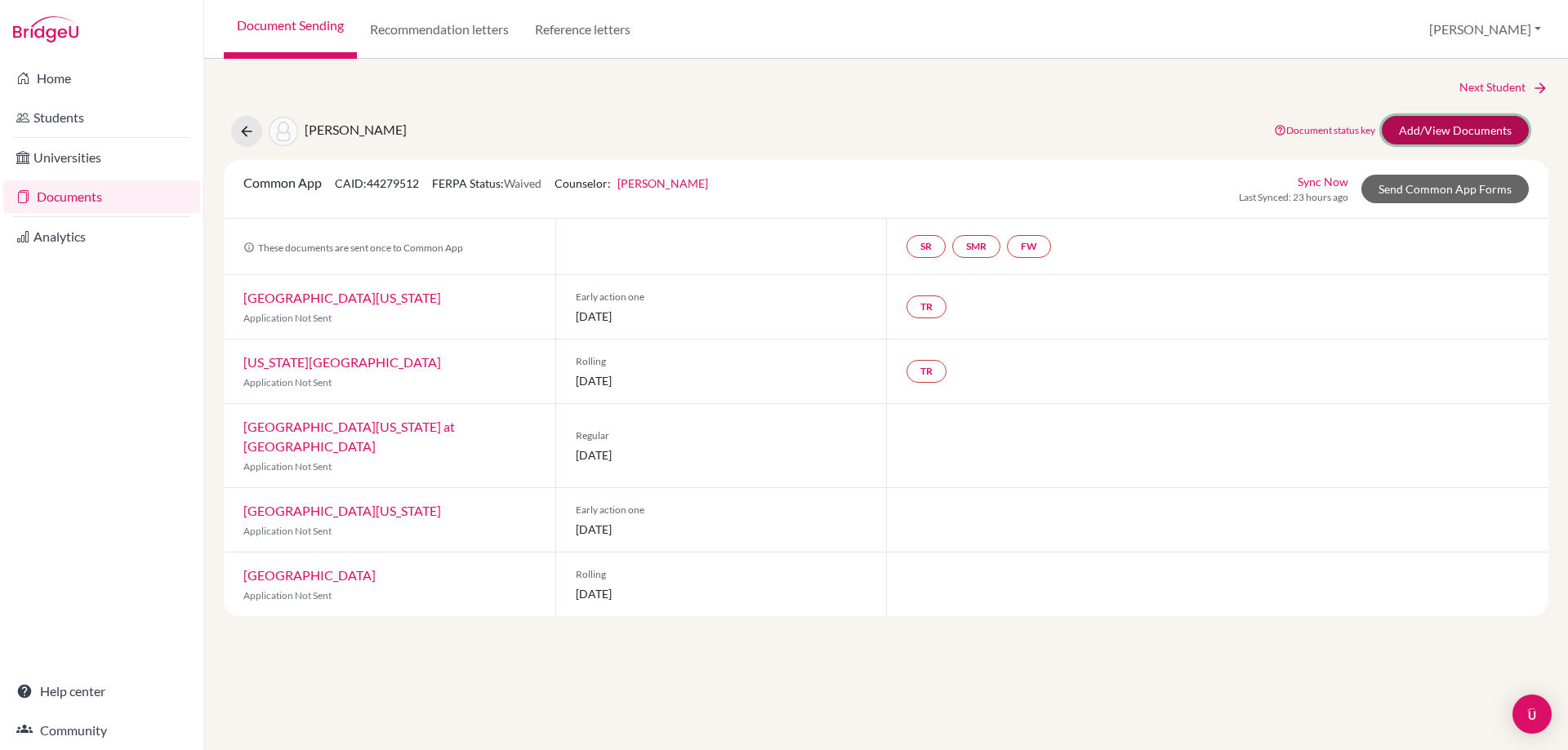
click at [1479, 135] on link "Add/View Documents" at bounding box center [1455, 130] width 147 height 28
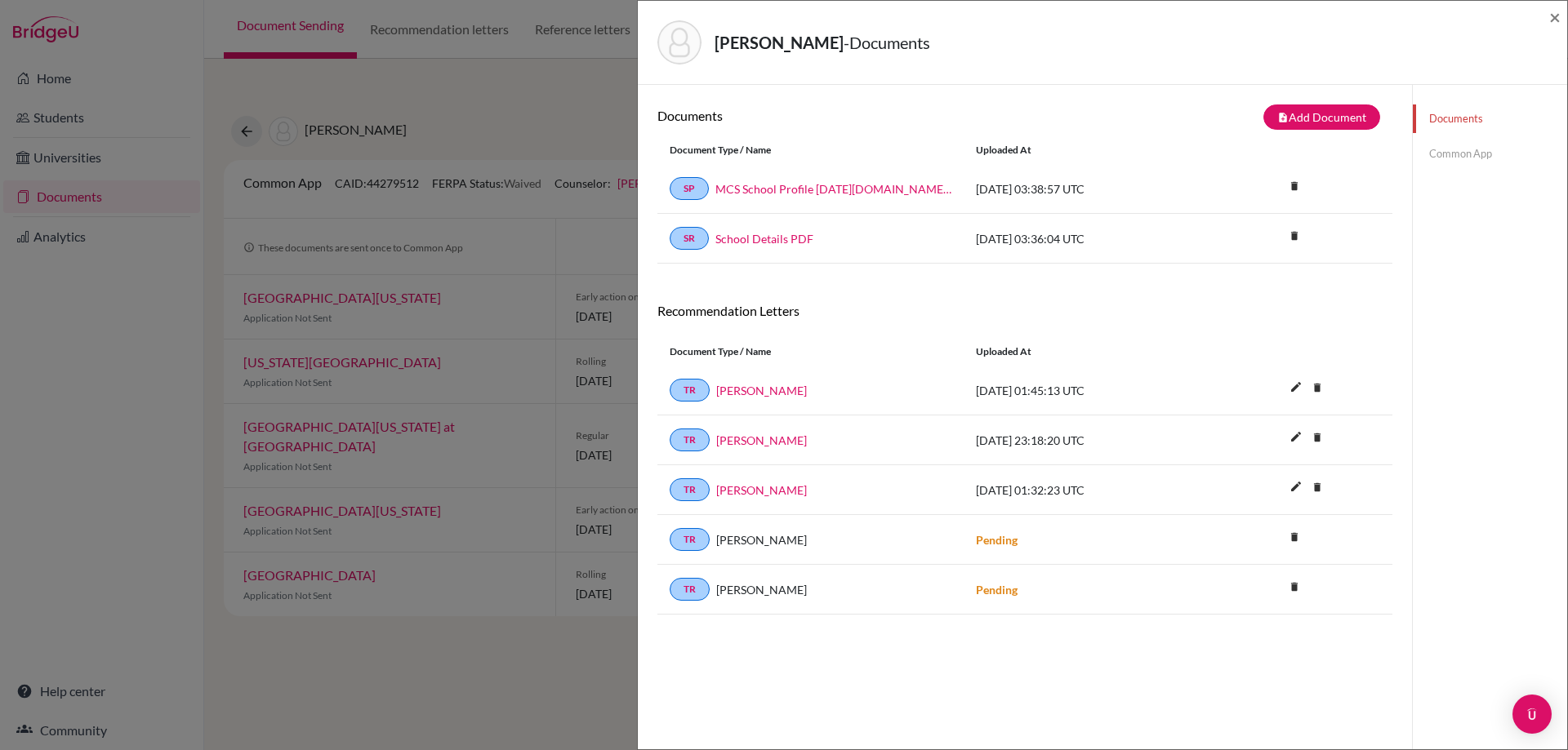
click at [1457, 154] on link "Common App" at bounding box center [1489, 153] width 154 height 28
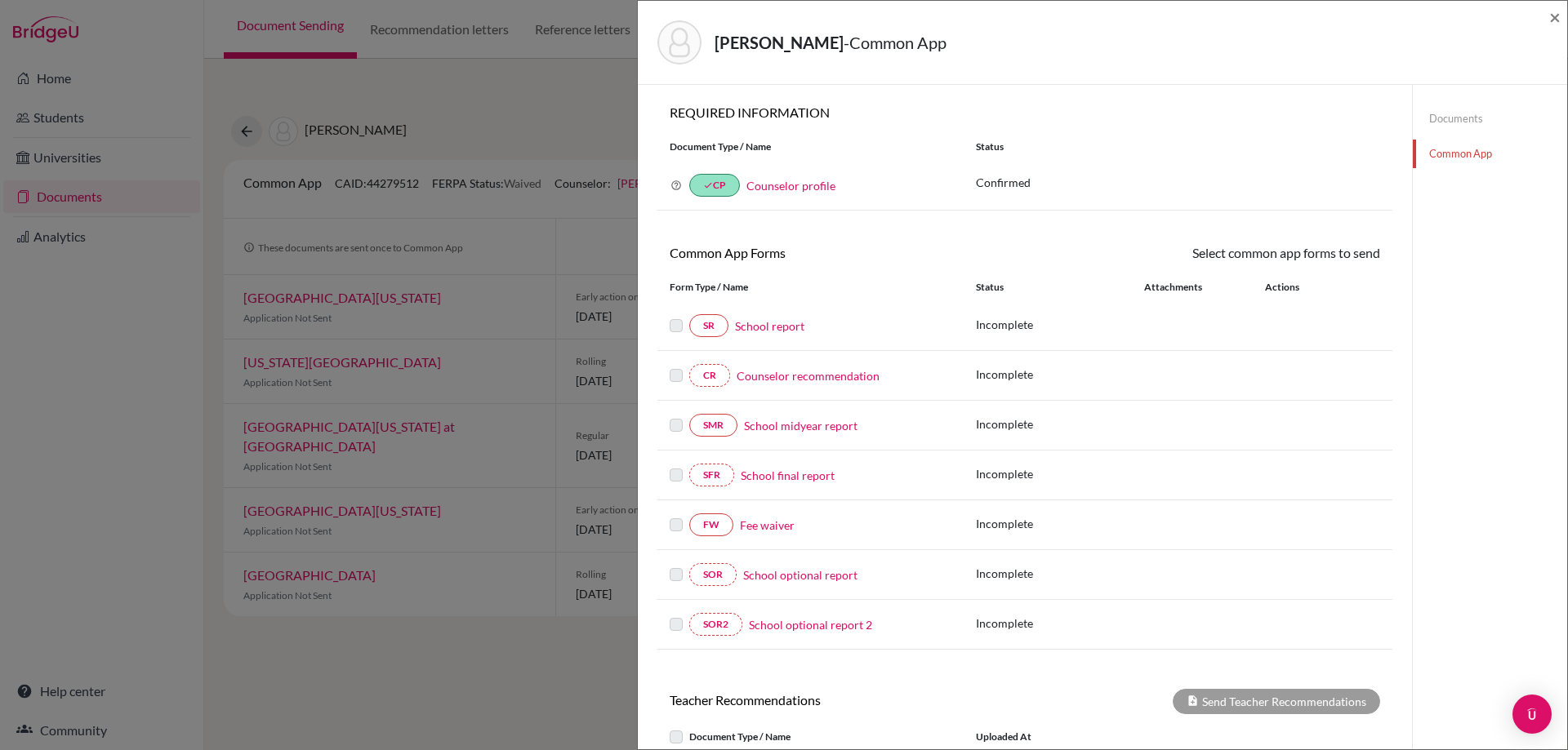
click at [746, 525] on link "Fee waiver" at bounding box center [767, 525] width 55 height 17
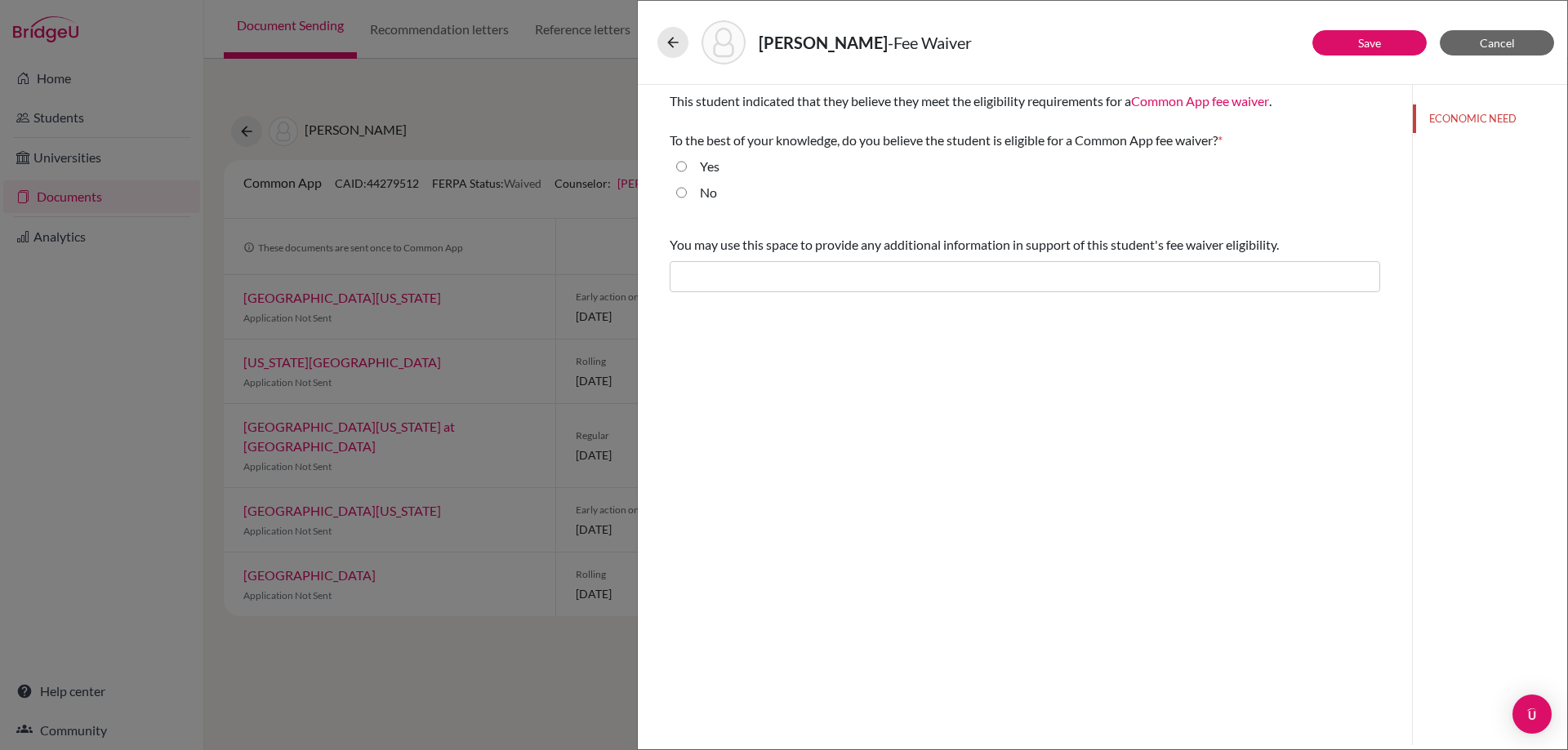
click at [700, 168] on label "Yes" at bounding box center [709, 166] width 20 height 20
click at [687, 168] on input "Yes" at bounding box center [681, 166] width 10 height 20
radio input "true"
drag, startPoint x: 727, startPoint y: 259, endPoint x: 727, endPoint y: 269, distance: 10.0
click at [727, 262] on div "You may use this space to provide any additional information in support of this…" at bounding box center [1025, 263] width 710 height 70
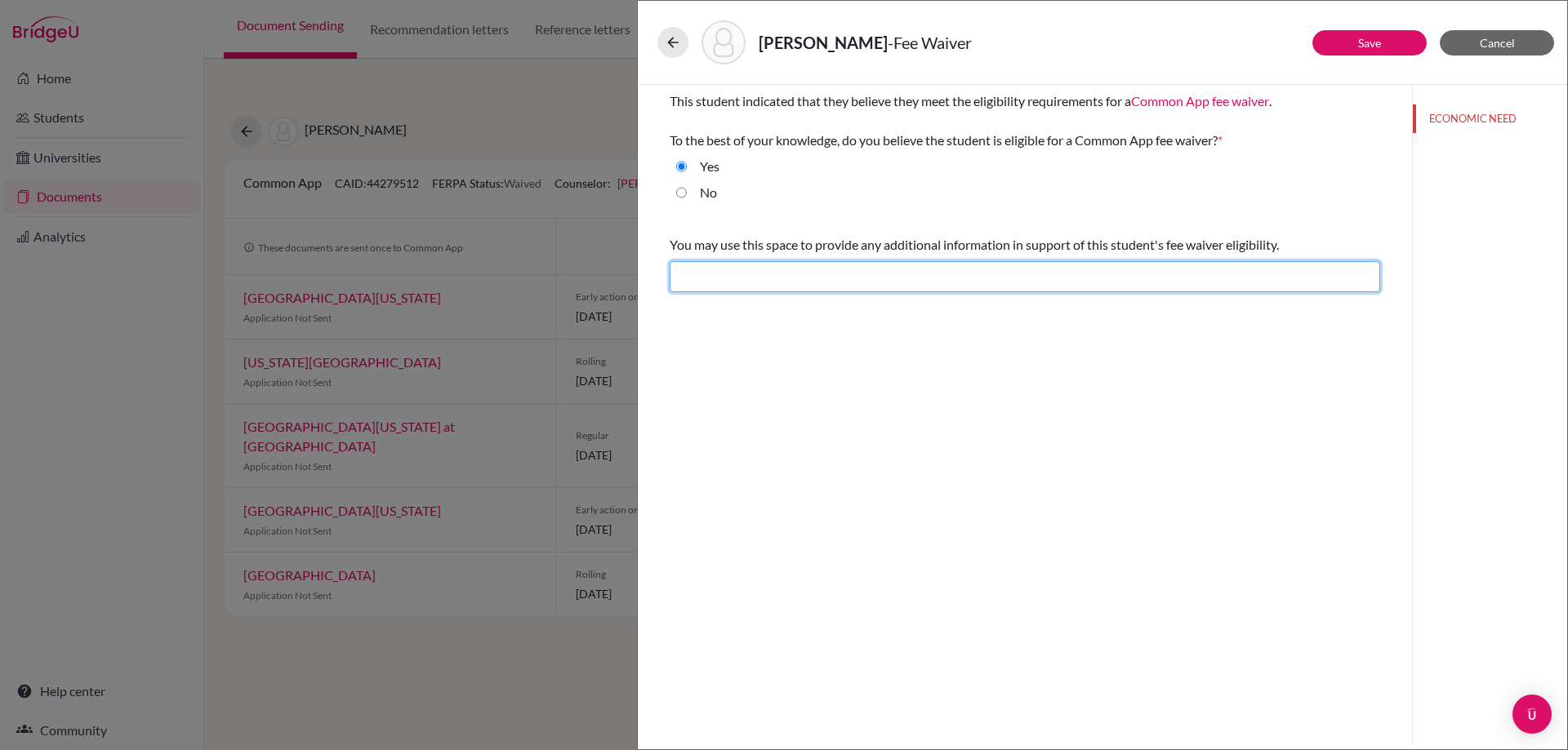
click at [727, 270] on input "text" at bounding box center [1025, 276] width 710 height 31
paste input "Nadia’s low-income family serves in community development in Indonesia, limitin…"
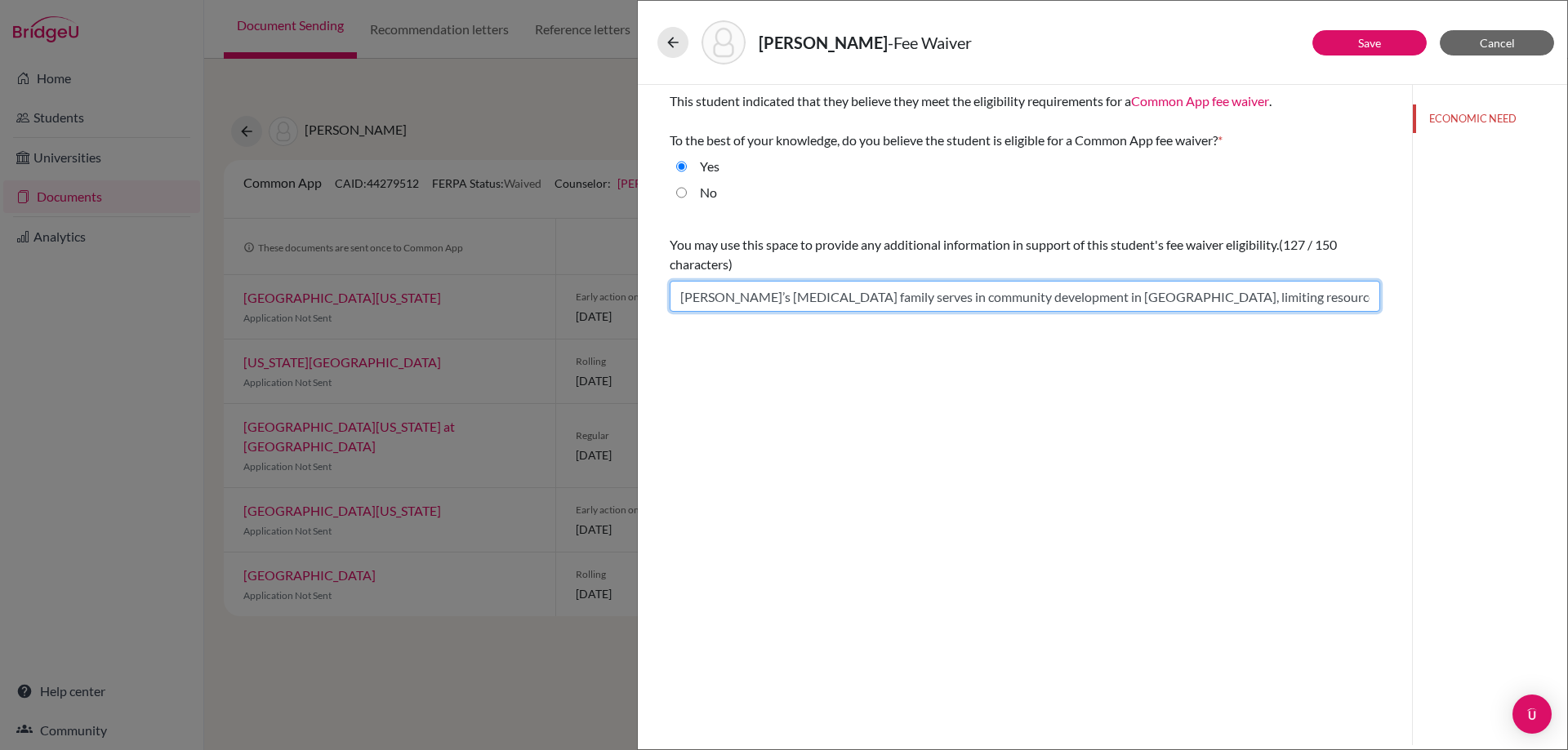
scroll to position [0, 30]
click at [691, 299] on input "Nadia’s low-income family serves in community development in Indonesia, limitin…" at bounding box center [1025, 296] width 710 height 31
click at [760, 297] on input "Lillian’s low-income family serves in community development in Indonesia, limit…" at bounding box center [1025, 296] width 710 height 31
click at [760, 297] on input "Lillian’s low-income family serves in community development in Indonesia, limit…" at bounding box center [1025, 296] width 710 height 31
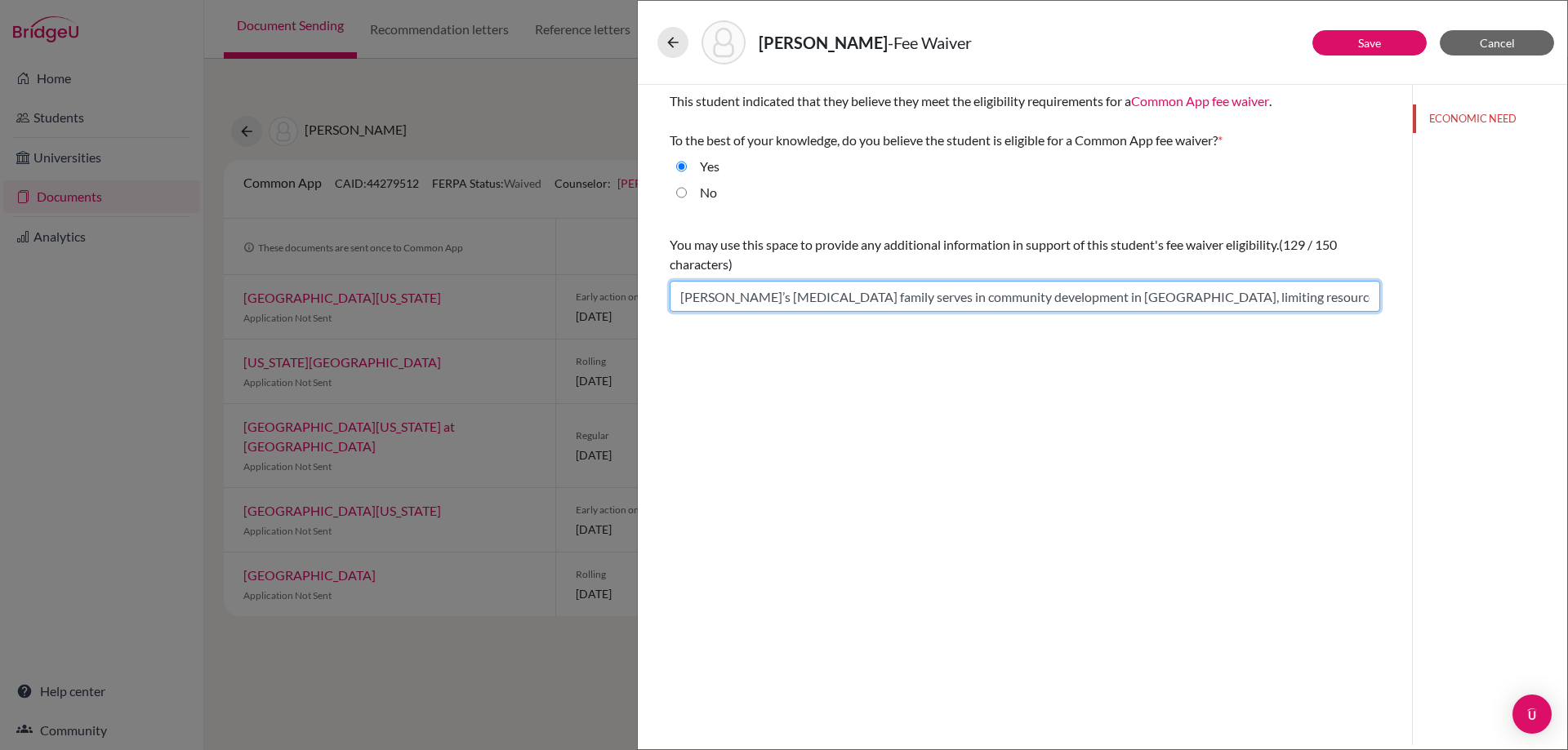
click at [882, 301] on input "Lillian’s low-income family serves in community development in Indonesia, limit…" at bounding box center [1025, 296] width 710 height 31
click at [751, 292] on input "Lillian’s low-income family serves in community development in Indonesia, limit…" at bounding box center [1025, 296] width 710 height 31
click at [873, 301] on input "Lillian’s low-income family serves in community development in Indonesia, limit…" at bounding box center [1025, 296] width 710 height 31
drag, startPoint x: 993, startPoint y: 303, endPoint x: 1326, endPoint y: 327, distance: 333.9
click at [1311, 304] on input "Lillian’s low-income family serves in community development in Indonesia, limit…" at bounding box center [1025, 296] width 710 height 31
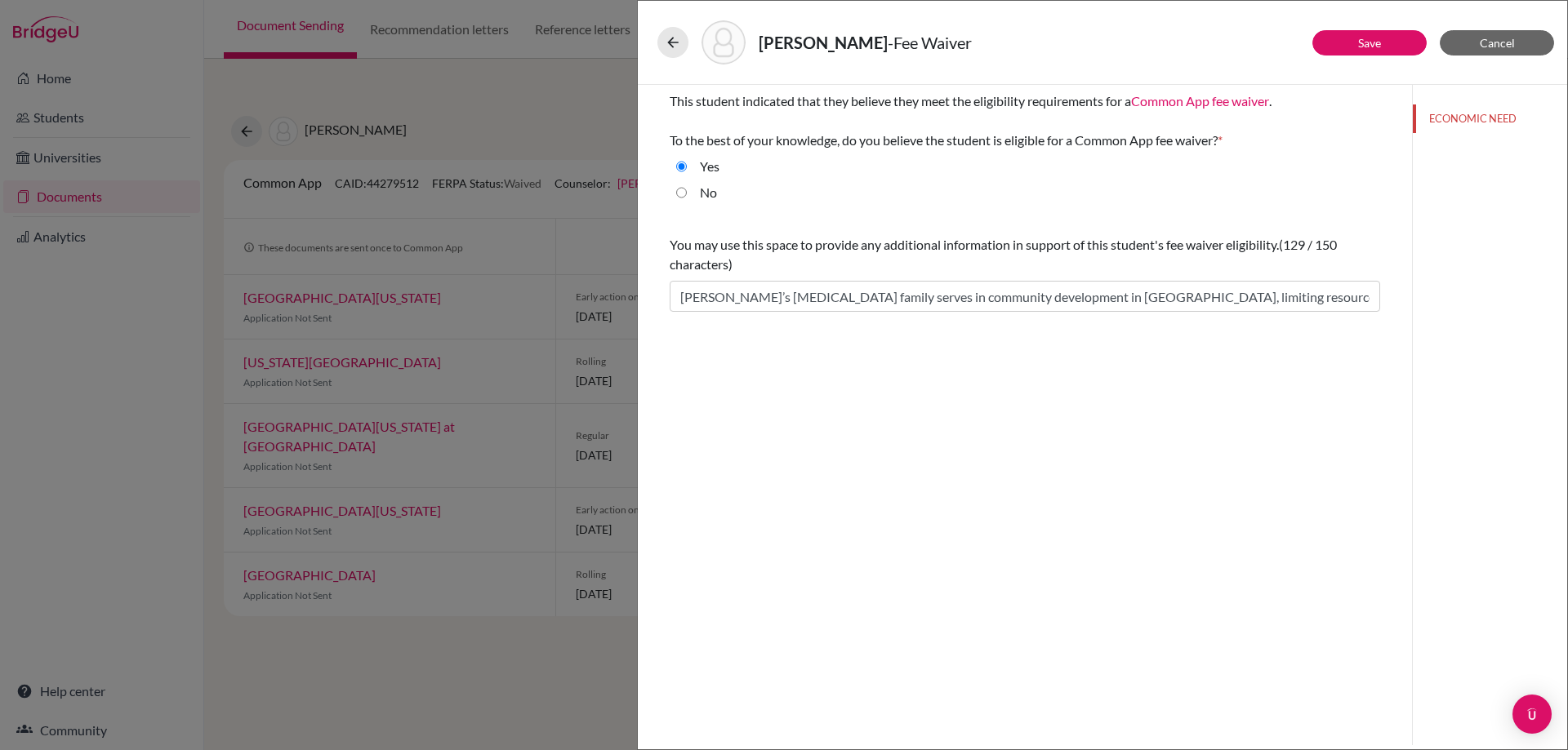
click at [1333, 351] on div "This student indicated that they believe they meet the eligibility requirements…" at bounding box center [1025, 415] width 774 height 660
click at [1178, 222] on div "This student indicated that they believe they meet the eligibility requirements…" at bounding box center [1025, 201] width 710 height 233
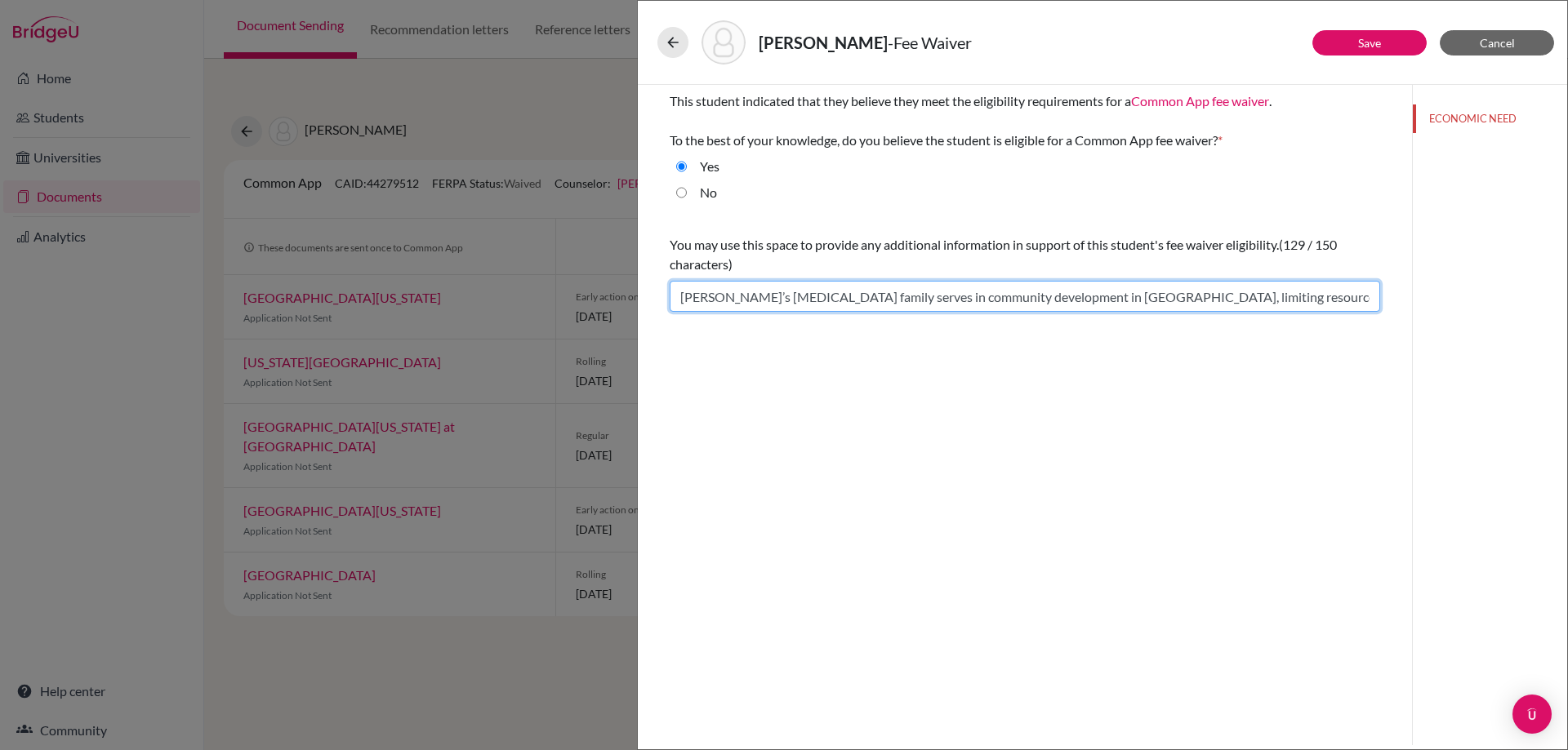
click at [831, 294] on input "Lillian’s low-income family serves in community development in Indonesia, limit…" at bounding box center [1025, 296] width 710 height 31
click at [765, 295] on input "Lillian’s low-income family serves in community development in Indonesia, limit…" at bounding box center [1025, 296] width 710 height 31
paste input "family serves in community development in Indonesia, with limited income, makin…"
click at [766, 295] on input "family serves in community development in [GEOGRAPHIC_DATA], with limited incom…" at bounding box center [1025, 296] width 710 height 31
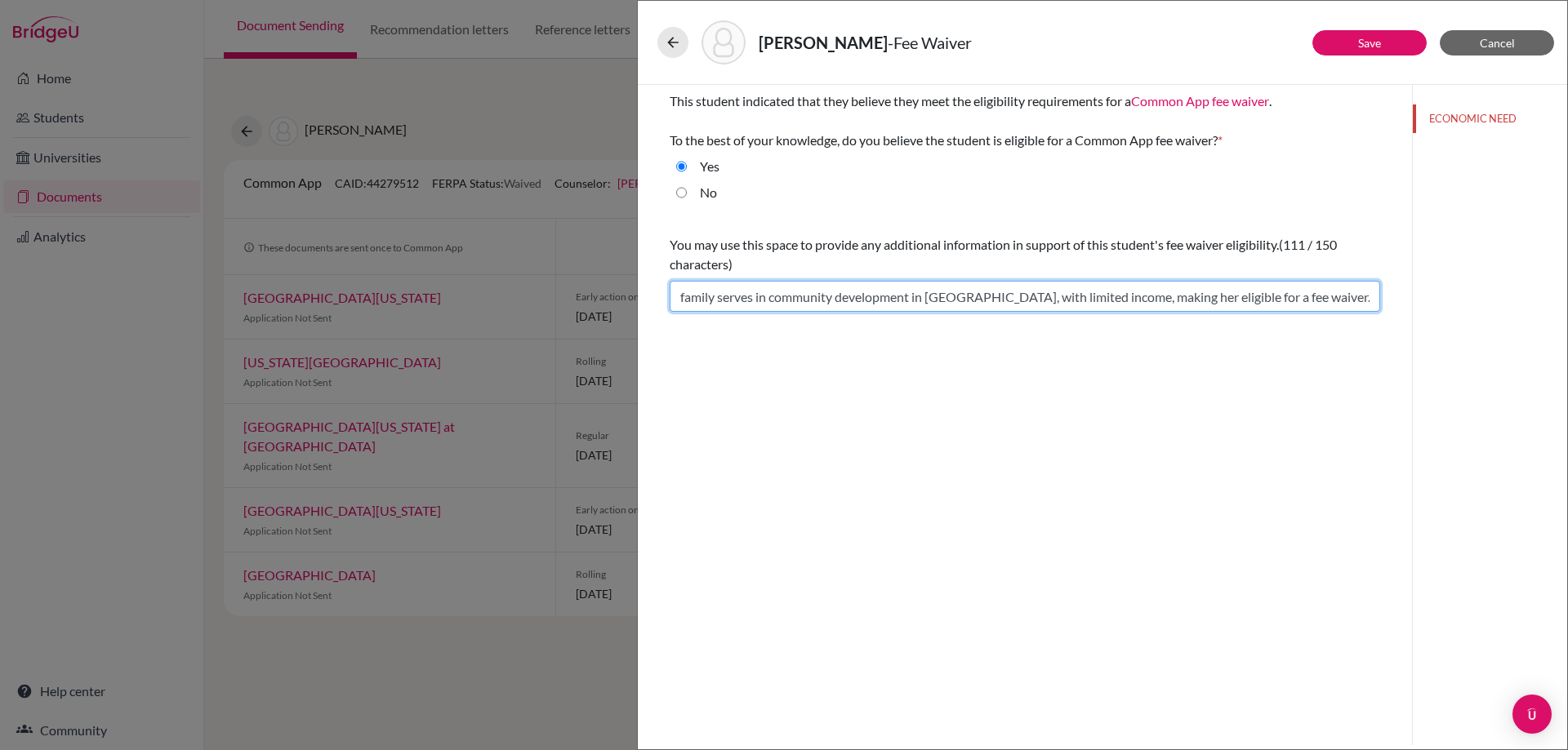
click at [980, 295] on input "family serves in community development in [GEOGRAPHIC_DATA], with limited incom…" at bounding box center [1025, 296] width 710 height 31
type input "Lillian's family serves in community development in Indonesia, with limited inc…"
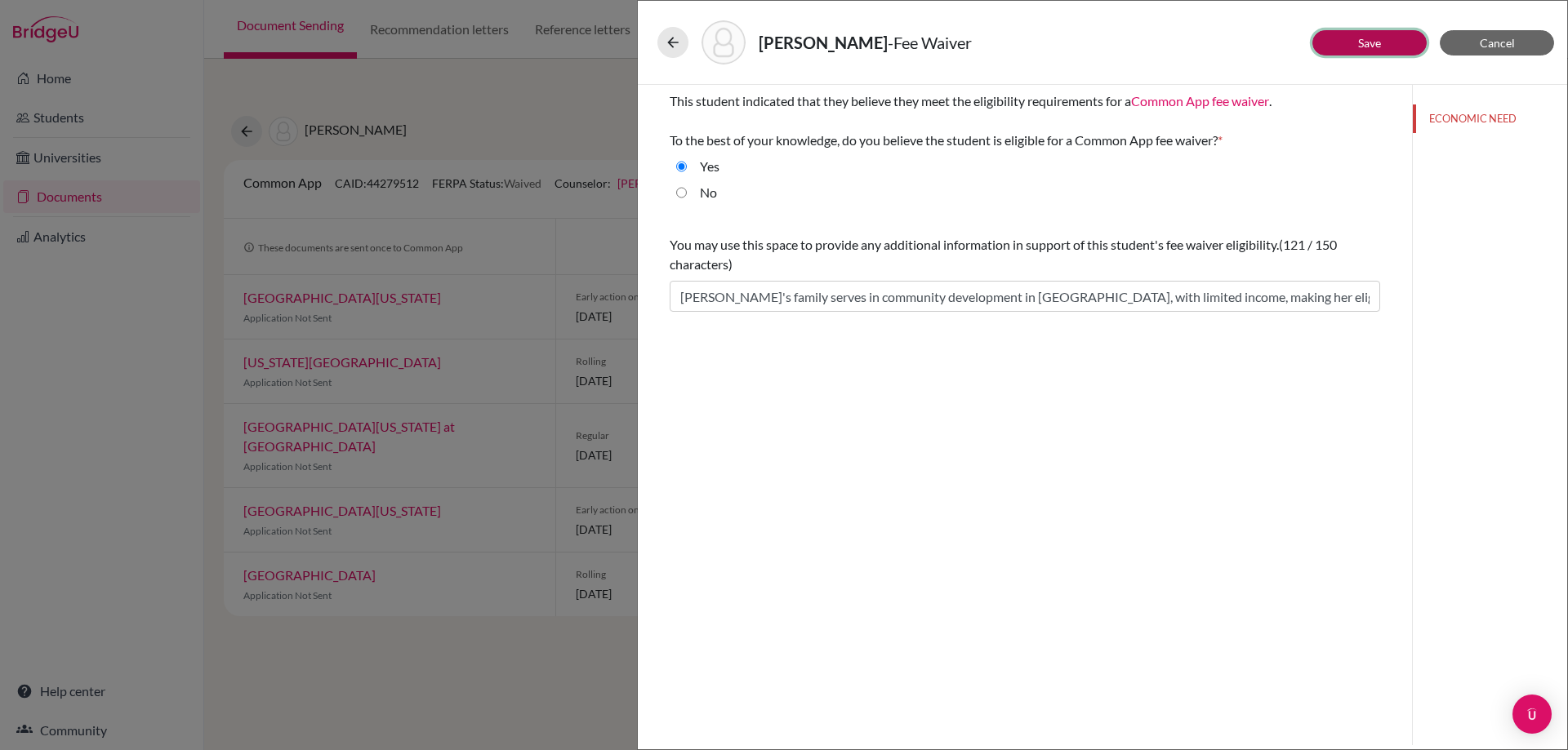
click at [1385, 49] on button "Save" at bounding box center [1370, 43] width 115 height 26
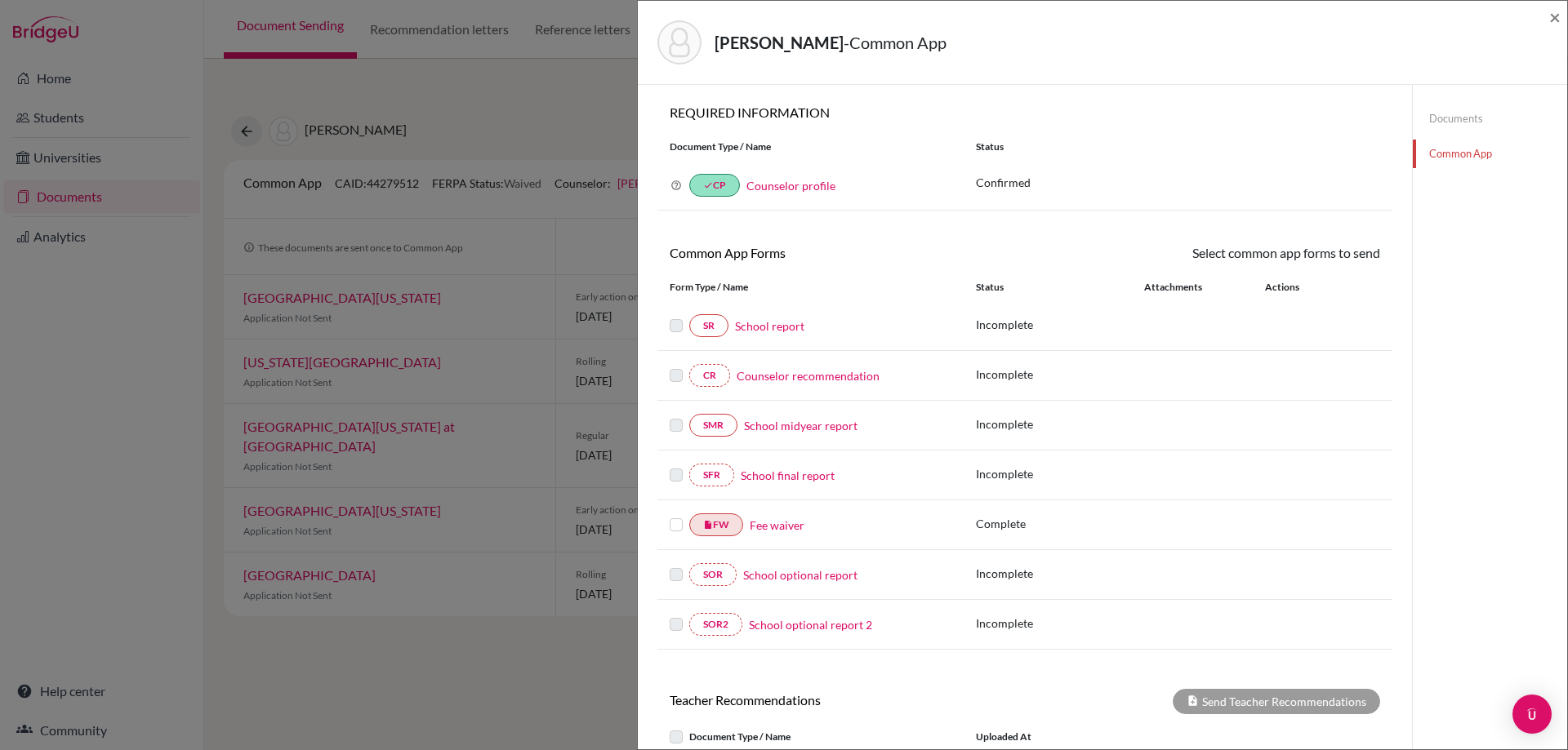
click at [677, 515] on label at bounding box center [676, 515] width 13 height 0
click at [0, 0] on input "checkbox" at bounding box center [0, 0] width 0 height 0
click at [1328, 261] on link "Send" at bounding box center [1346, 256] width 68 height 26
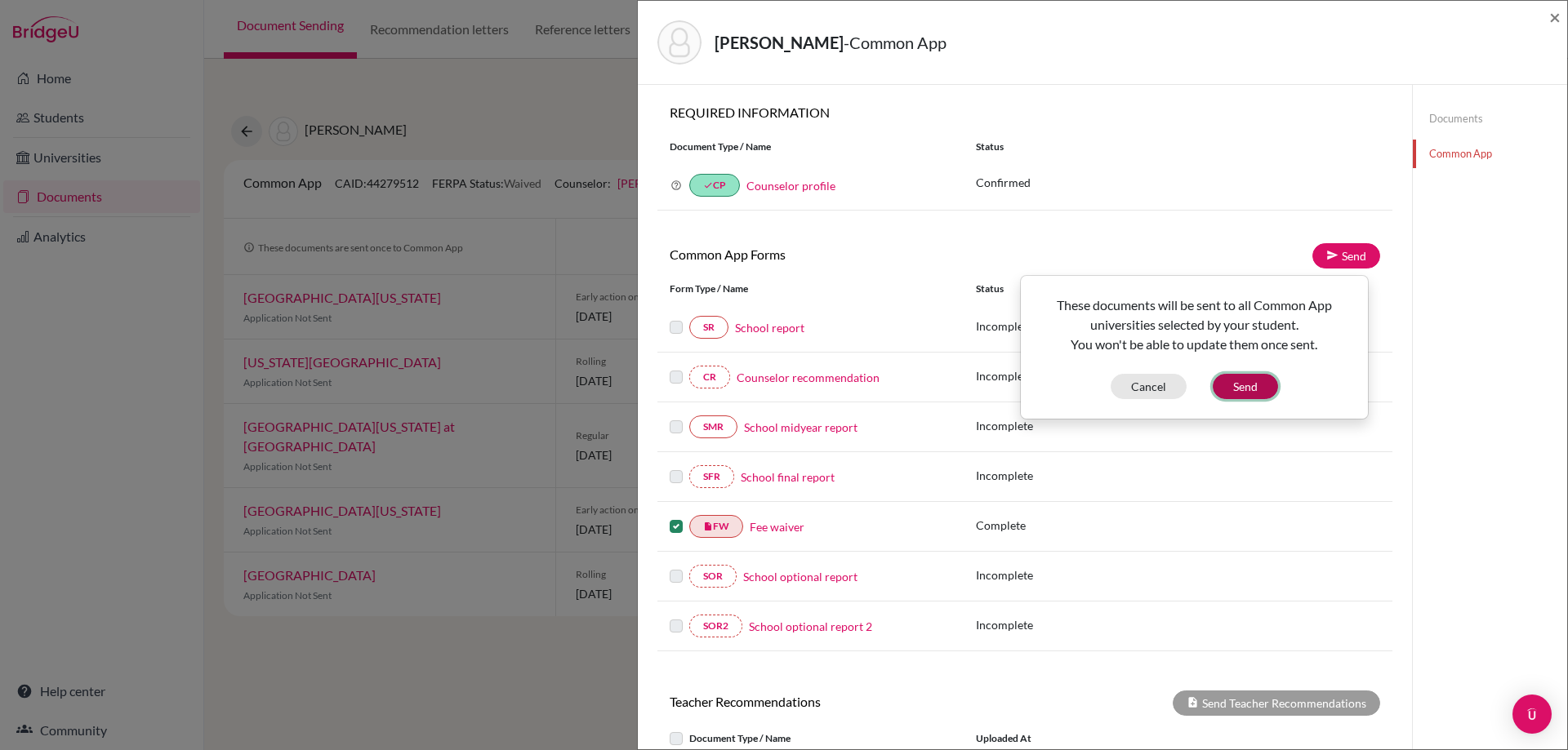
click at [1269, 385] on button "Send" at bounding box center [1246, 387] width 65 height 26
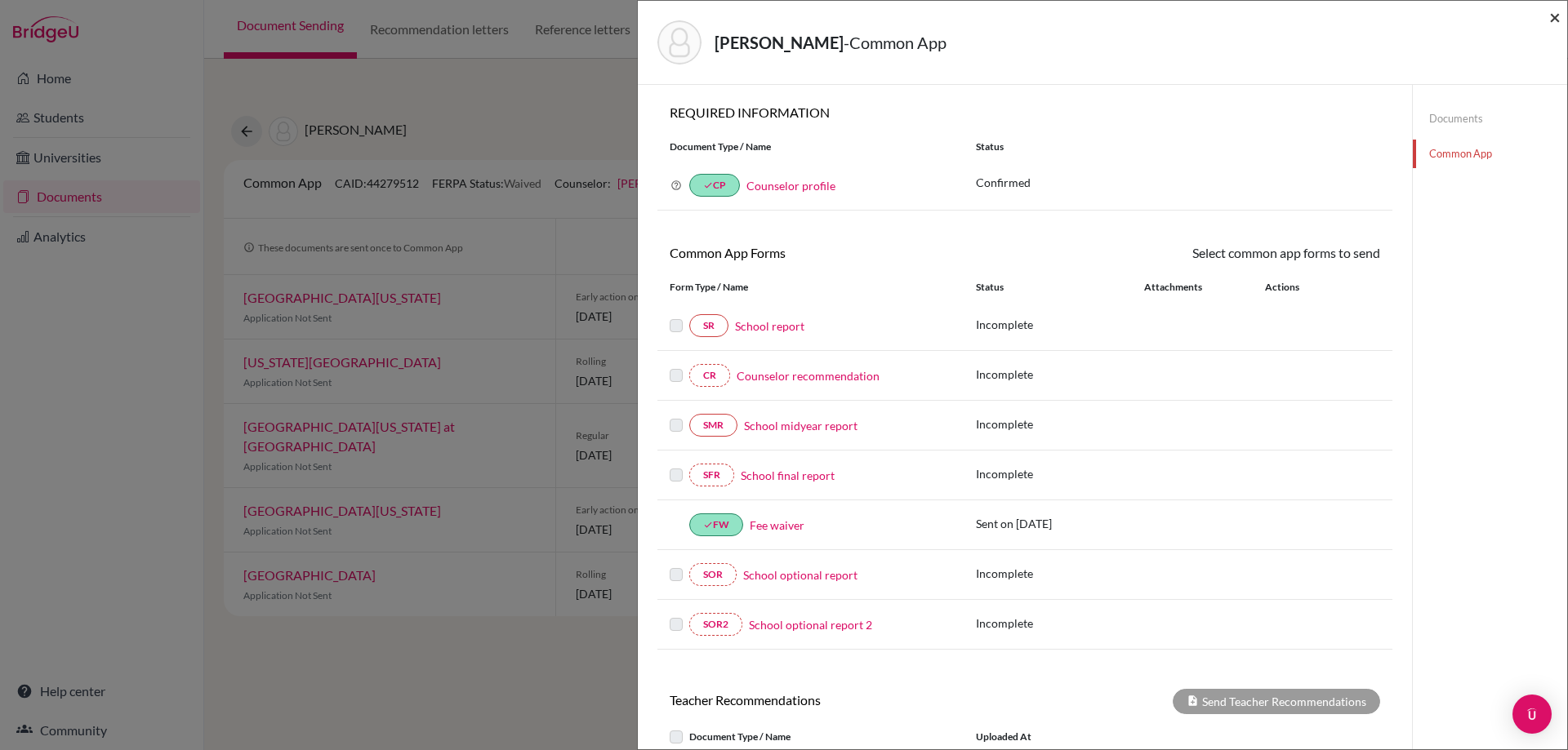
click at [1557, 20] on span "×" at bounding box center [1554, 17] width 11 height 24
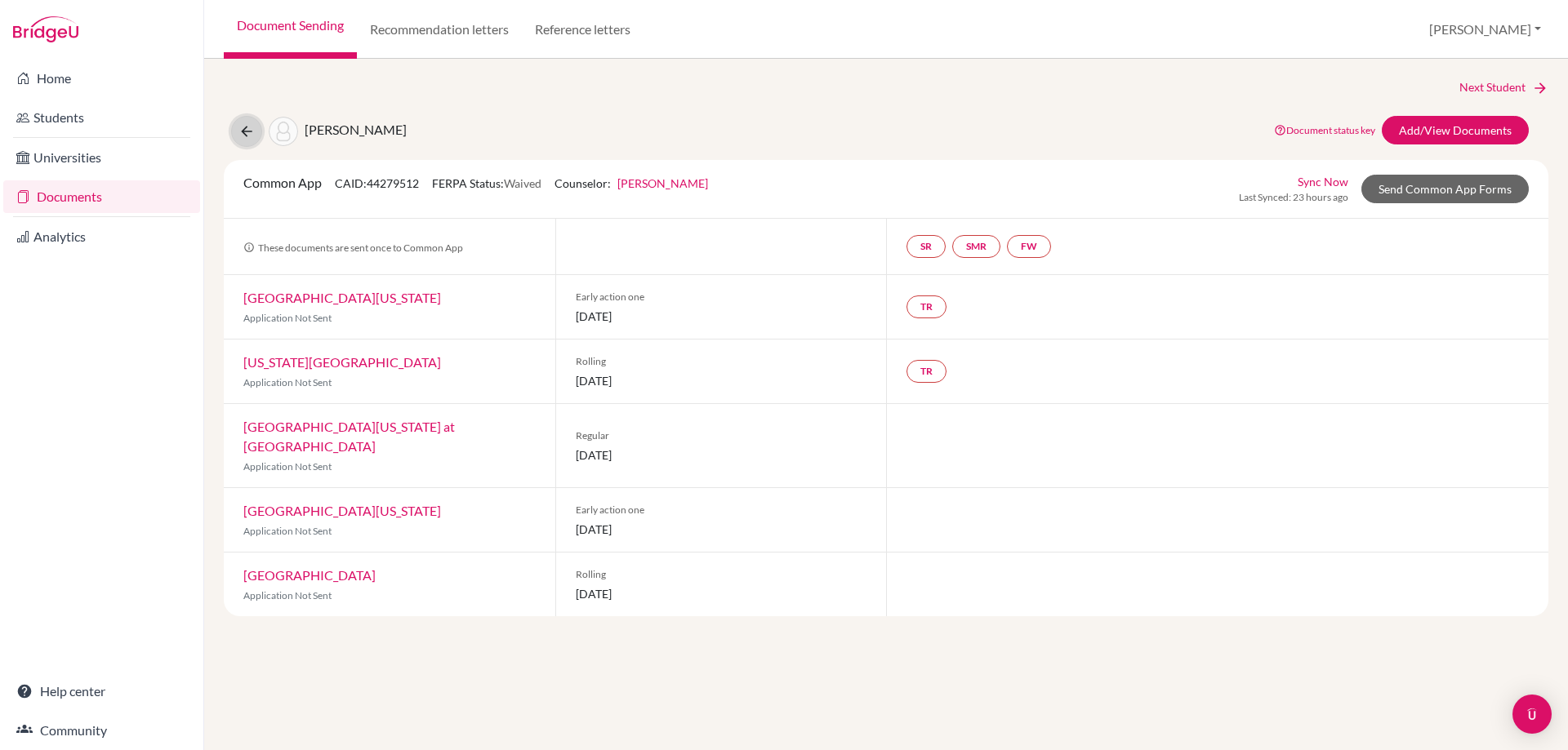
click at [236, 133] on button at bounding box center [246, 132] width 31 height 31
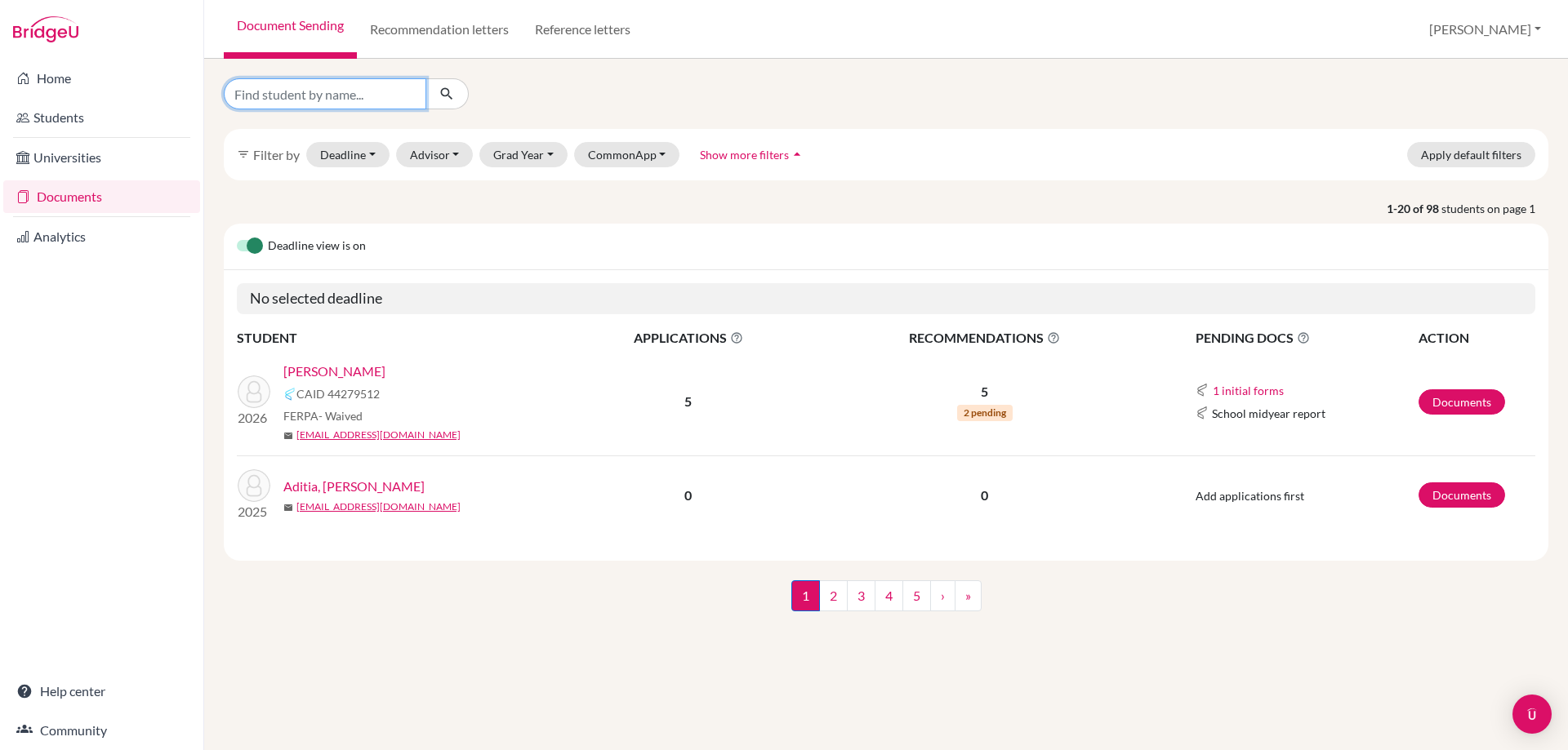
click at [388, 92] on input "Find student by name..." at bounding box center [325, 94] width 203 height 31
click at [486, 89] on div at bounding box center [436, 94] width 450 height 31
click at [512, 159] on button "Grad Year" at bounding box center [523, 155] width 88 height 26
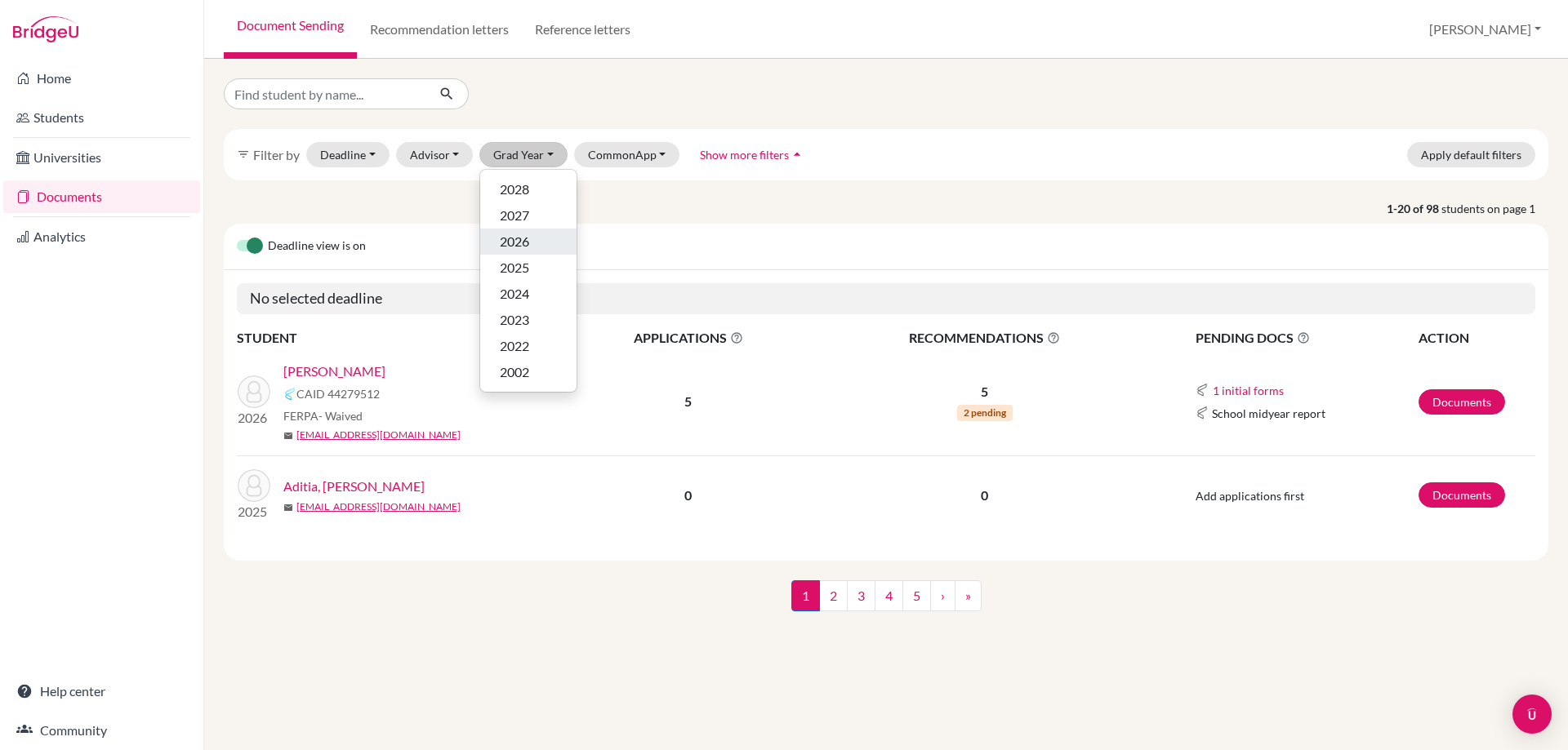
click at [534, 248] on div "2026" at bounding box center [528, 241] width 57 height 20
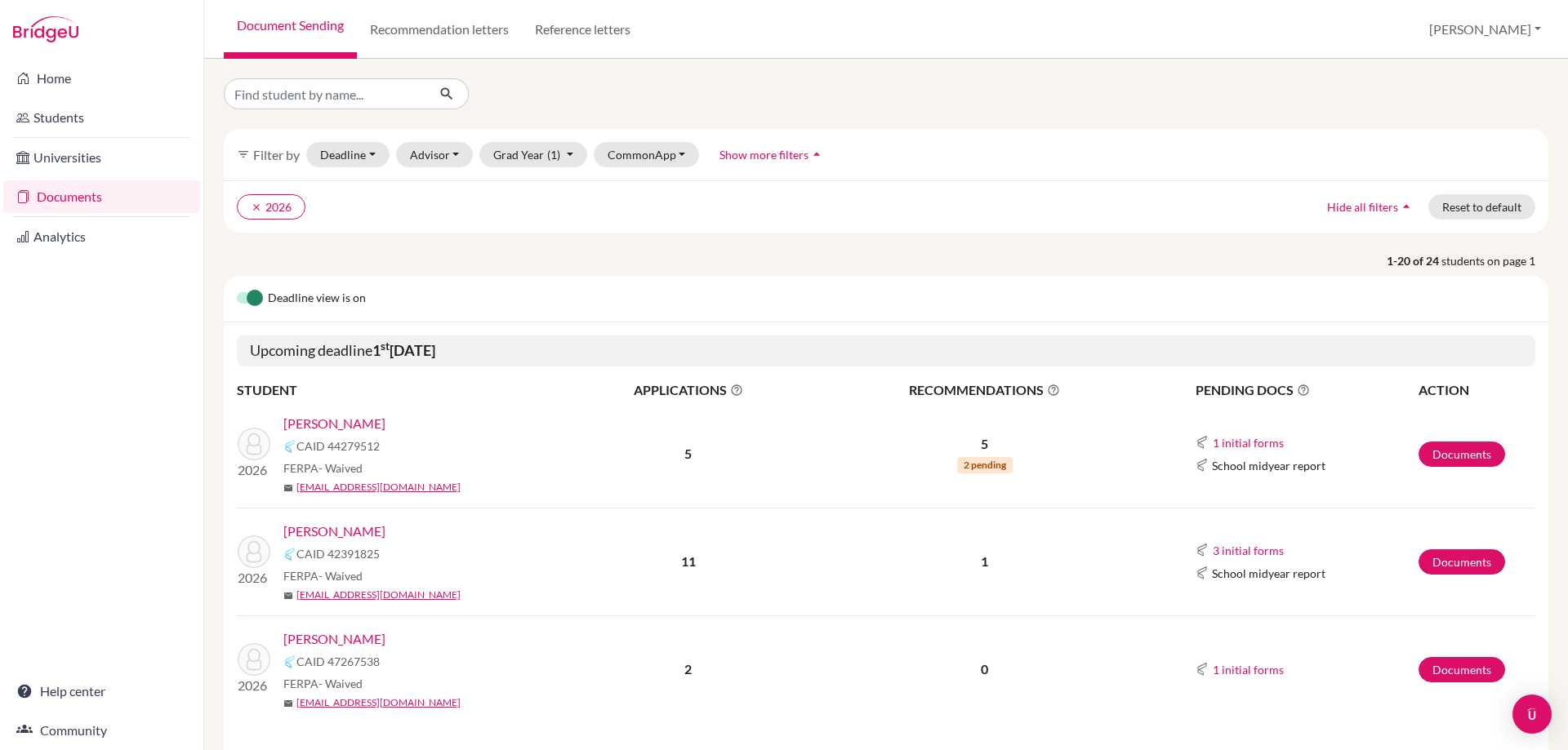
click at [384, 532] on link "[PERSON_NAME]" at bounding box center [334, 531] width 102 height 20
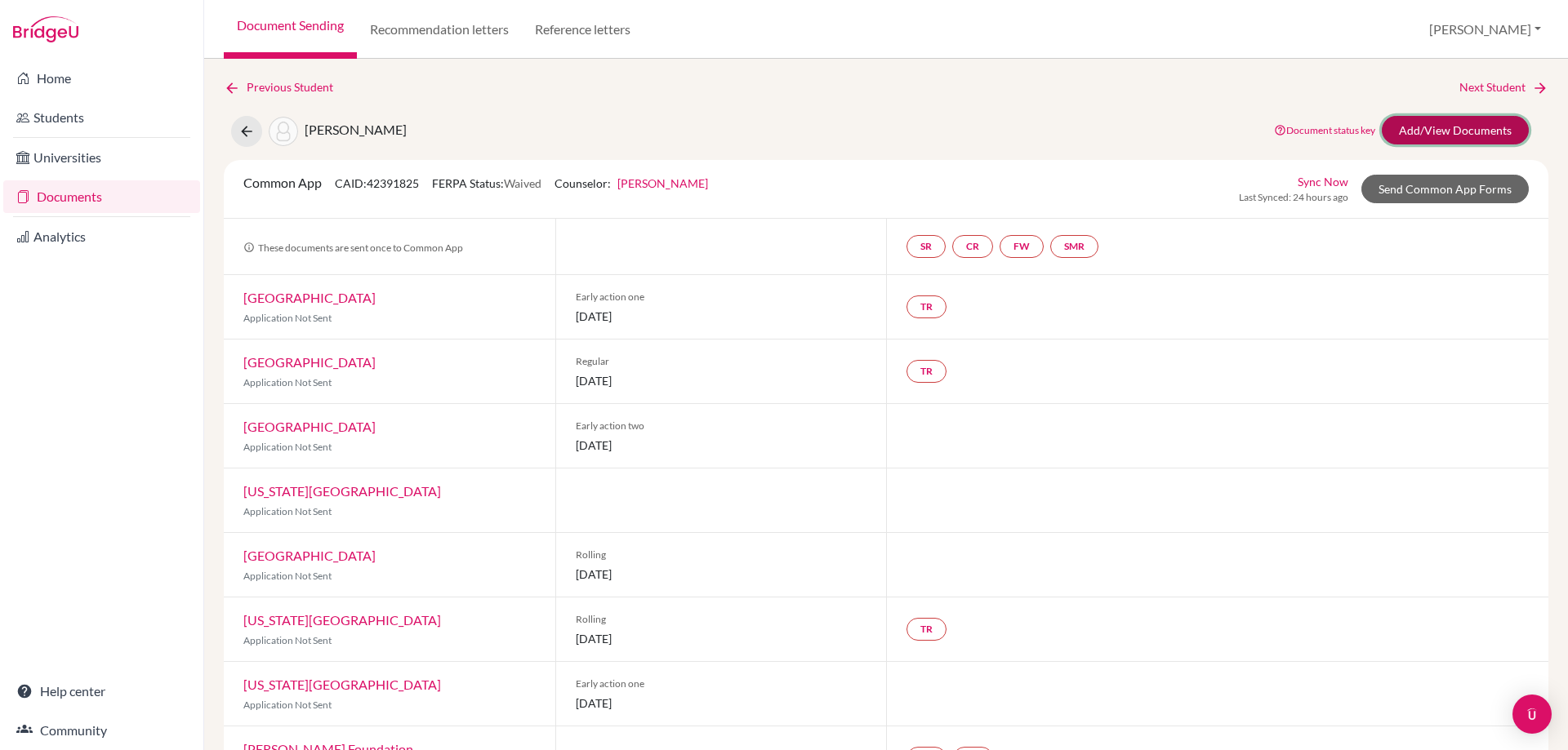
click at [1420, 128] on link "Add/View Documents" at bounding box center [1455, 130] width 147 height 28
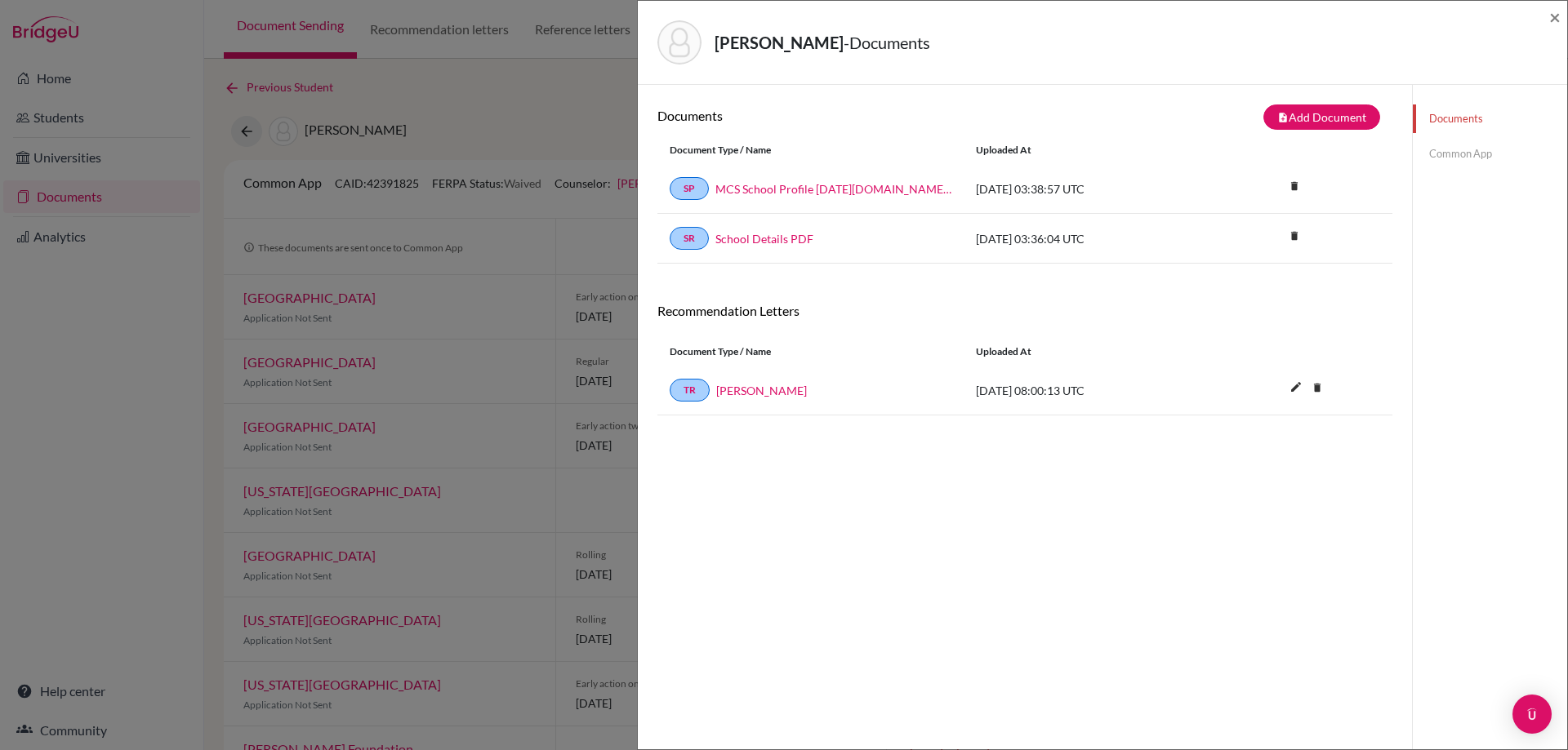
click at [1429, 149] on link "Common App" at bounding box center [1489, 153] width 154 height 28
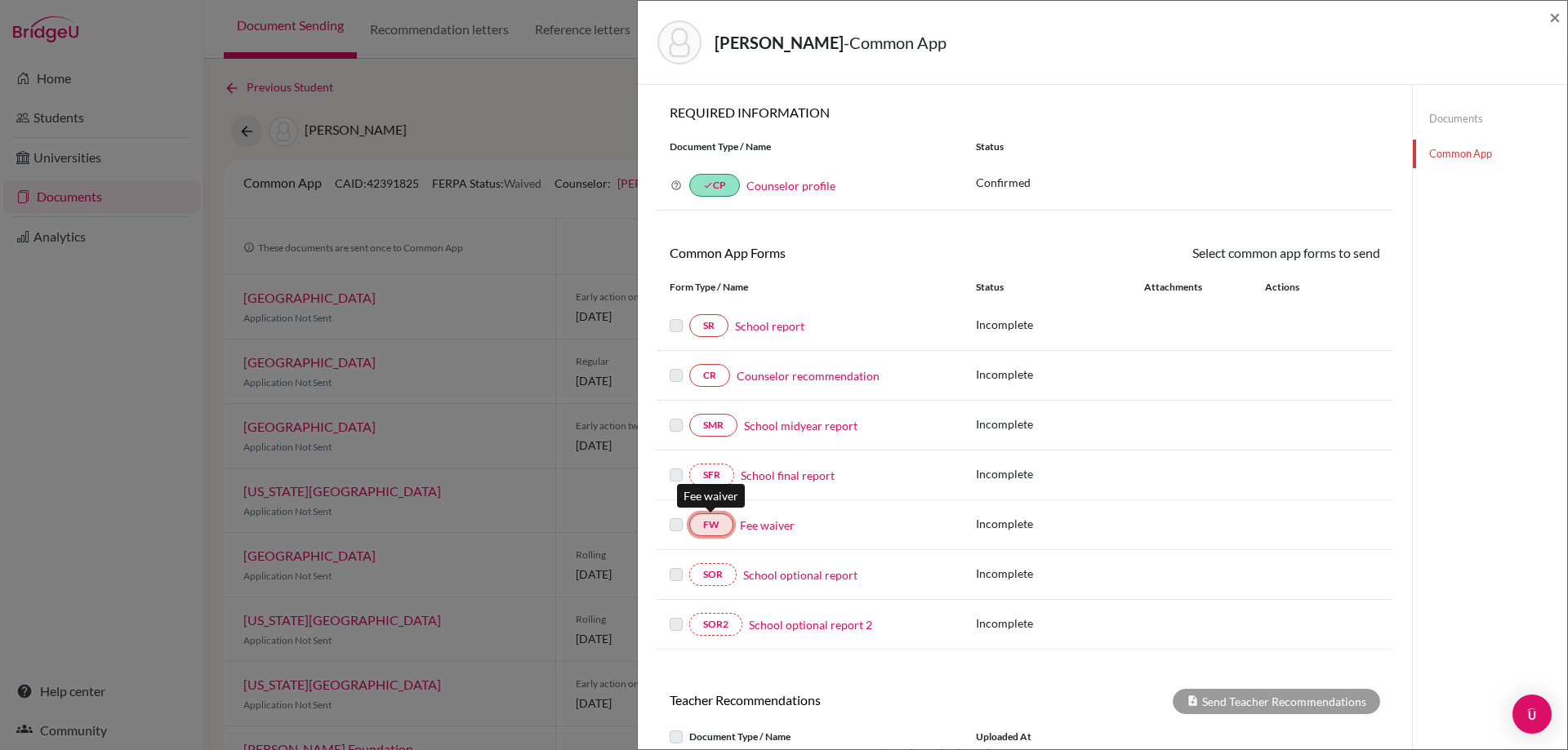
click at [707, 536] on link "FW" at bounding box center [712, 524] width 44 height 23
click at [750, 524] on link "Fee waiver" at bounding box center [767, 525] width 55 height 17
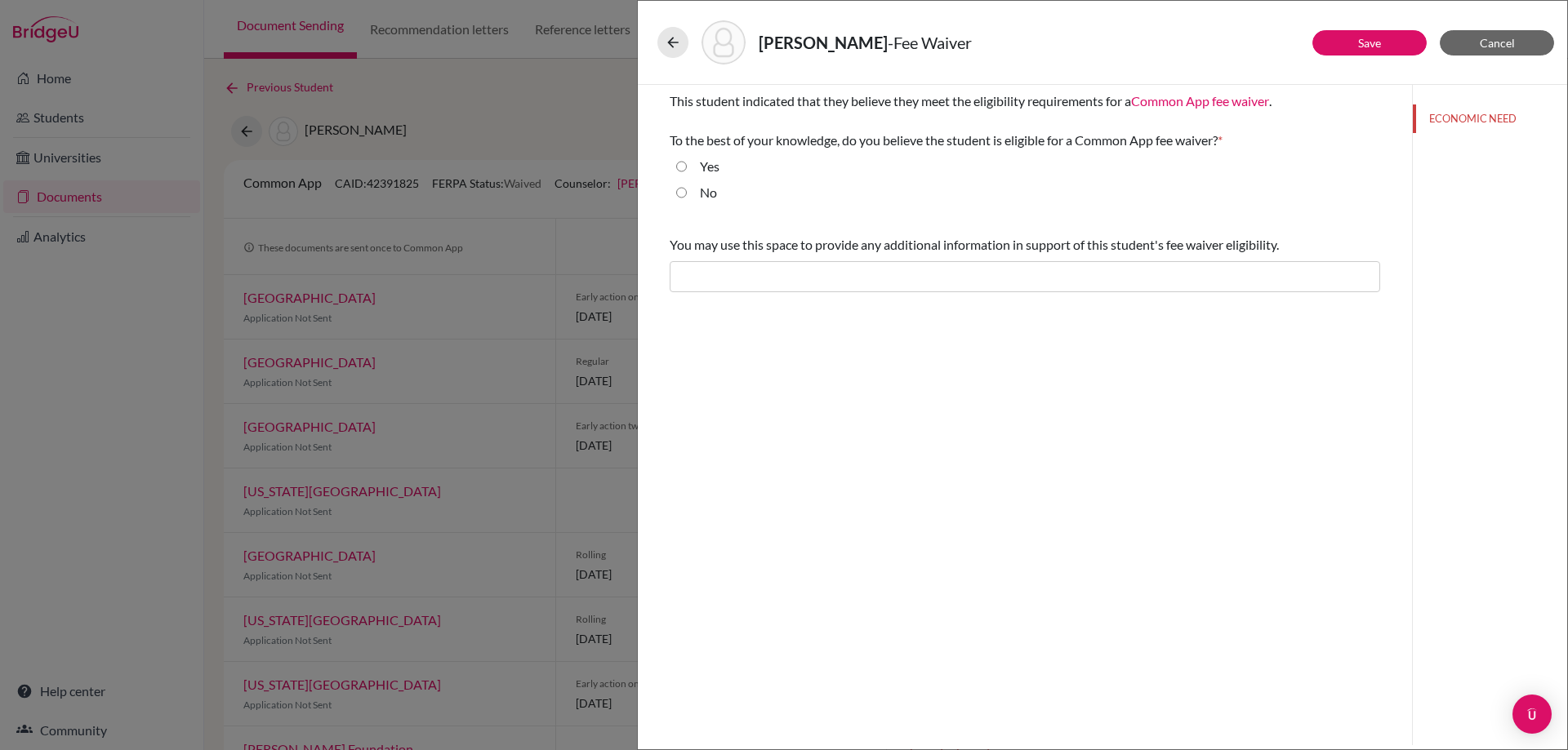
click at [709, 175] on label "Yes" at bounding box center [709, 166] width 20 height 20
click at [687, 175] on input "Yes" at bounding box center [681, 166] width 10 height 20
radio input "true"
click at [713, 263] on input "text" at bounding box center [1025, 276] width 710 height 31
paste input "family serves in community development in [GEOGRAPHIC_DATA], with limited incom…"
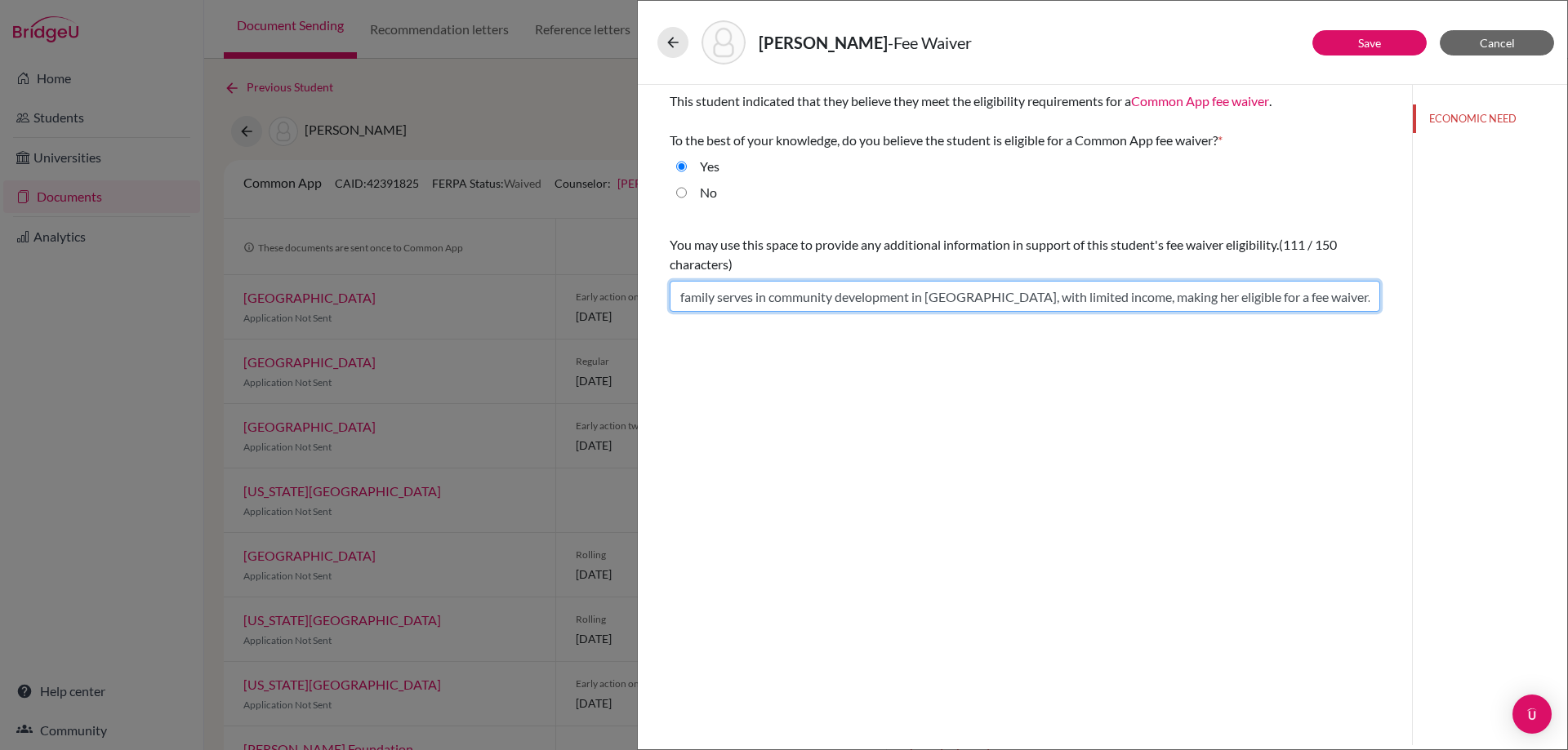
click at [681, 301] on input "family serves in community development in [GEOGRAPHIC_DATA], with limited incom…" at bounding box center [1025, 296] width 710 height 31
type input "[PERSON_NAME]'s family serves in community development in [GEOGRAPHIC_DATA], wi…"
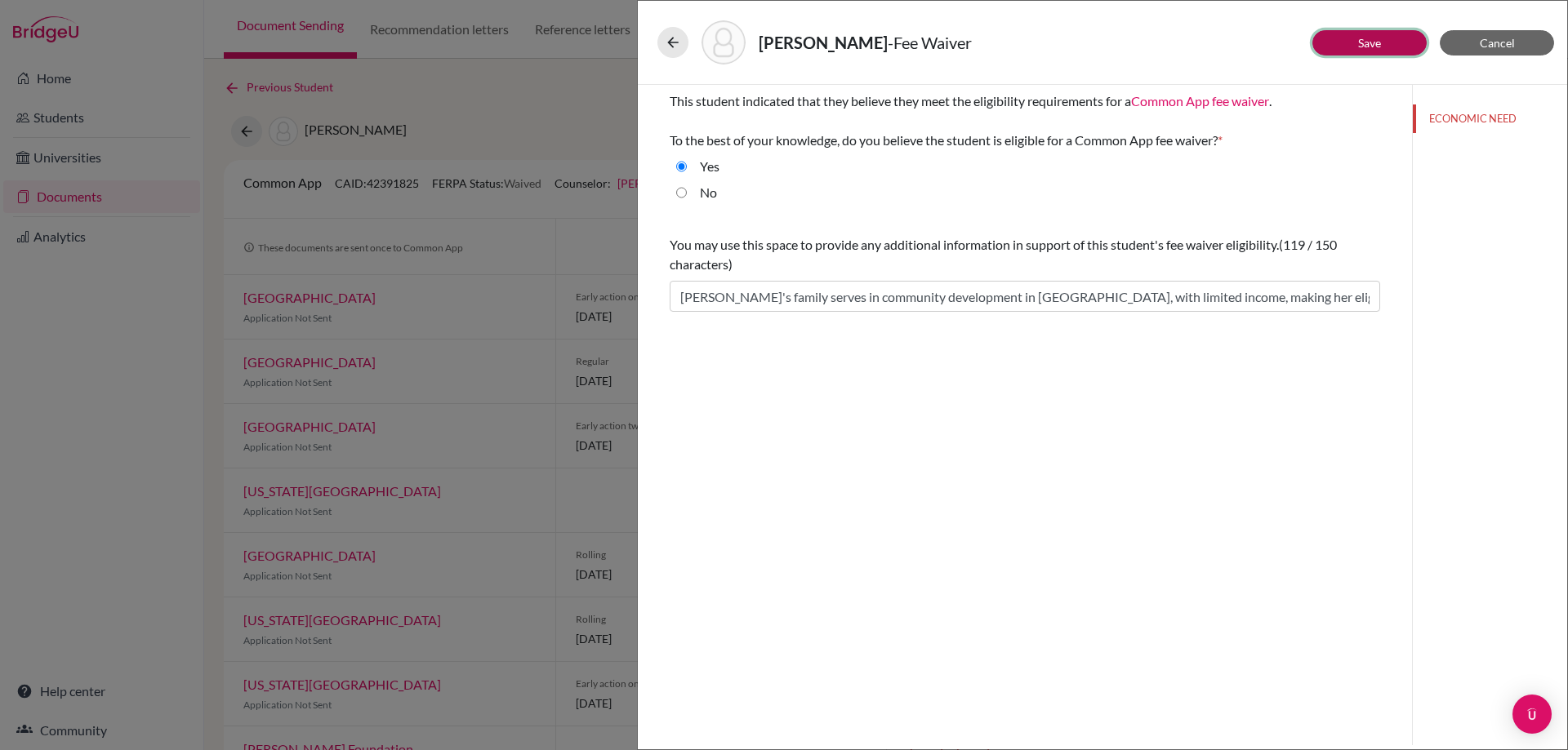
click at [1352, 48] on button "Save" at bounding box center [1370, 43] width 115 height 26
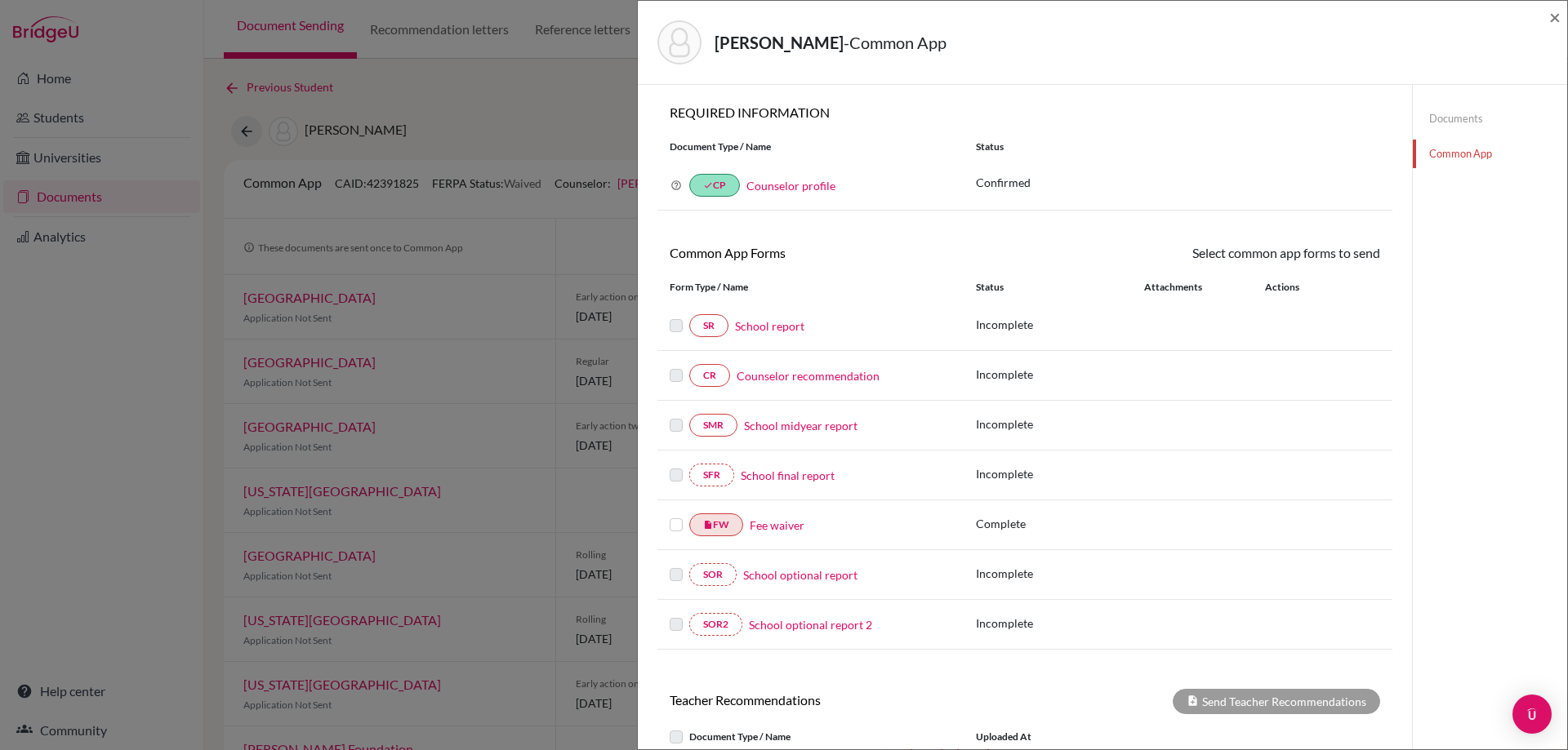
click at [676, 515] on label at bounding box center [676, 515] width 13 height 0
click at [0, 0] on input "checkbox" at bounding box center [0, 0] width 0 height 0
click at [1333, 254] on link "Send" at bounding box center [1346, 256] width 68 height 26
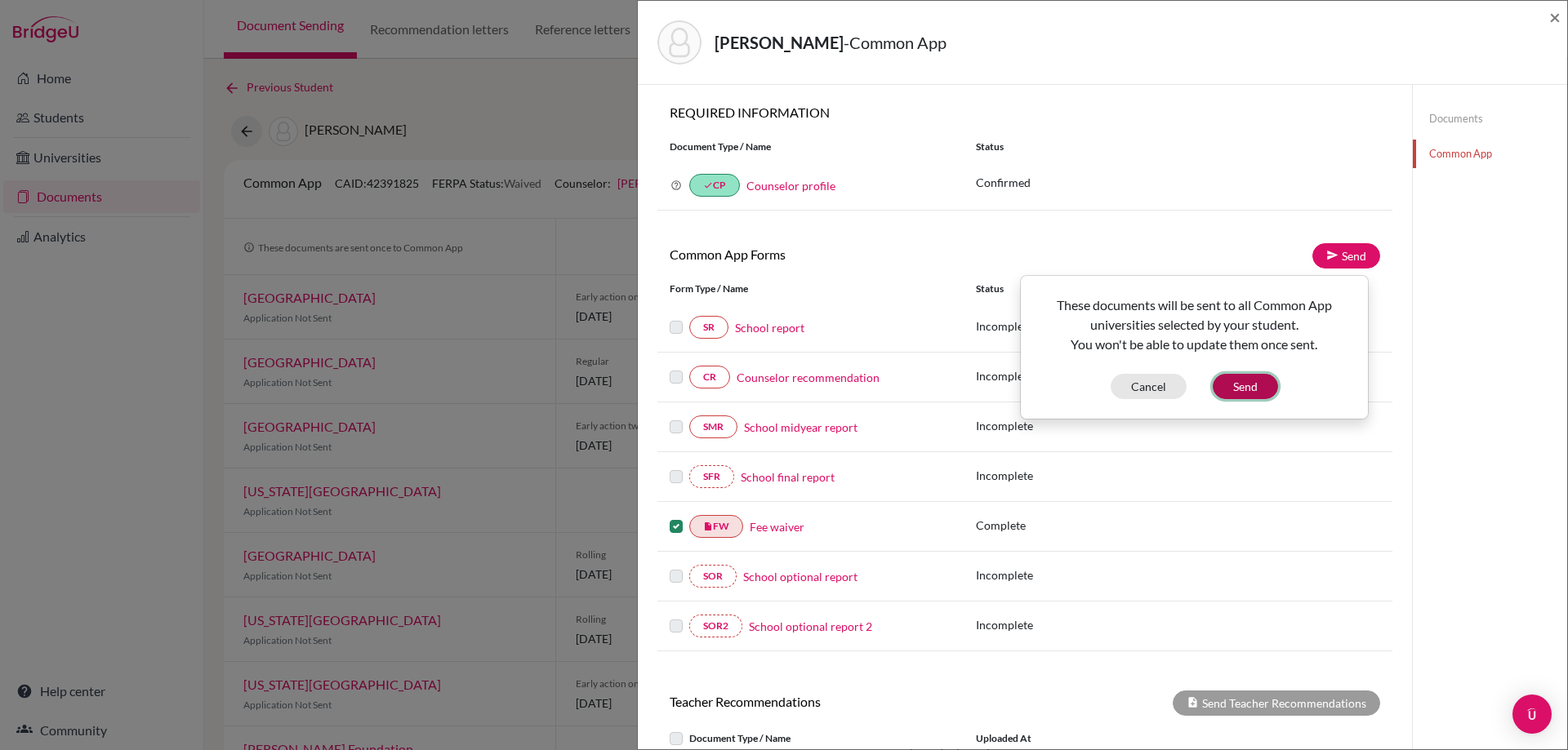
click at [1234, 391] on button "Send" at bounding box center [1246, 387] width 65 height 26
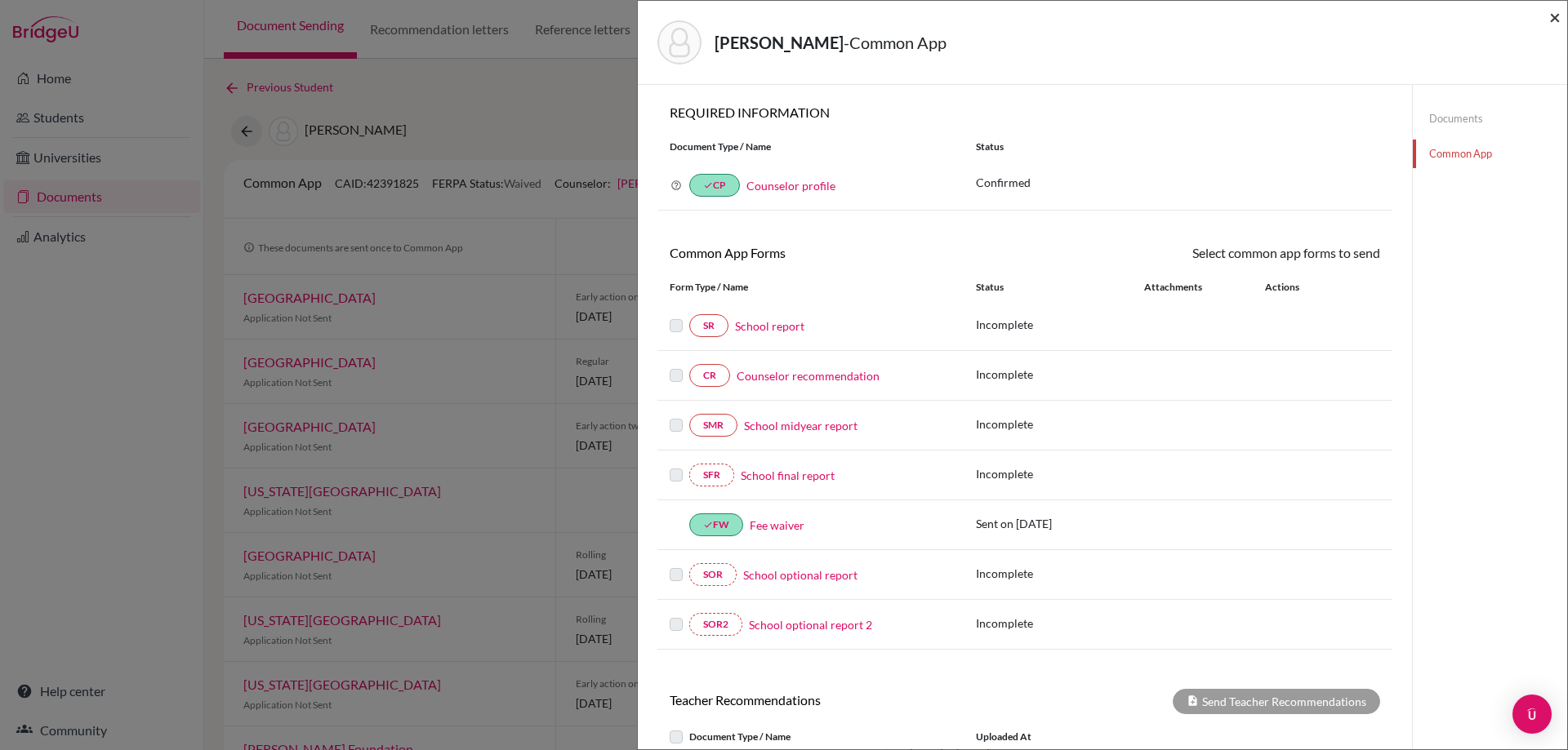
click at [1554, 21] on span "×" at bounding box center [1554, 17] width 11 height 24
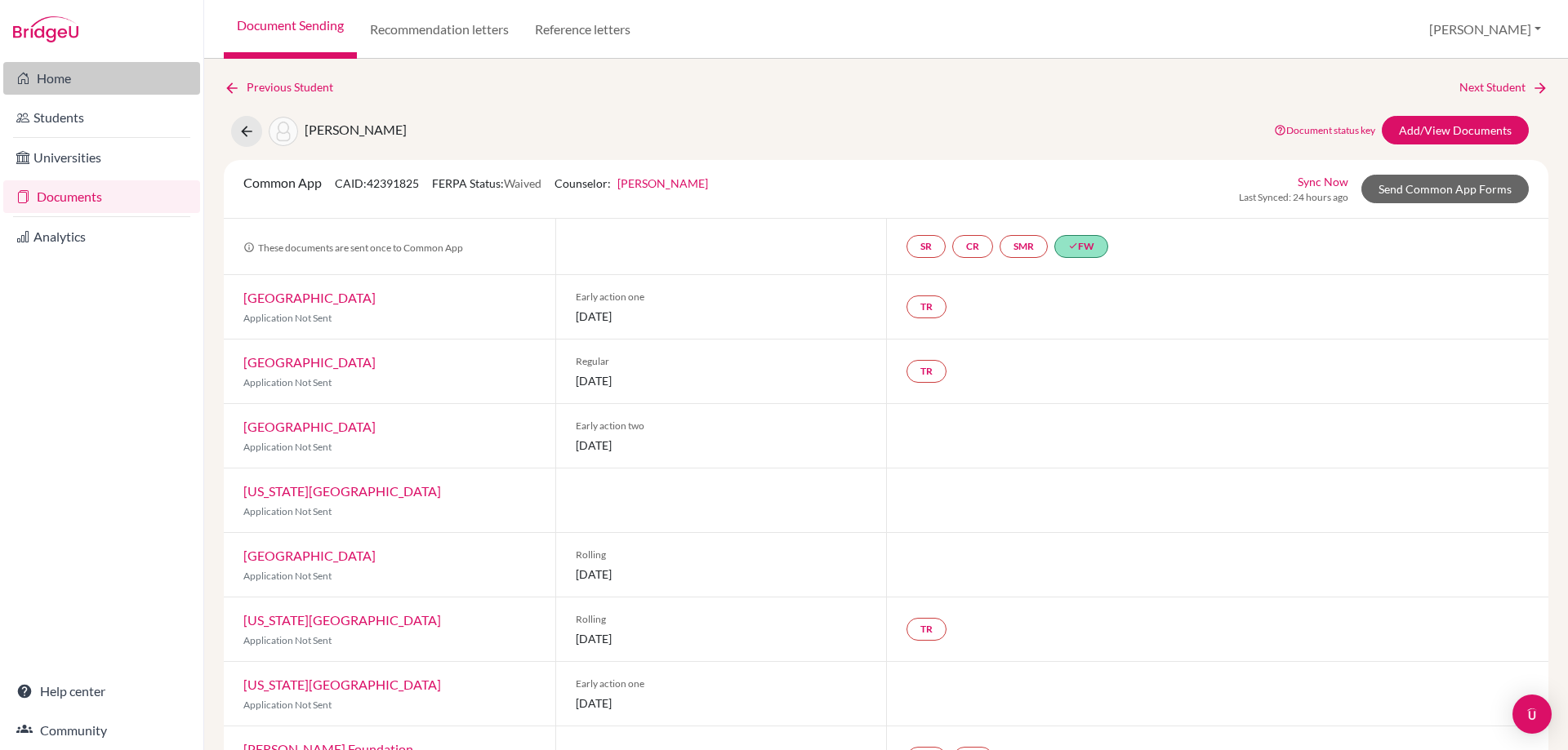
click at [98, 81] on link "Home" at bounding box center [102, 79] width 197 height 32
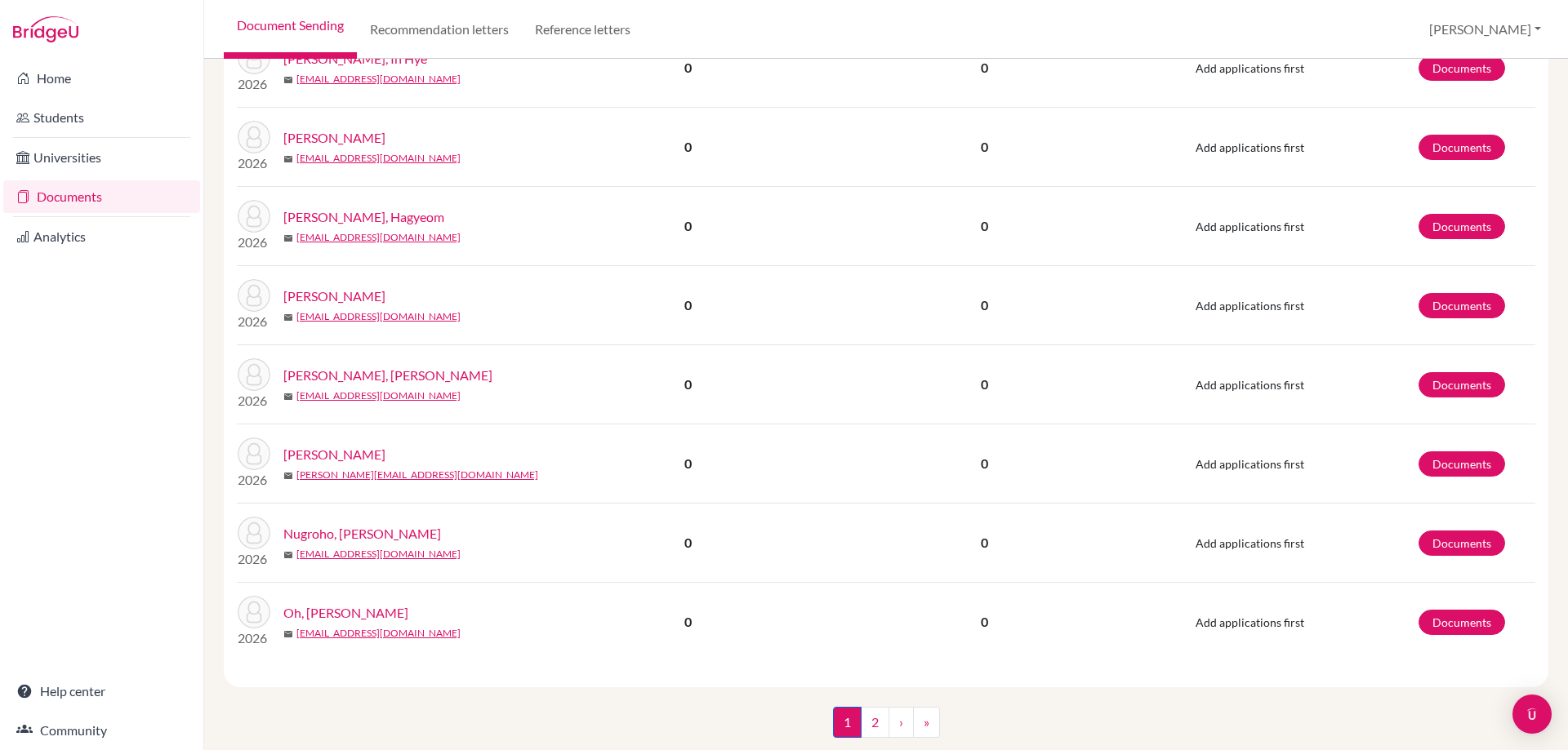
scroll to position [1551, 0]
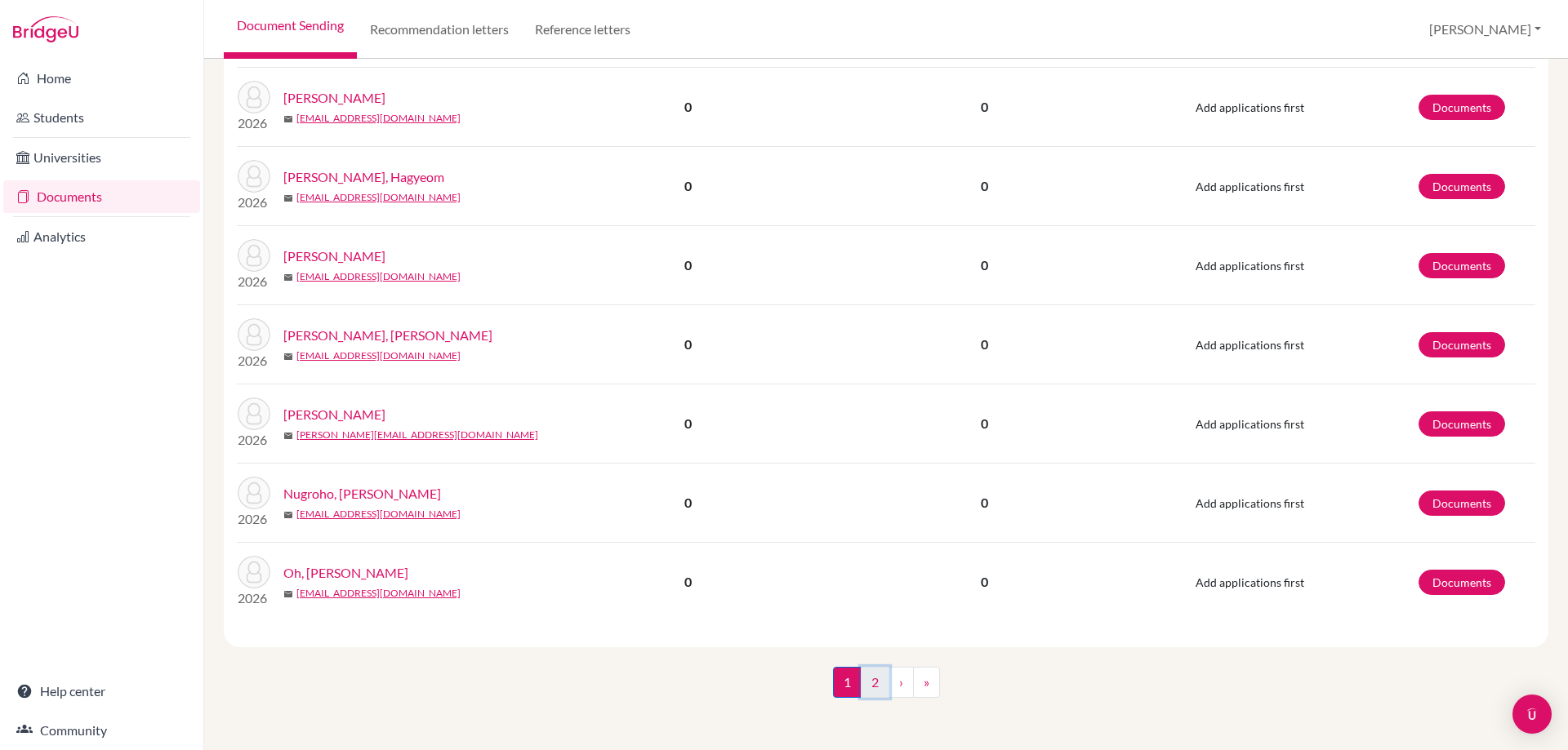
click at [877, 685] on link "2" at bounding box center [874, 682] width 28 height 31
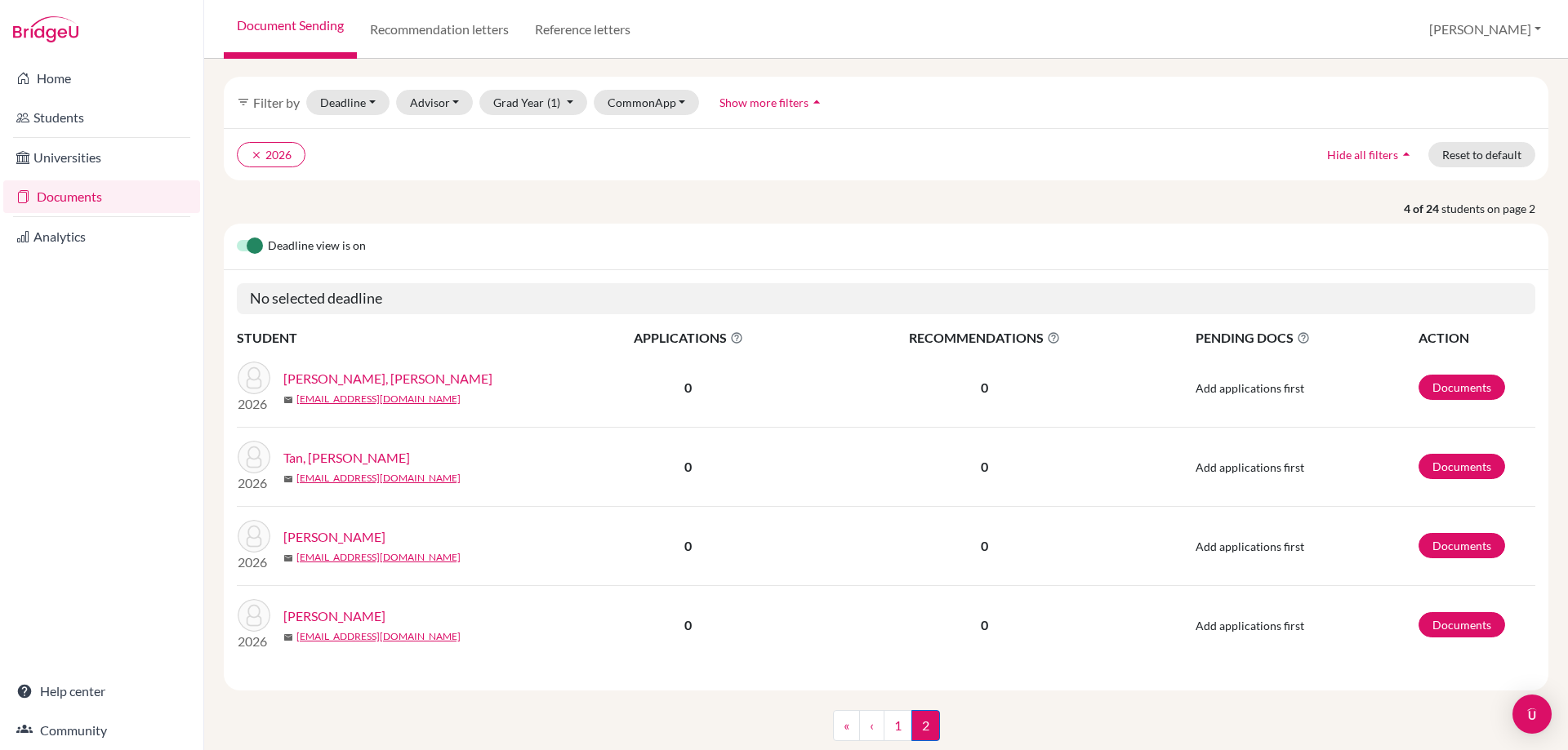
scroll to position [81, 0]
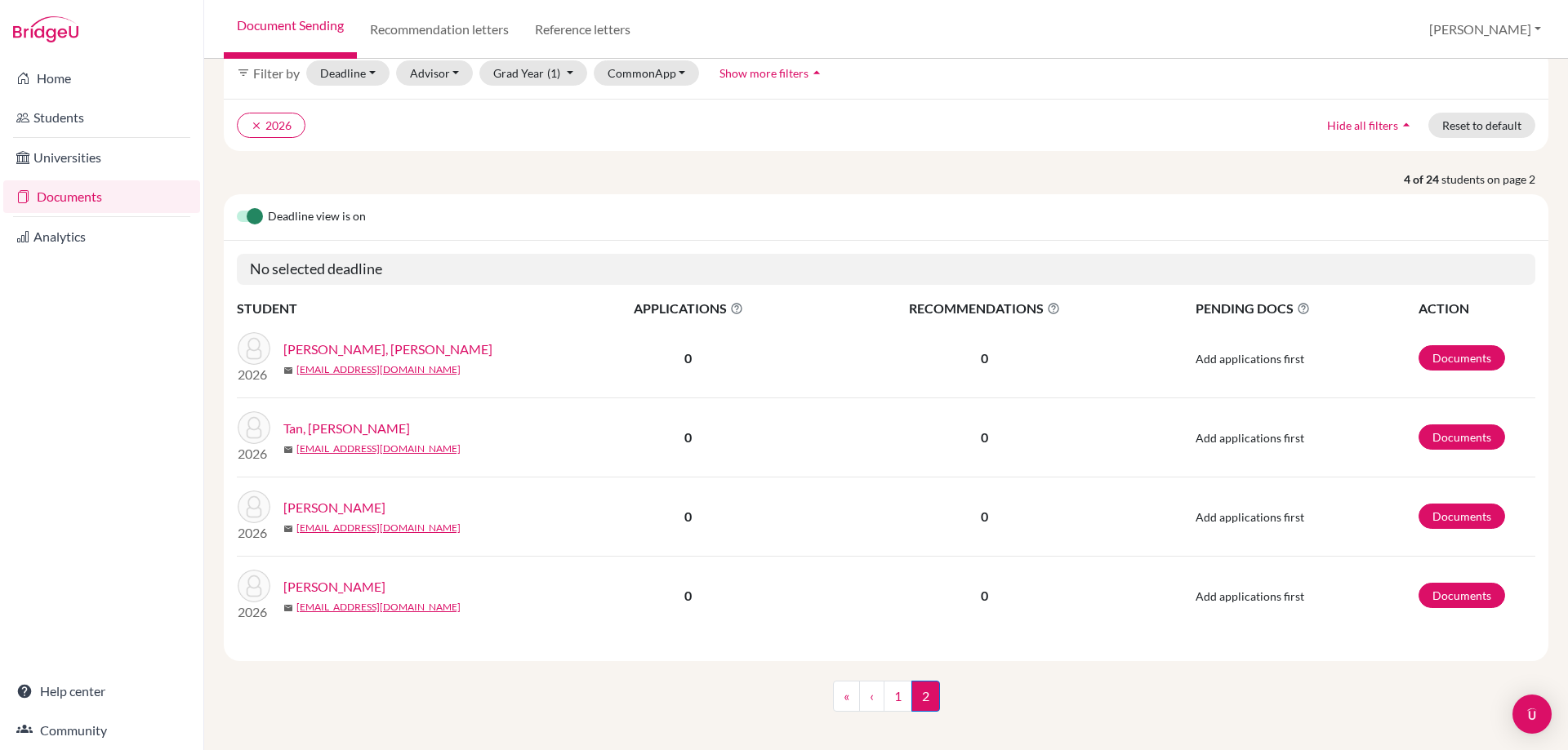
click at [405, 430] on link "Tan, [PERSON_NAME]" at bounding box center [346, 428] width 127 height 20
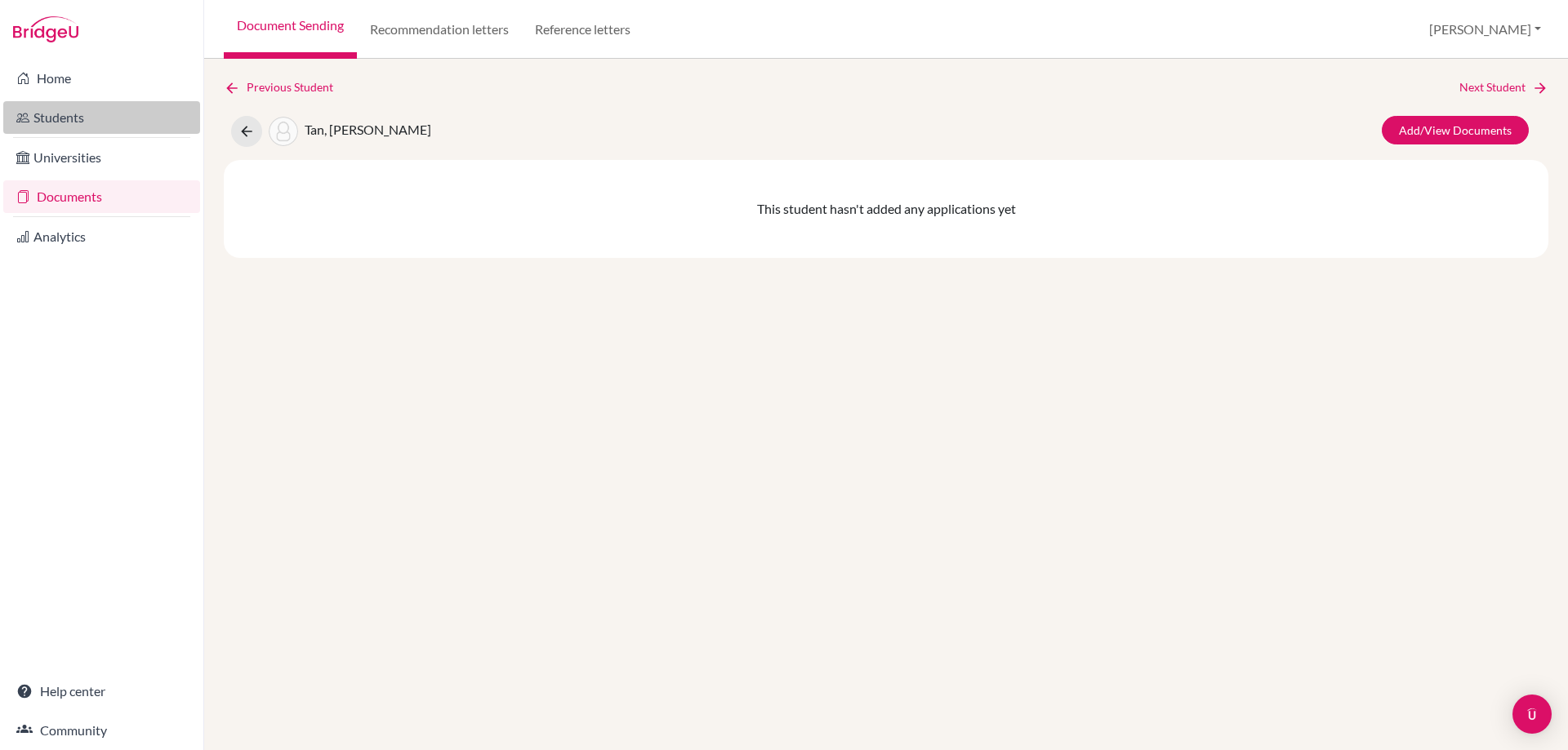
click at [151, 111] on link "Students" at bounding box center [102, 117] width 197 height 32
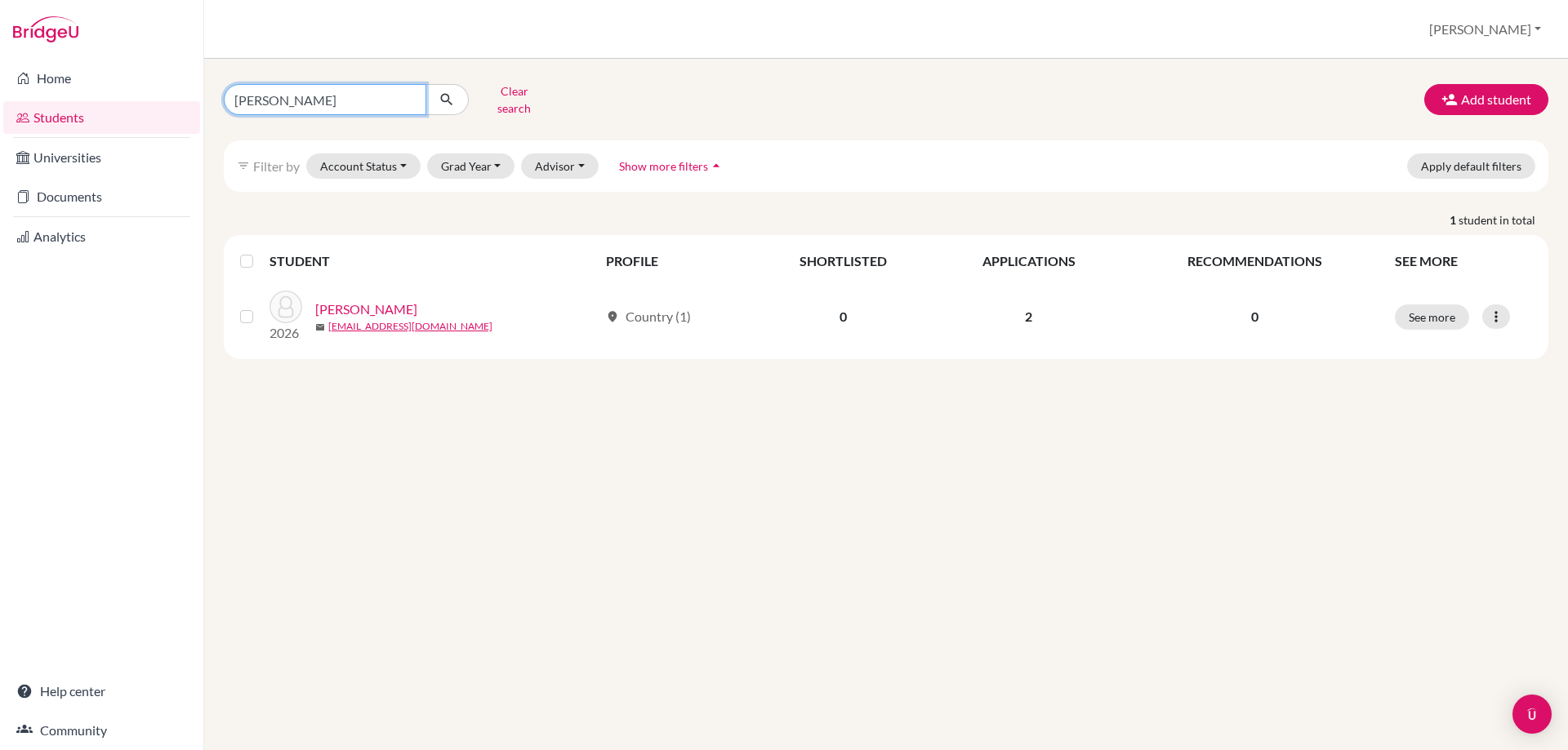
drag, startPoint x: 382, startPoint y: 95, endPoint x: 180, endPoint y: 106, distance: 202.3
click at [180, 106] on div "Home Students Universities Documents Analytics Help center Community Students o…" at bounding box center [784, 375] width 1568 height 750
type input "=angel"
click button "submit" at bounding box center [447, 99] width 44 height 31
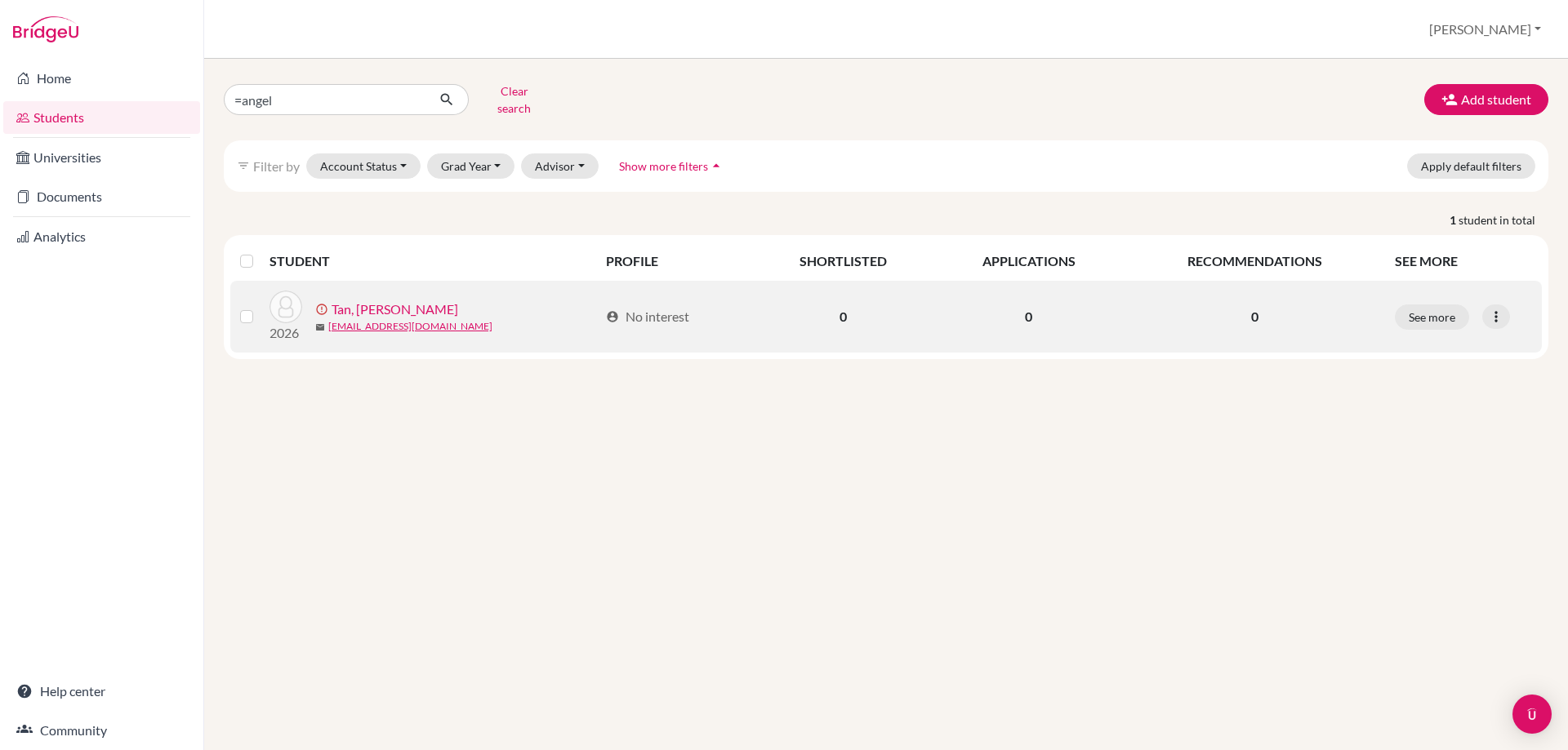
click at [451, 301] on link "Tan, [PERSON_NAME]" at bounding box center [395, 309] width 127 height 20
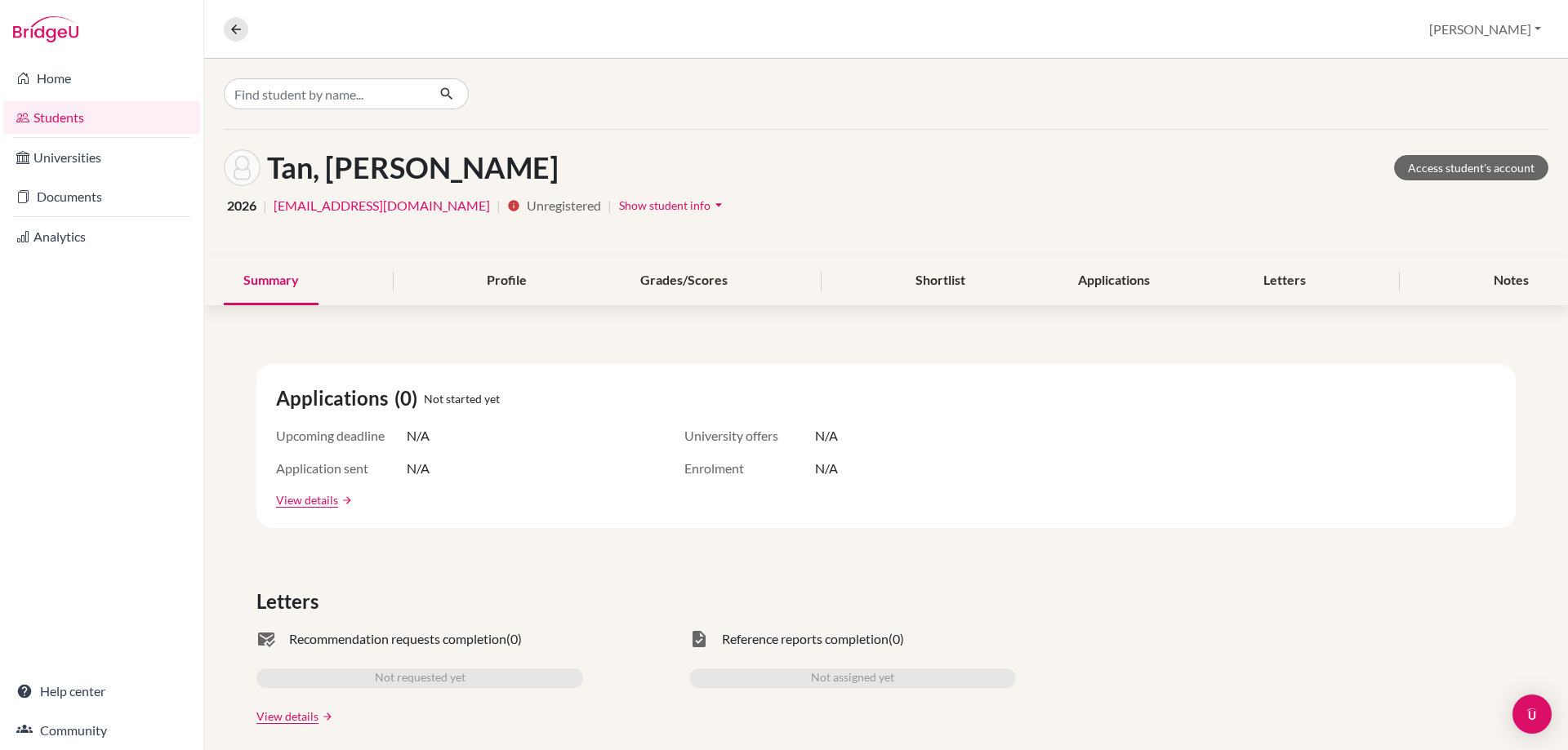
click at [619, 205] on span "Show student info" at bounding box center [665, 205] width 92 height 14
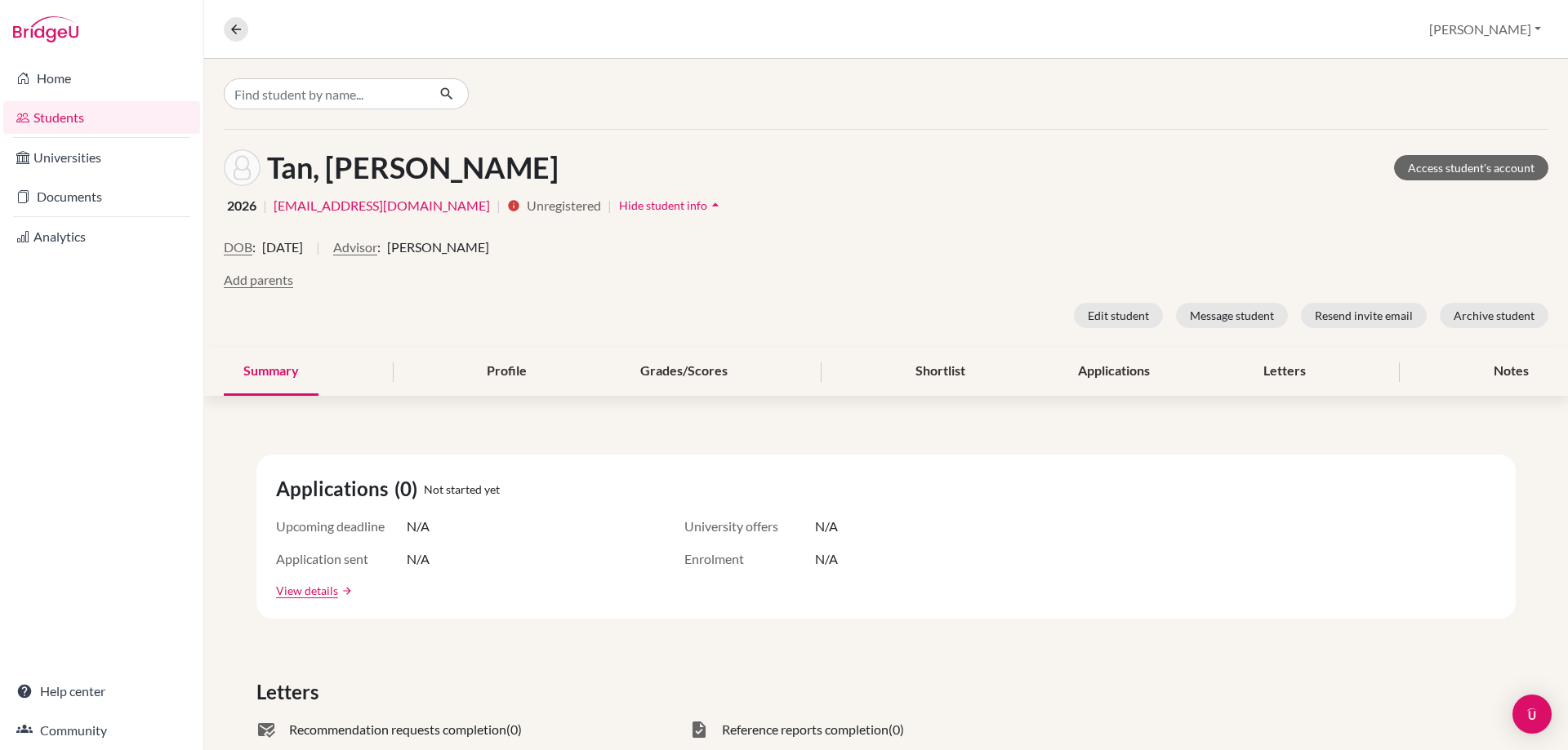
drag, startPoint x: 530, startPoint y: 205, endPoint x: 465, endPoint y: 208, distance: 65.1
click at [619, 205] on span "Hide student info" at bounding box center [663, 205] width 88 height 14
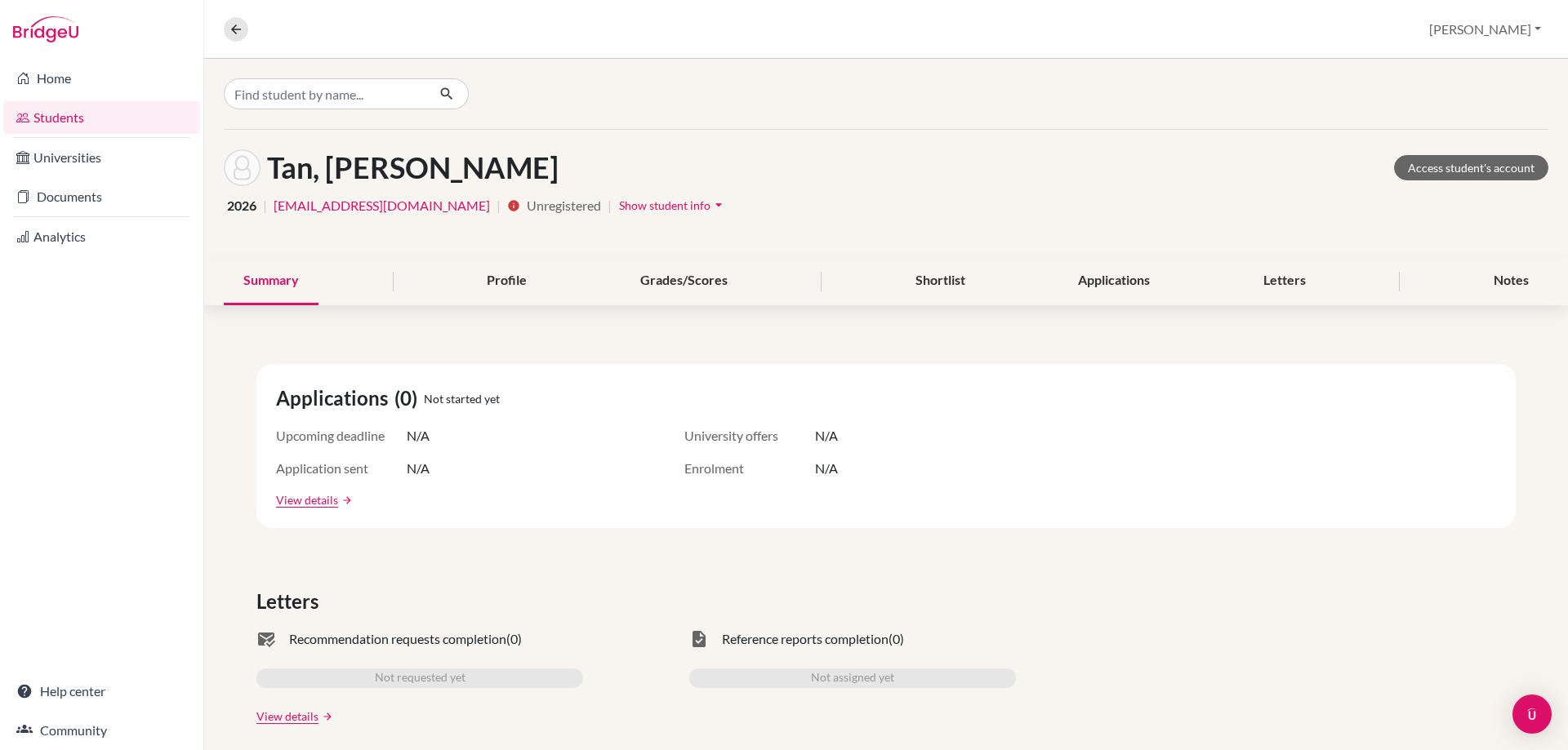
drag, startPoint x: 458, startPoint y: 209, endPoint x: 423, endPoint y: 209, distance: 35.0
click at [607, 210] on span "Unregistered" at bounding box center [609, 205] width 4 height 20
click at [376, 206] on div "2026 | [EMAIL_ADDRESS][DOMAIN_NAME] | info Unregistered | Show student info arr…" at bounding box center [886, 205] width 1324 height 26
click at [507, 206] on icon "info" at bounding box center [513, 205] width 13 height 13
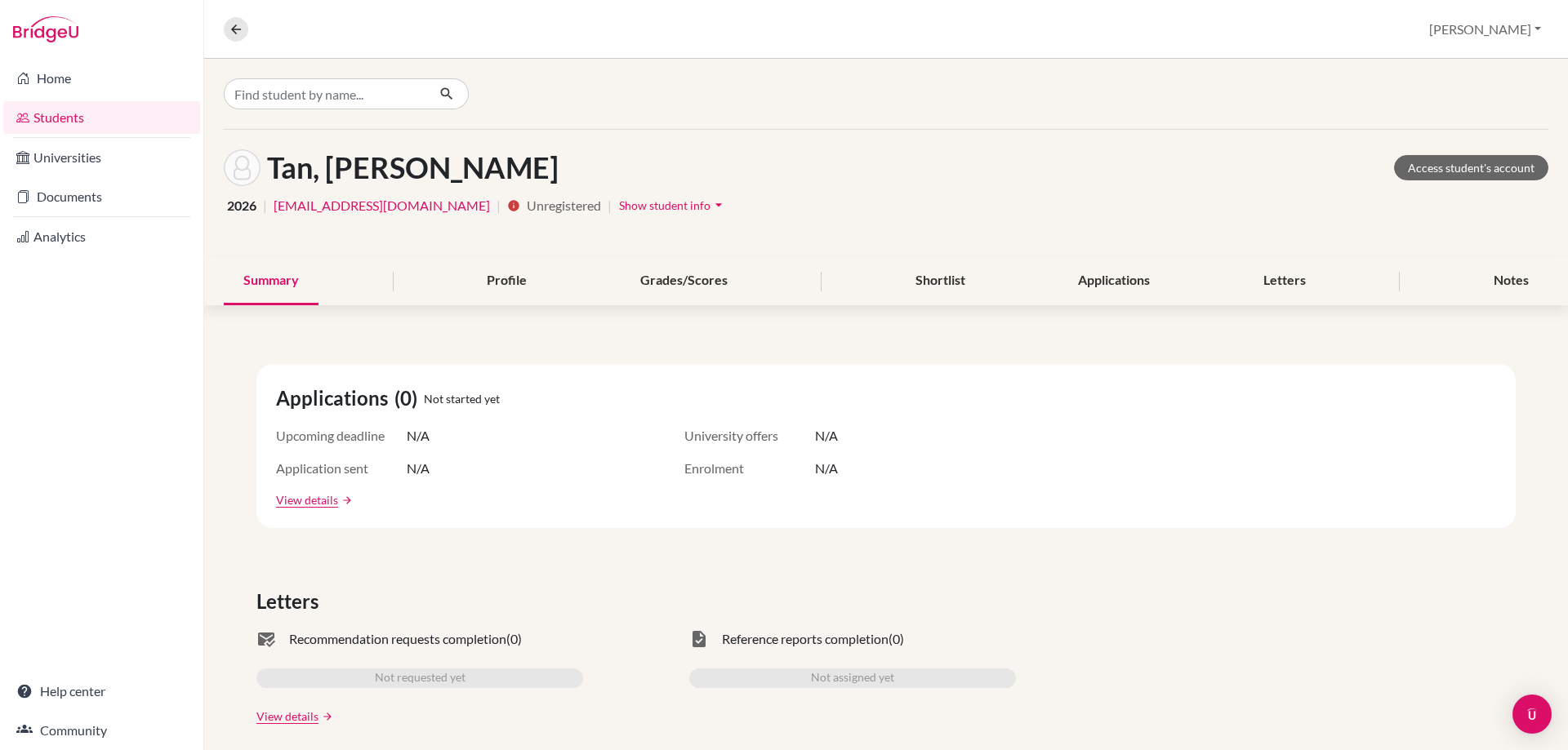
click at [710, 200] on icon "arrow_drop_down" at bounding box center [718, 204] width 16 height 16
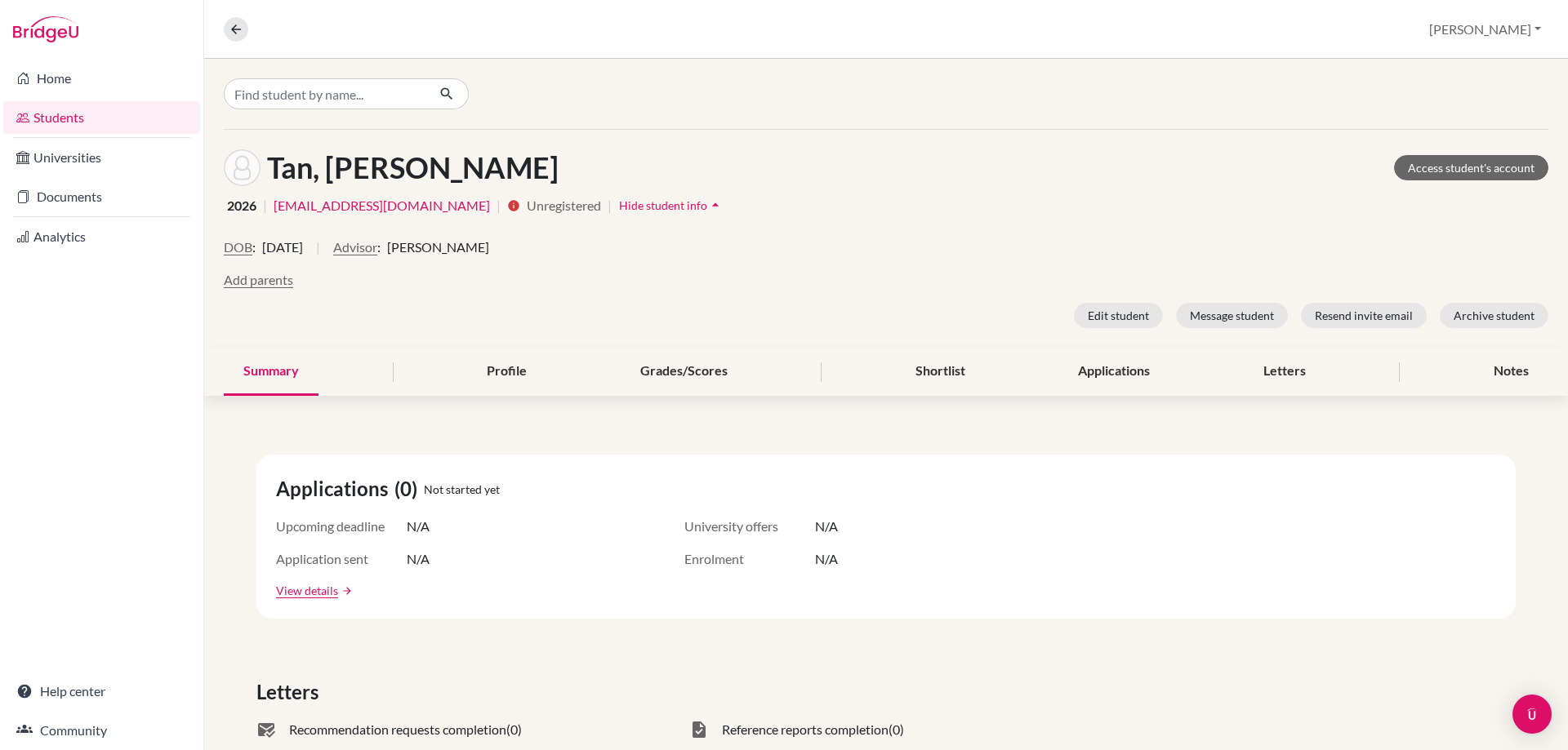
click at [707, 200] on icon "arrow_drop_up" at bounding box center [715, 204] width 16 height 16
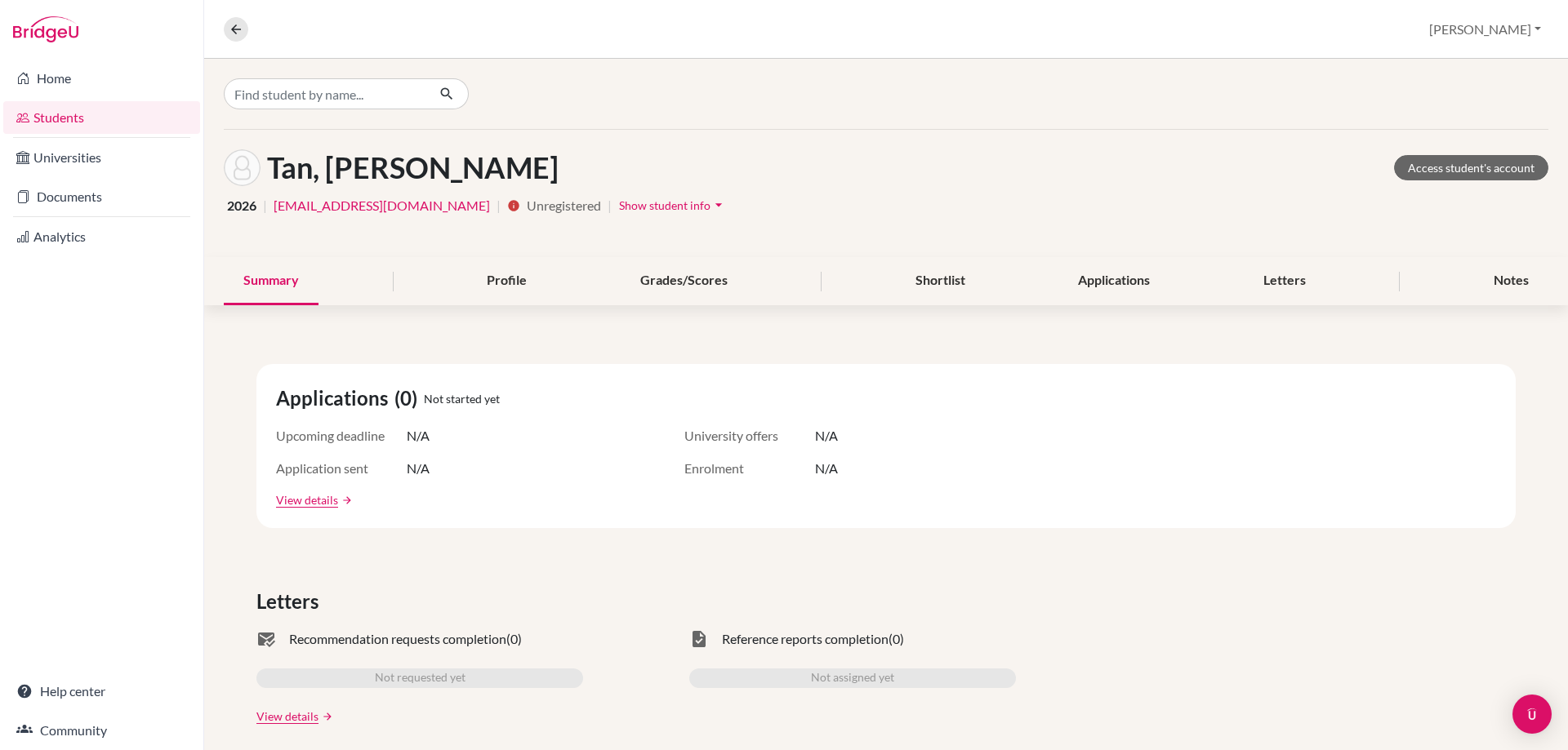
click at [289, 209] on link "[EMAIL_ADDRESS][DOMAIN_NAME]" at bounding box center [382, 205] width 216 height 20
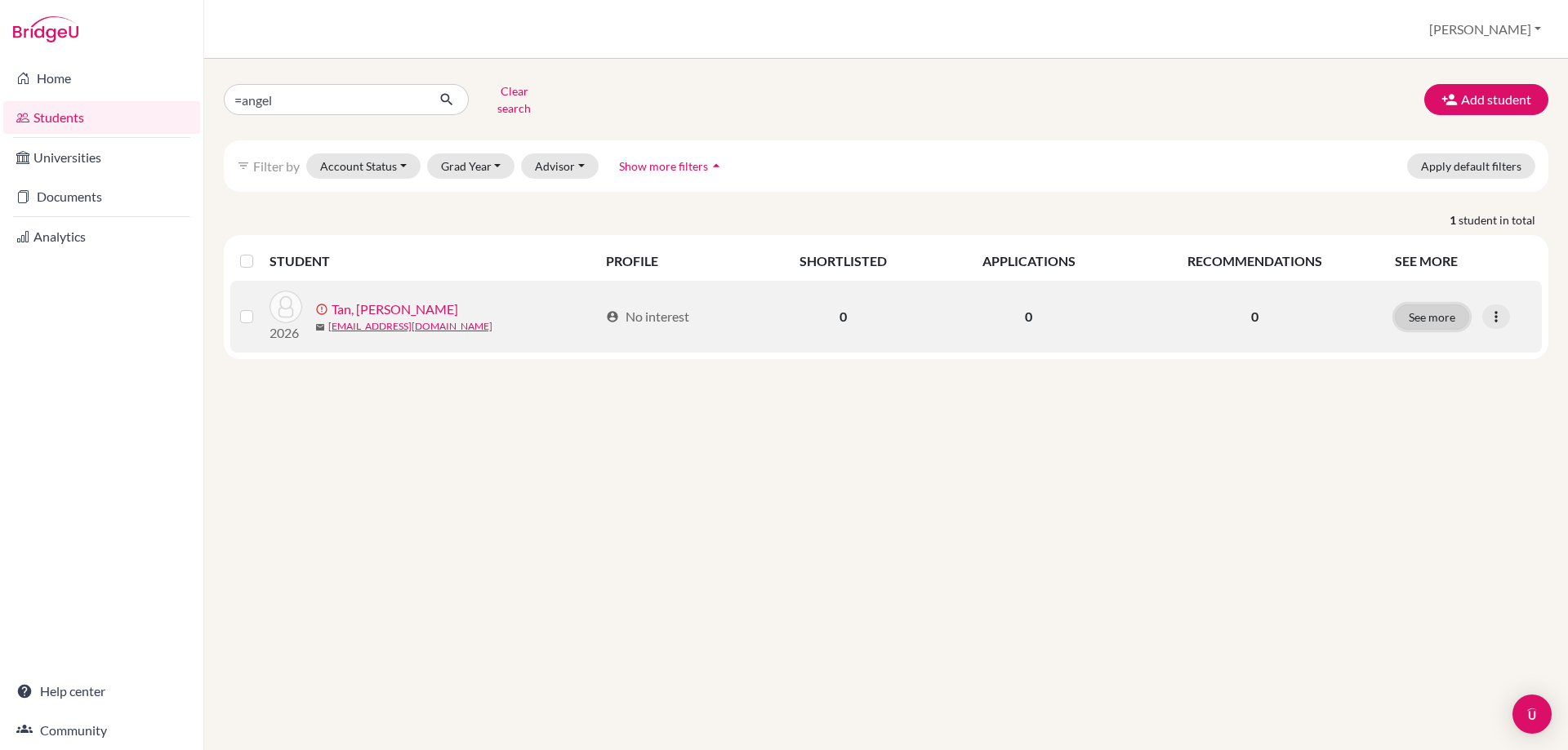
click at [1440, 305] on button "See more" at bounding box center [1431, 317] width 74 height 26
click at [1495, 309] on icon at bounding box center [1495, 316] width 16 height 16
click at [1464, 393] on button "Resend invite email" at bounding box center [1434, 403] width 148 height 27
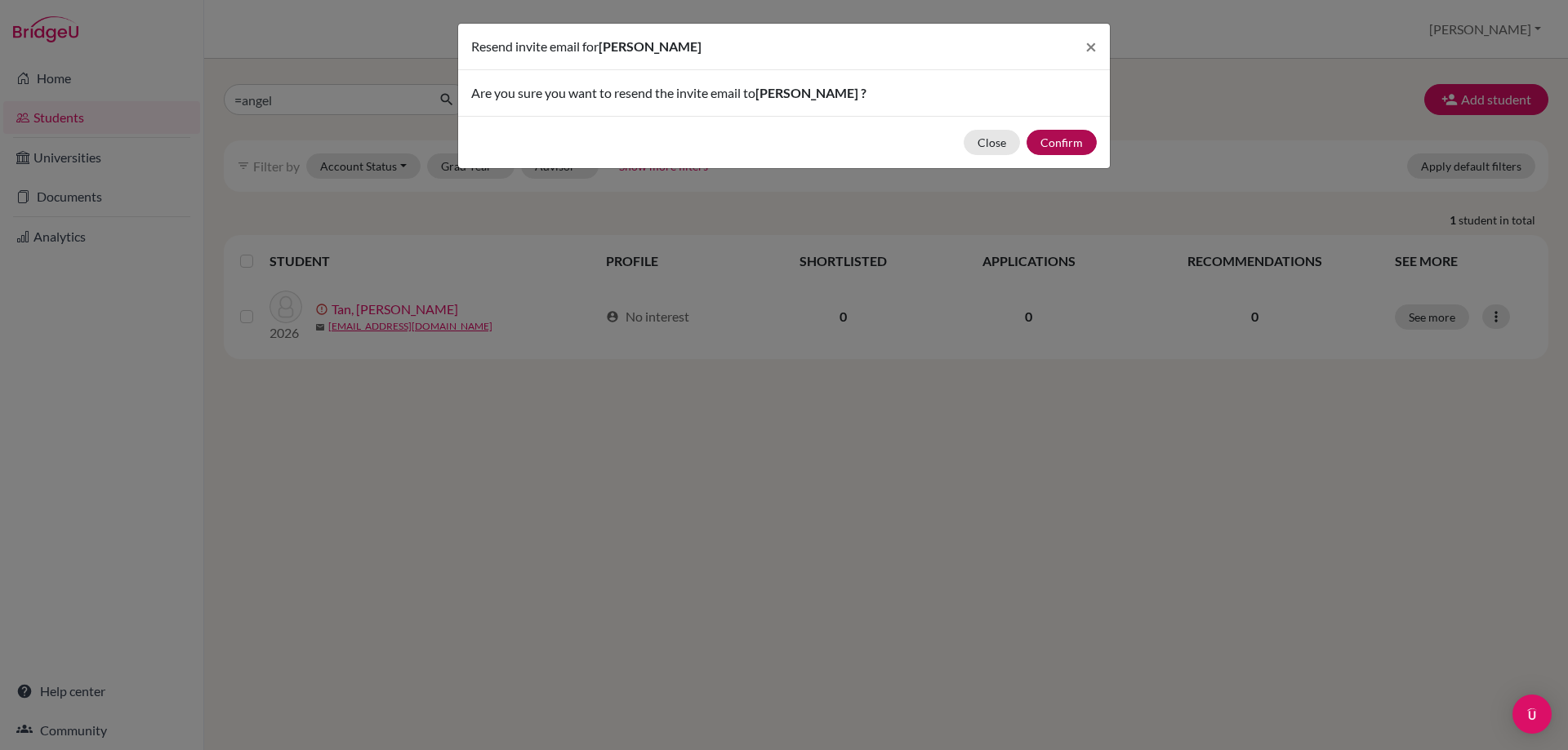
click at [1073, 153] on div "Close Confirm" at bounding box center [784, 142] width 652 height 52
click at [1073, 149] on button "Confirm" at bounding box center [1062, 143] width 70 height 26
